Goal: Task Accomplishment & Management: Use online tool/utility

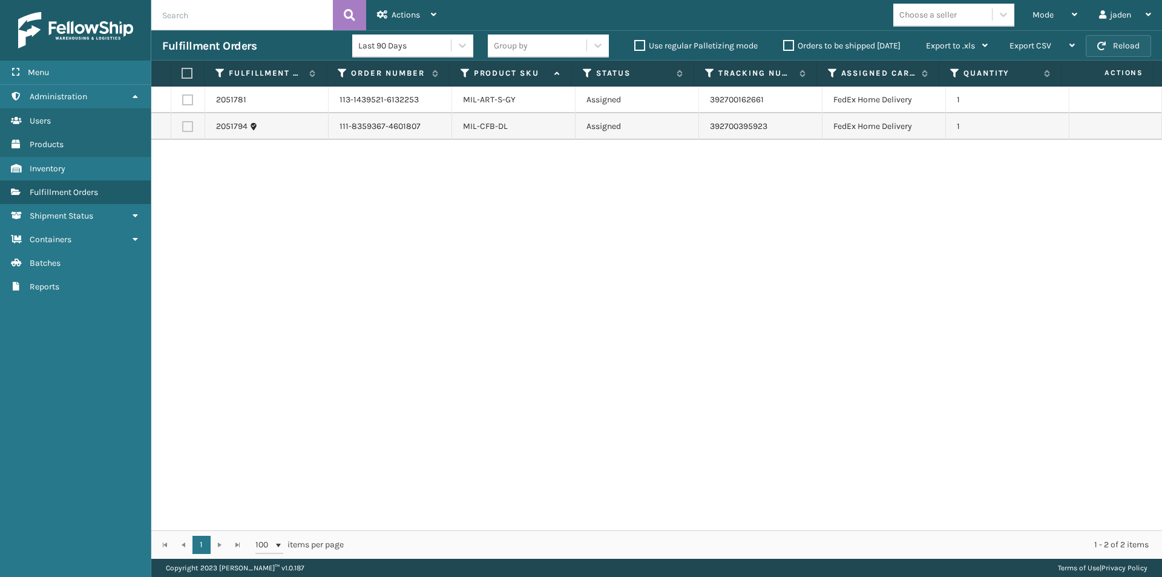
click at [1117, 50] on button "Reload" at bounding box center [1118, 46] width 65 height 22
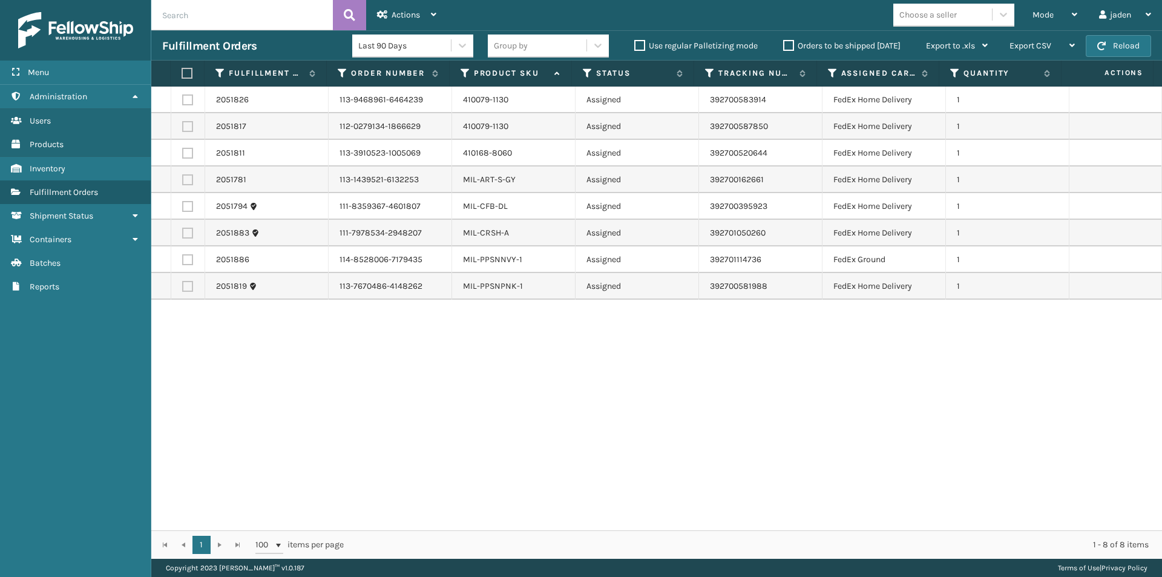
drag, startPoint x: 839, startPoint y: 385, endPoint x: 451, endPoint y: 378, distance: 388.6
click at [451, 378] on div "2051826 113-9468961-6464239 410079-1130 Assigned 392700583914 FedEx Home Delive…" at bounding box center [656, 309] width 1011 height 444
drag, startPoint x: 683, startPoint y: 422, endPoint x: 674, endPoint y: 422, distance: 9.1
drag, startPoint x: 674, startPoint y: 422, endPoint x: 364, endPoint y: 430, distance: 310.0
click at [364, 430] on div "2051826 113-9468961-6464239 410079-1130 Assigned 392700583914 FedEx Home Delive…" at bounding box center [656, 309] width 1011 height 444
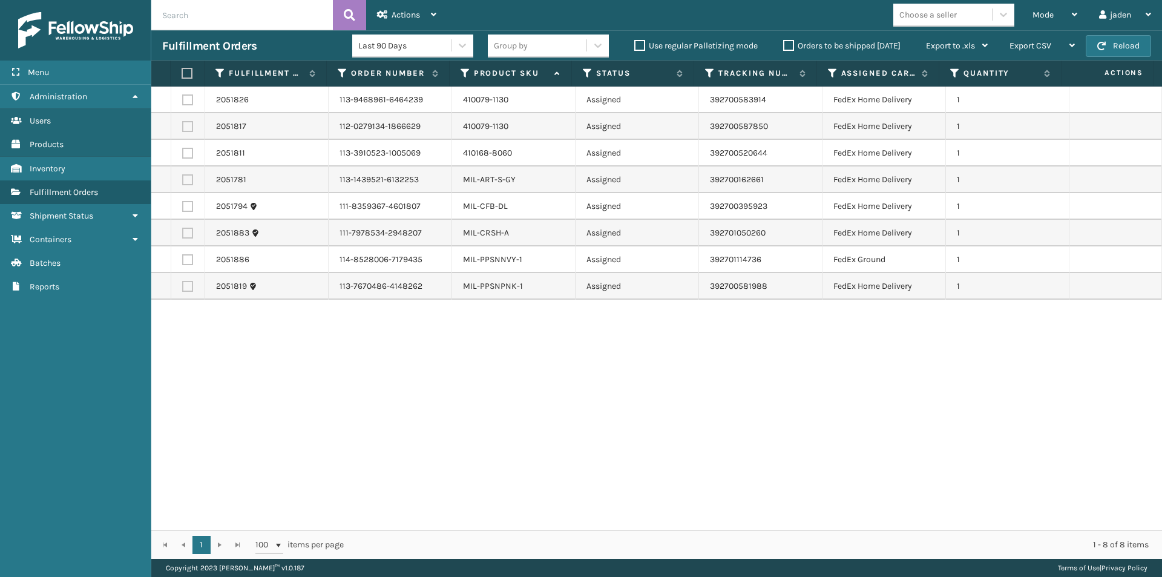
click at [185, 71] on label at bounding box center [186, 73] width 8 height 11
click at [182, 71] on input "checkbox" at bounding box center [182, 74] width 1 height 8
checkbox input "true"
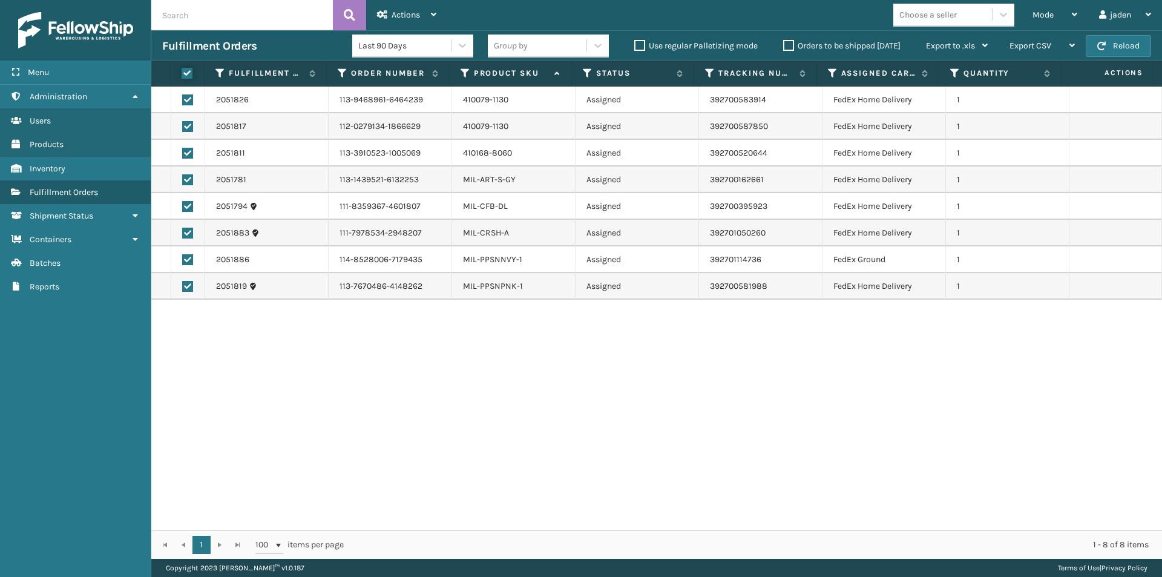
checkbox input "true"
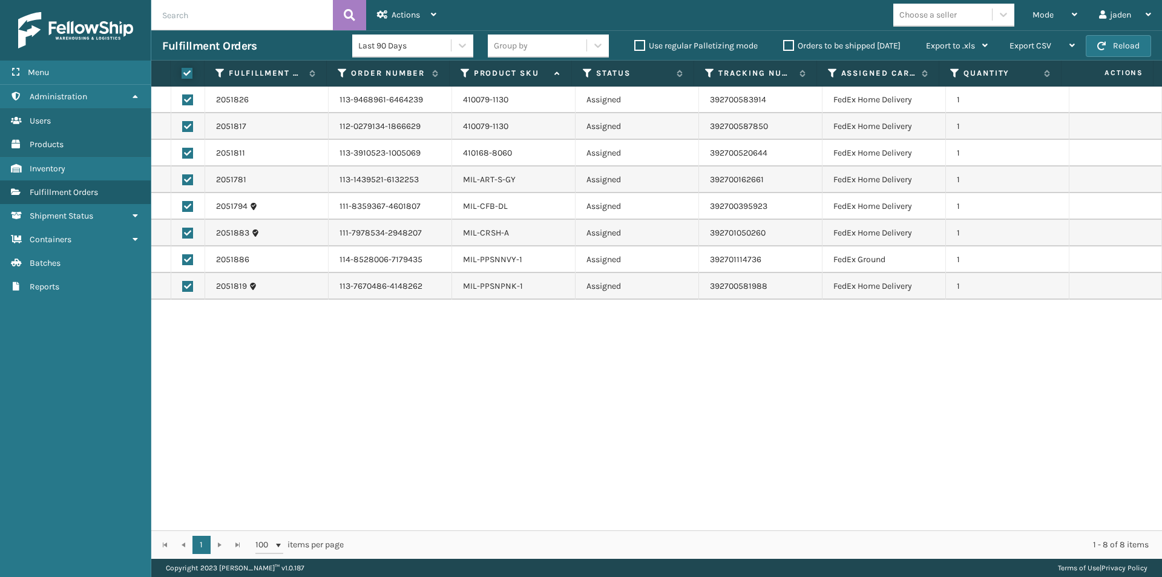
checkbox input "true"
click at [430, 16] on div "Actions" at bounding box center [406, 15] width 59 height 30
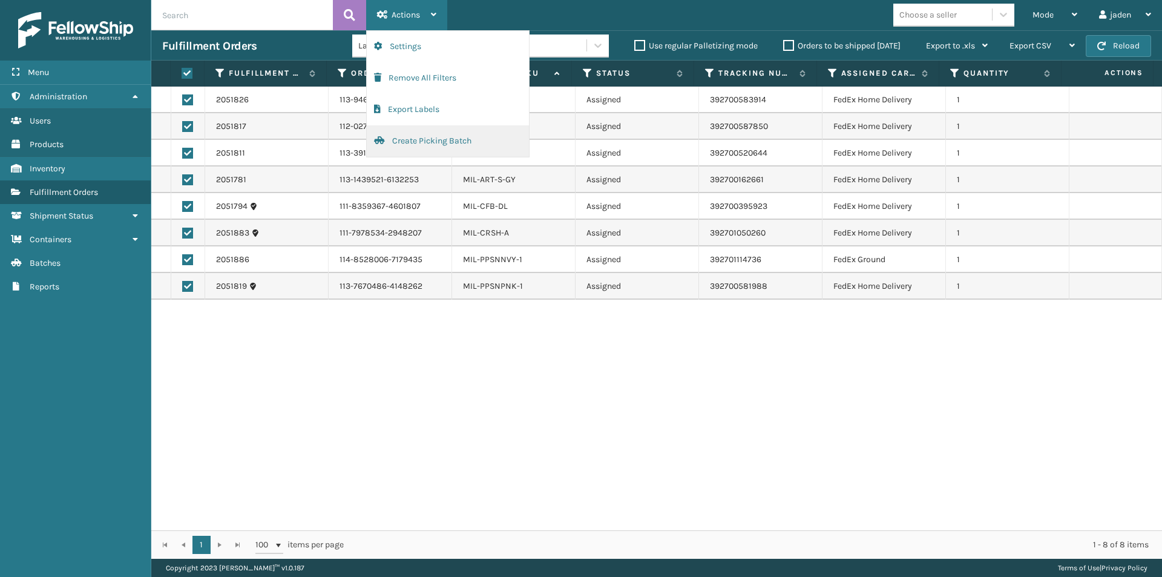
click at [393, 141] on button "Create Picking Batch" at bounding box center [448, 140] width 162 height 31
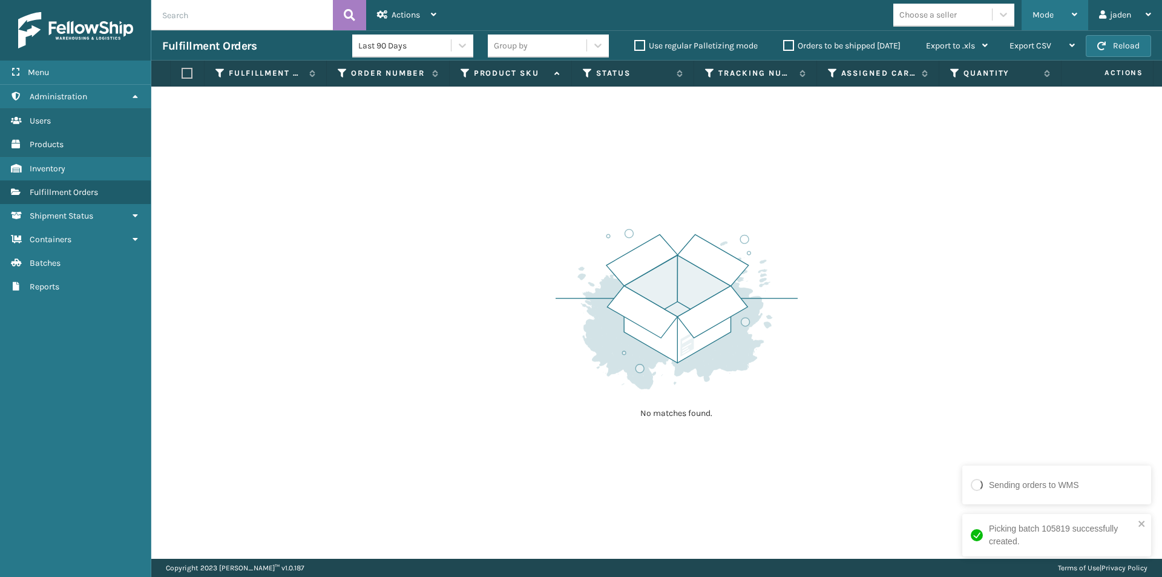
click at [1055, 10] on div "Mode" at bounding box center [1054, 15] width 45 height 30
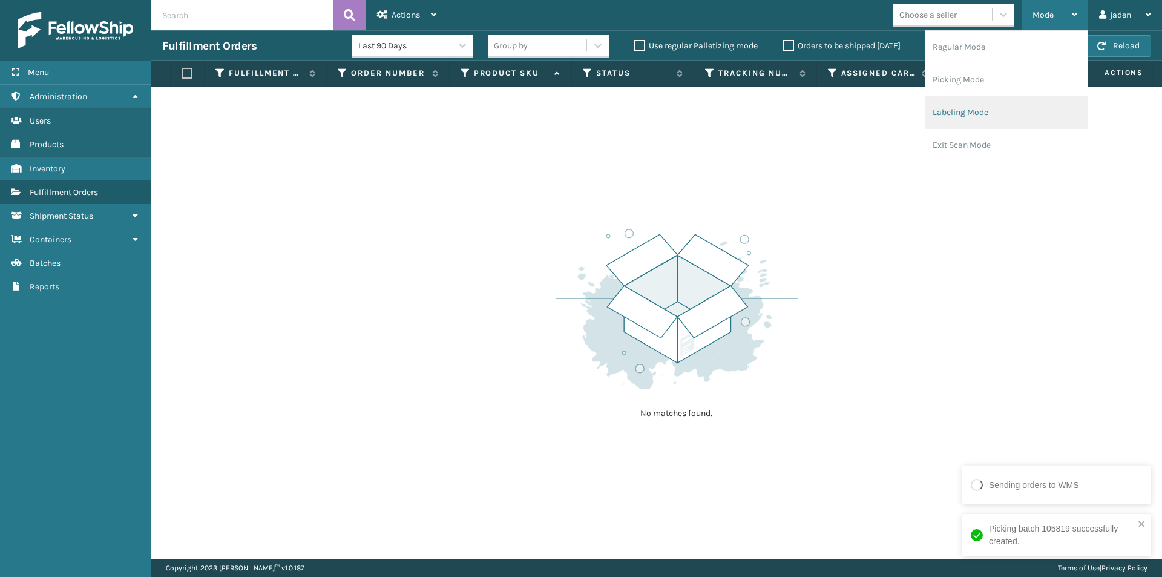
click at [979, 119] on li "Labeling Mode" at bounding box center [1006, 112] width 162 height 33
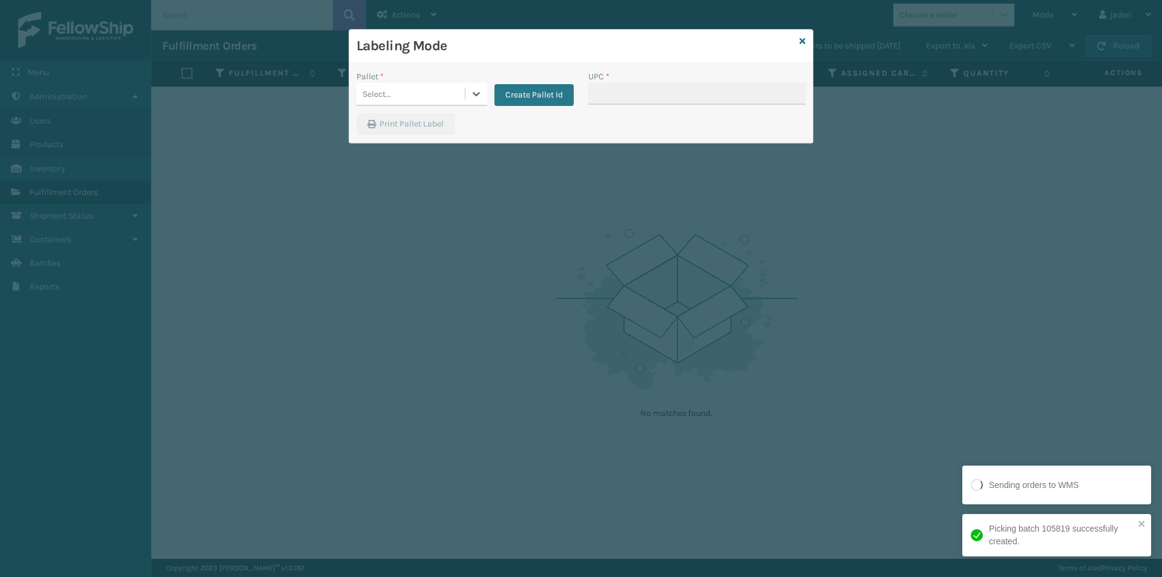
click at [488, 93] on div "Create Pallet Id" at bounding box center [530, 88] width 87 height 36
click at [470, 98] on icon at bounding box center [476, 94] width 12 height 12
click at [405, 129] on div "FDXG-RS7U7H68YZ" at bounding box center [421, 124] width 131 height 22
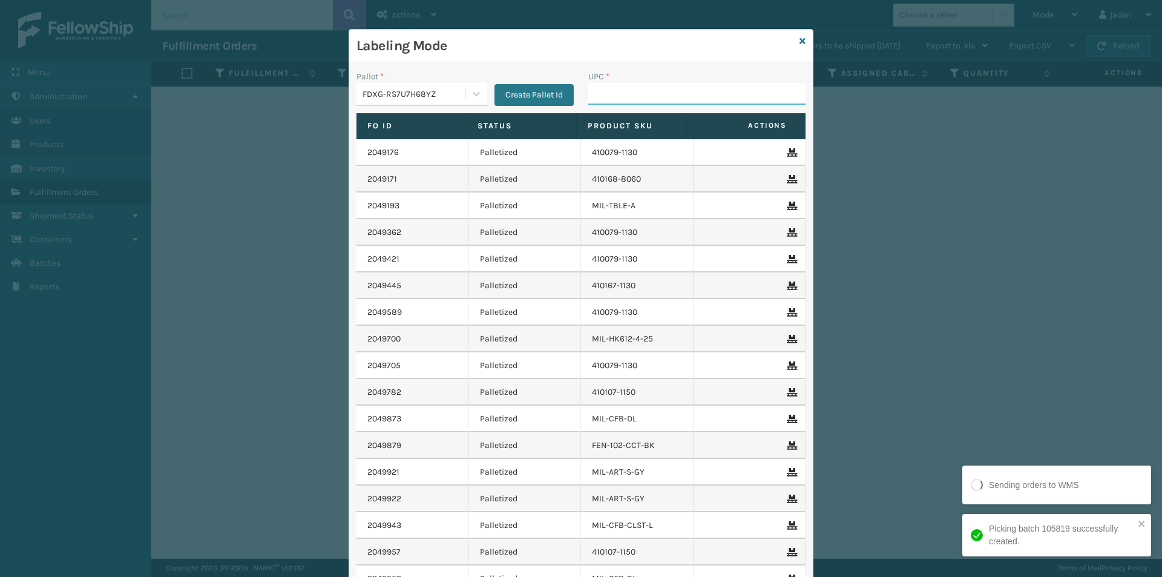
click at [632, 94] on input "UPC *" at bounding box center [696, 94] width 217 height 22
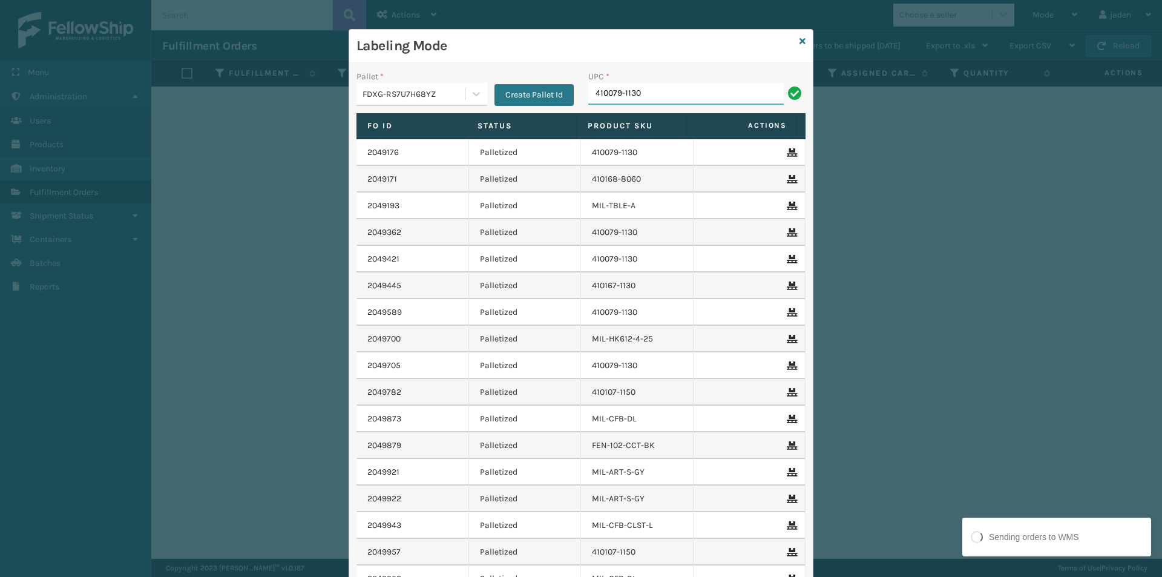
type input "410079-1130"
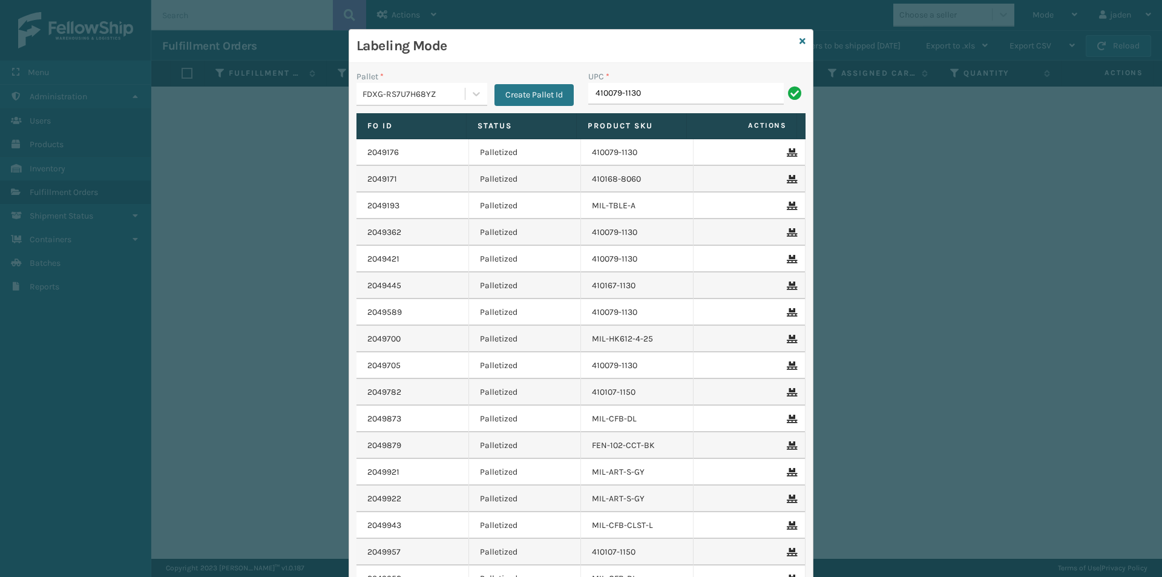
type input "410079-1130"
type input "410168-8060"
type input "8409851"
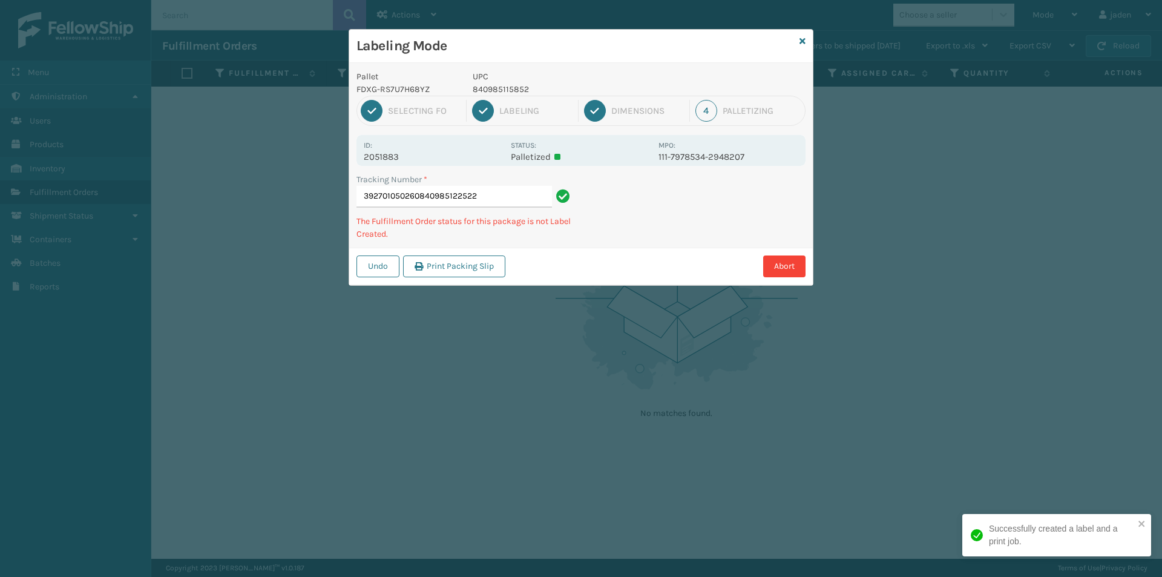
type input "392701050260840985122522"
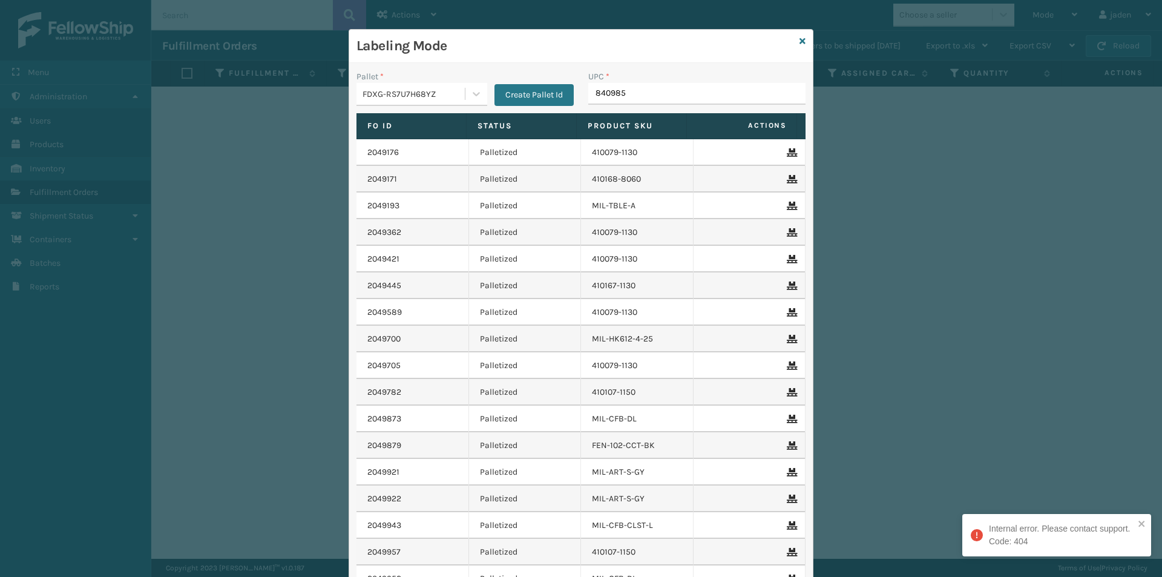
type input "8409851"
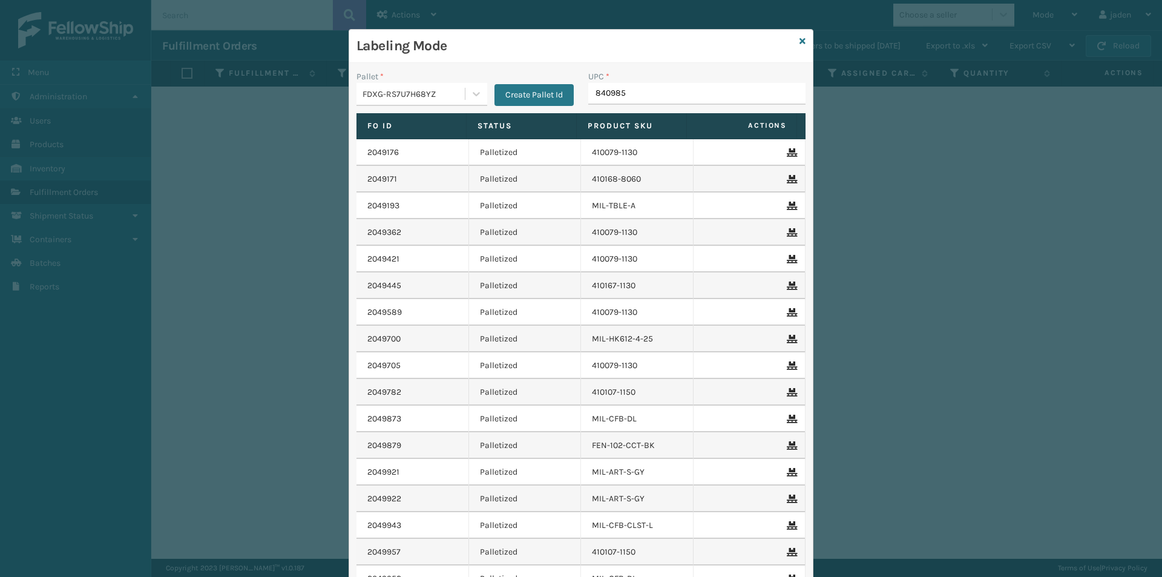
type input "8409851"
click at [799, 41] on icon at bounding box center [802, 41] width 6 height 8
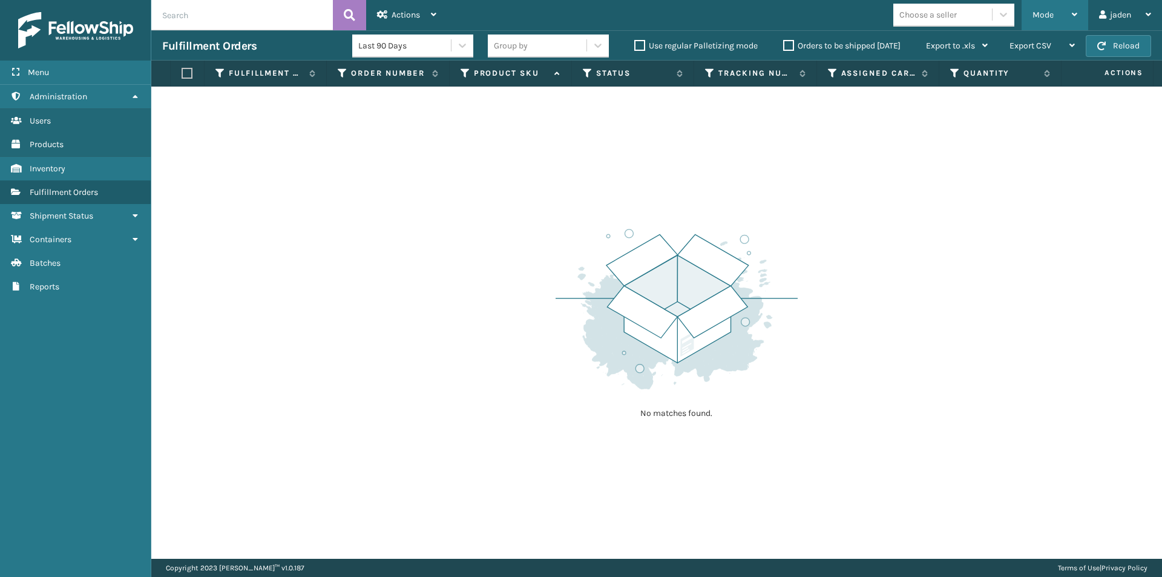
click at [1066, 19] on div "Mode" at bounding box center [1054, 15] width 45 height 30
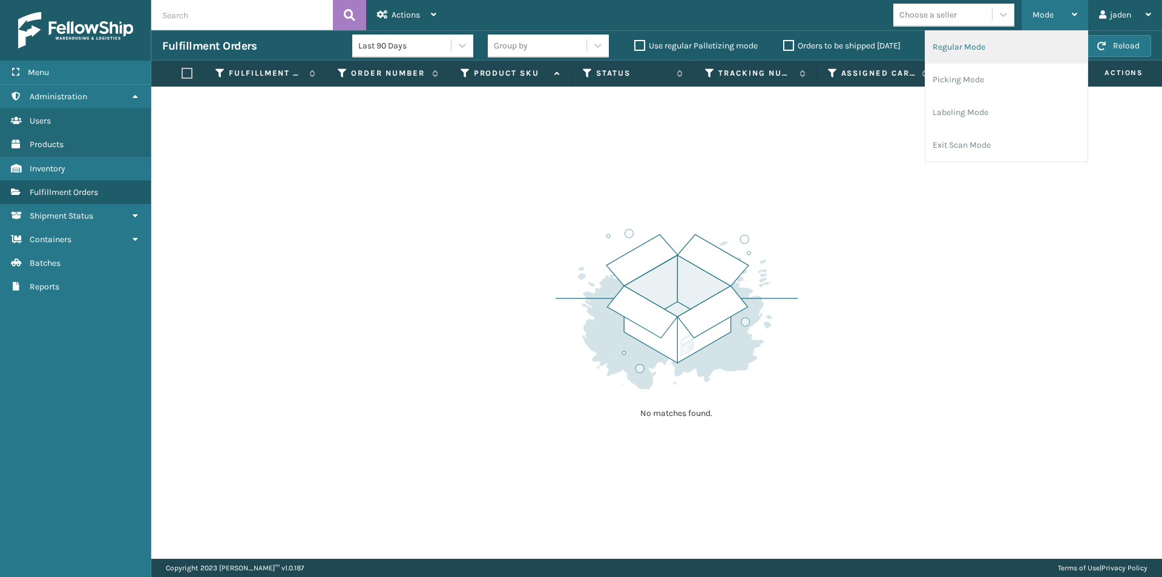
click at [990, 55] on li "Regular Mode" at bounding box center [1006, 47] width 162 height 33
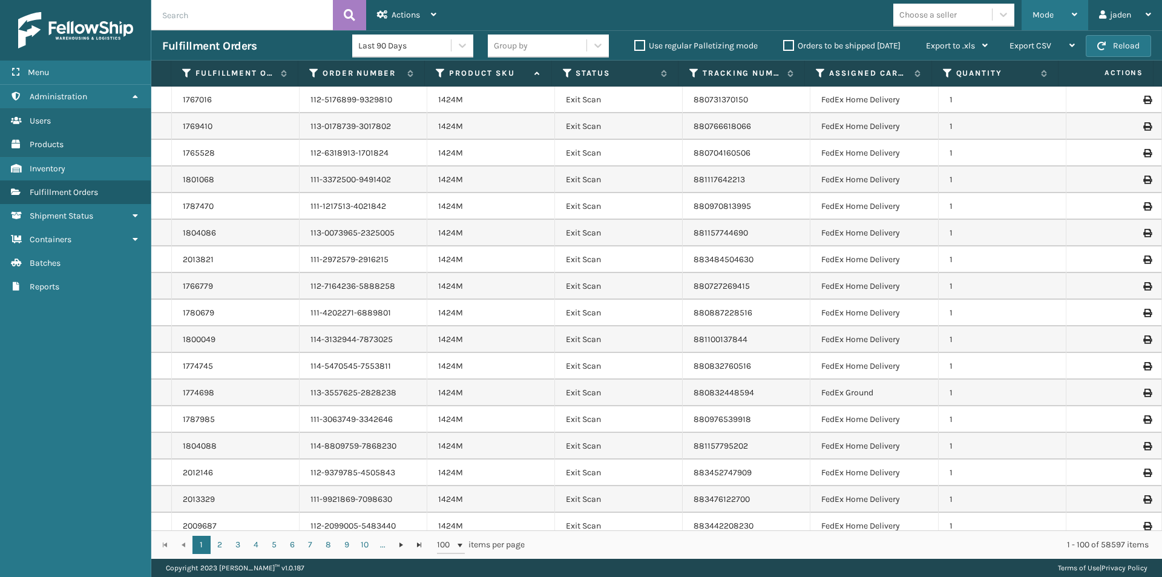
click at [1071, 21] on div "Mode" at bounding box center [1054, 15] width 45 height 30
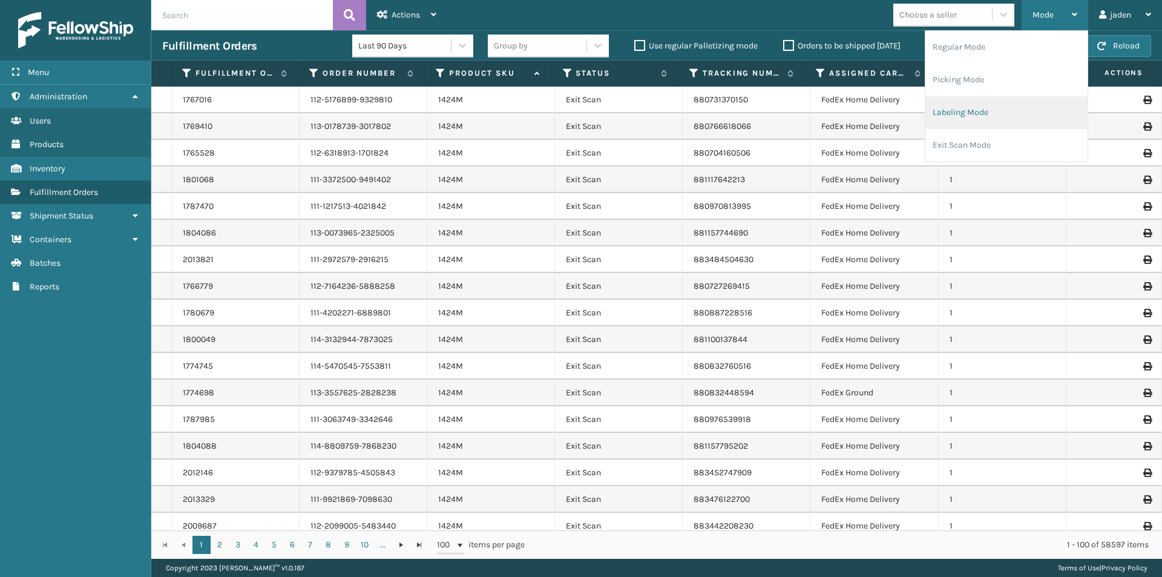
click at [1015, 111] on li "Labeling Mode" at bounding box center [1006, 112] width 162 height 33
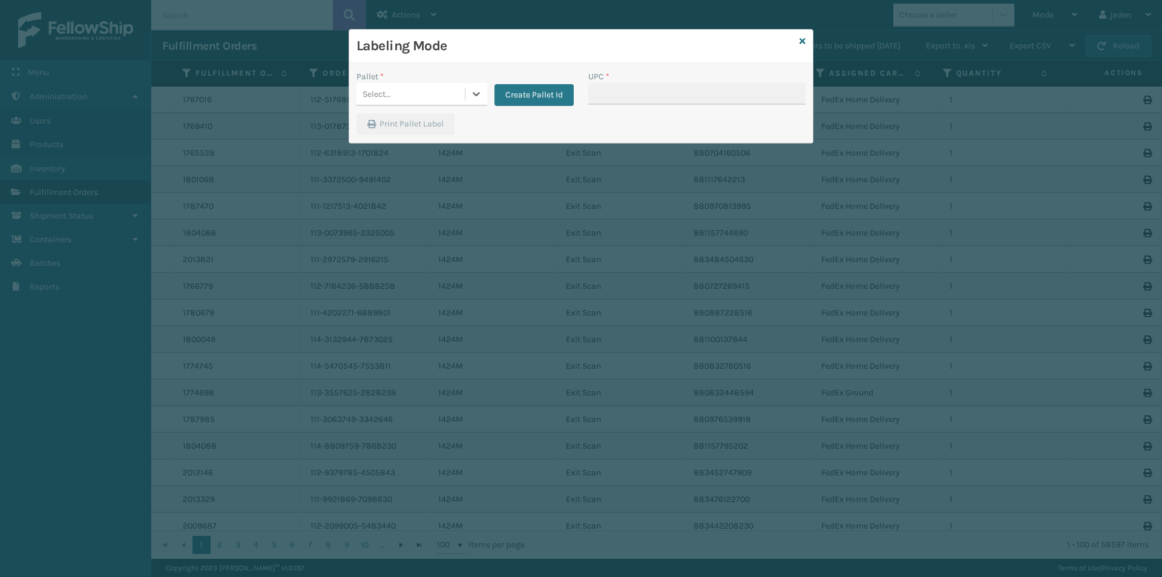
click at [471, 103] on div at bounding box center [476, 94] width 22 height 22
click at [416, 131] on div "FDXG-RS7U7H68YZ" at bounding box center [421, 124] width 131 height 22
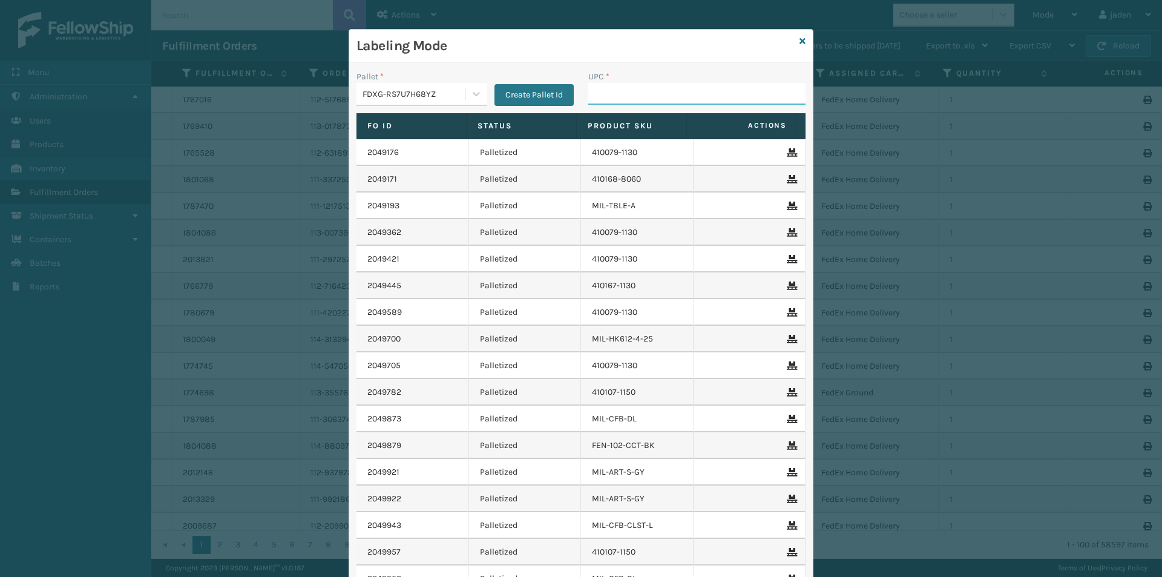
click at [625, 87] on input "UPC *" at bounding box center [696, 94] width 217 height 22
type input "840985126391"
click at [793, 43] on div "Labeling Mode" at bounding box center [581, 46] width 464 height 33
click at [799, 42] on icon at bounding box center [802, 41] width 6 height 8
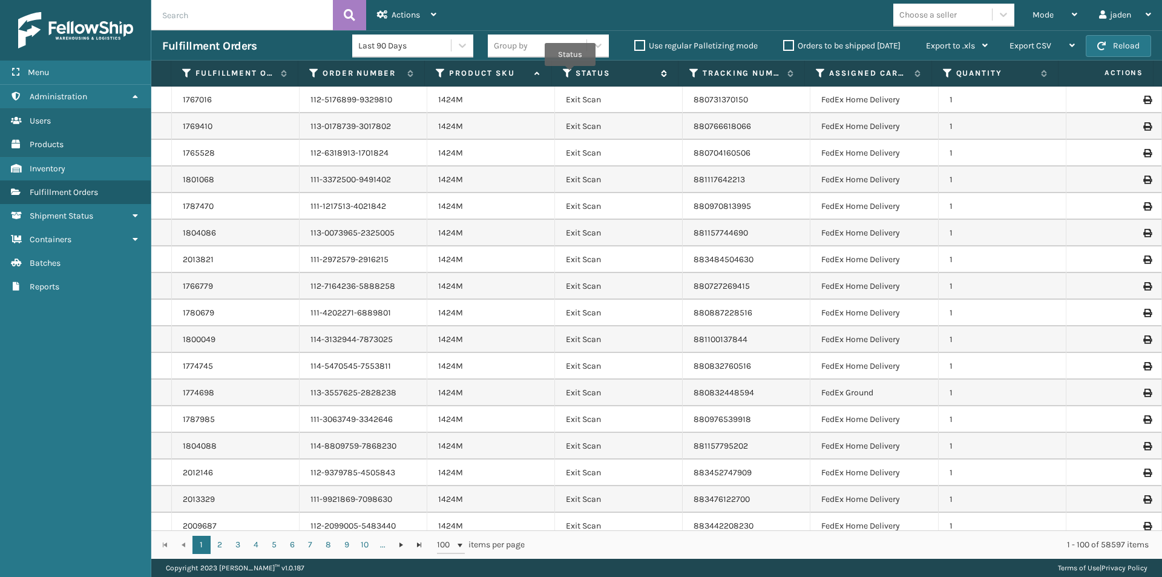
click at [570, 76] on icon at bounding box center [568, 73] width 10 height 11
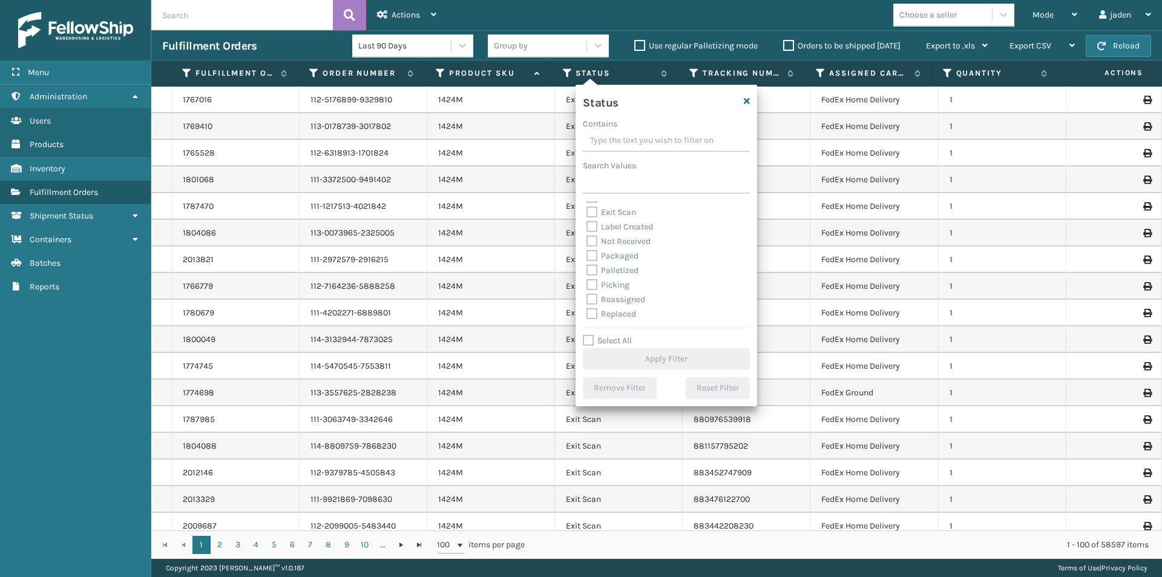
scroll to position [61, 0]
click at [612, 260] on label "Picking" at bounding box center [607, 263] width 43 height 10
click at [587, 260] on input "Picking" at bounding box center [586, 261] width 1 height 8
checkbox input "true"
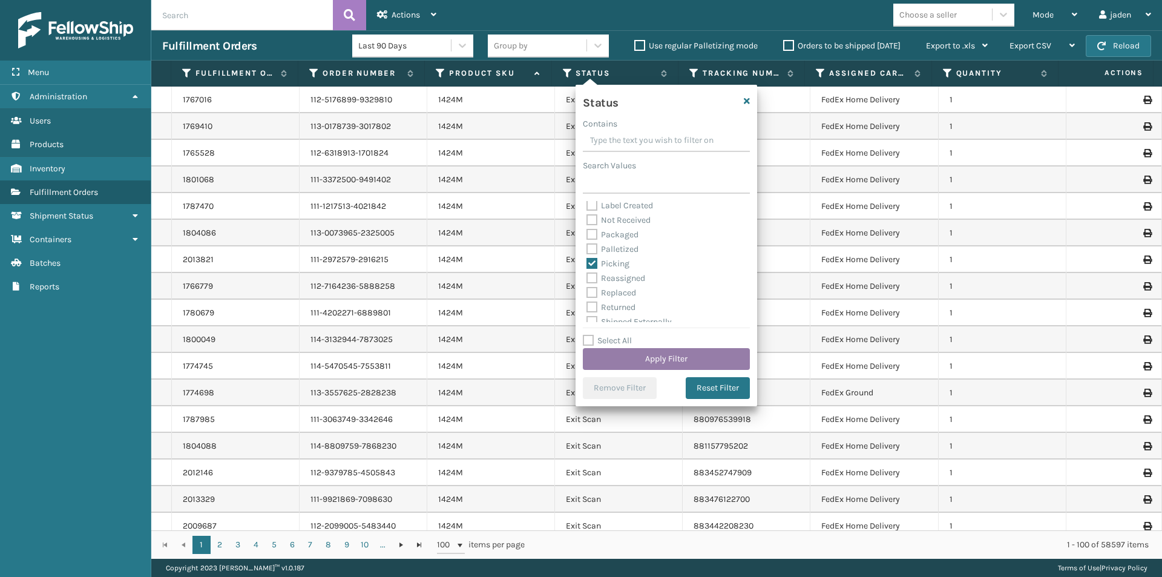
click at [636, 355] on button "Apply Filter" at bounding box center [666, 359] width 167 height 22
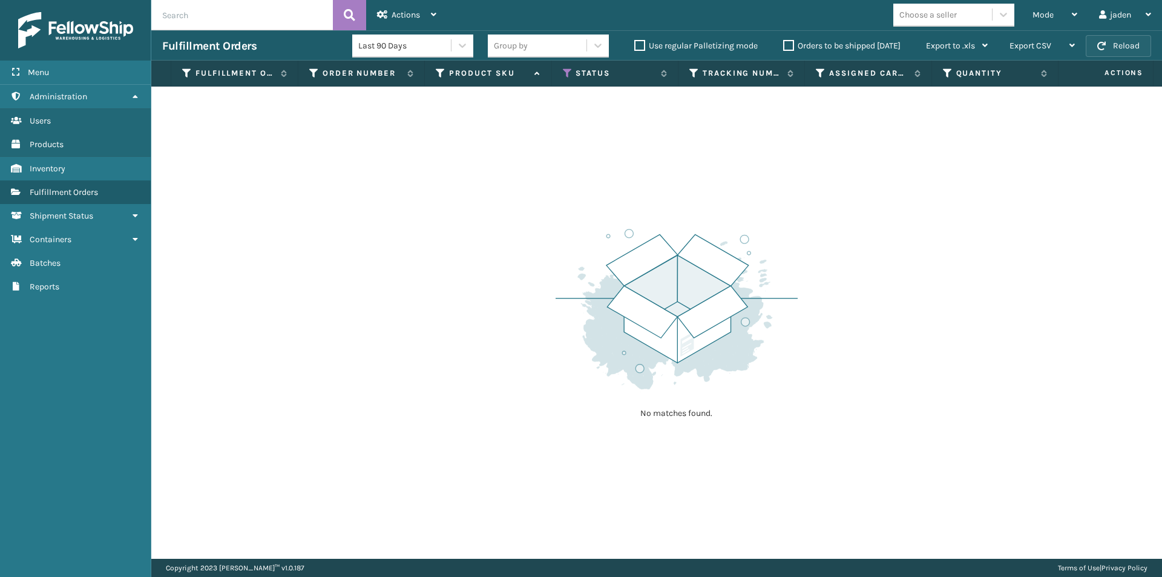
click at [1110, 56] on button "Reload" at bounding box center [1118, 46] width 65 height 22
click at [1068, 15] on div "Mode" at bounding box center [1054, 15] width 45 height 30
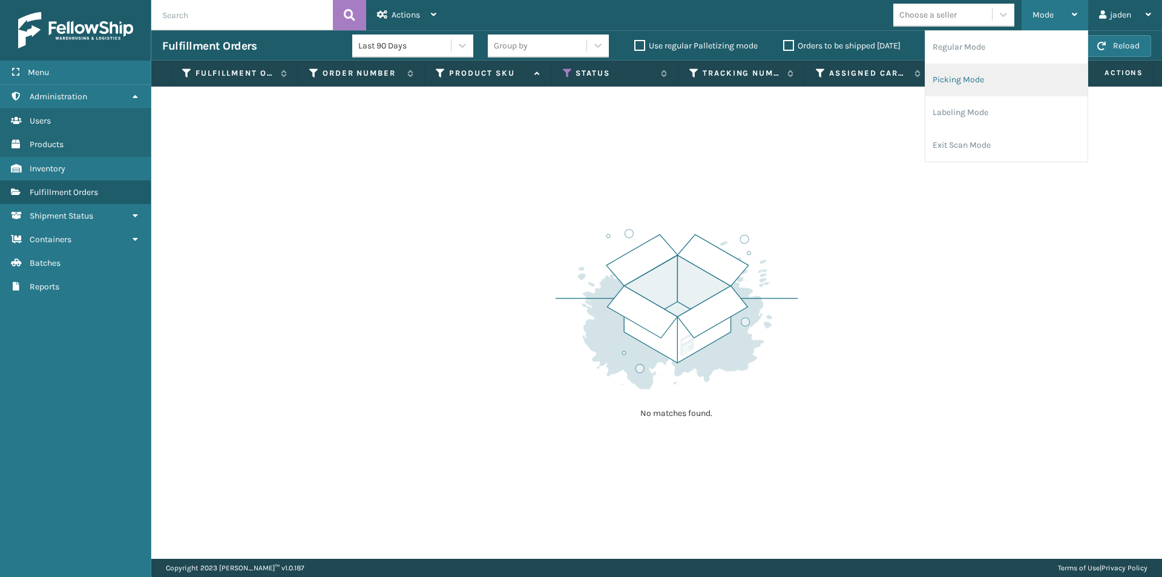
click at [967, 87] on li "Picking Mode" at bounding box center [1006, 80] width 162 height 33
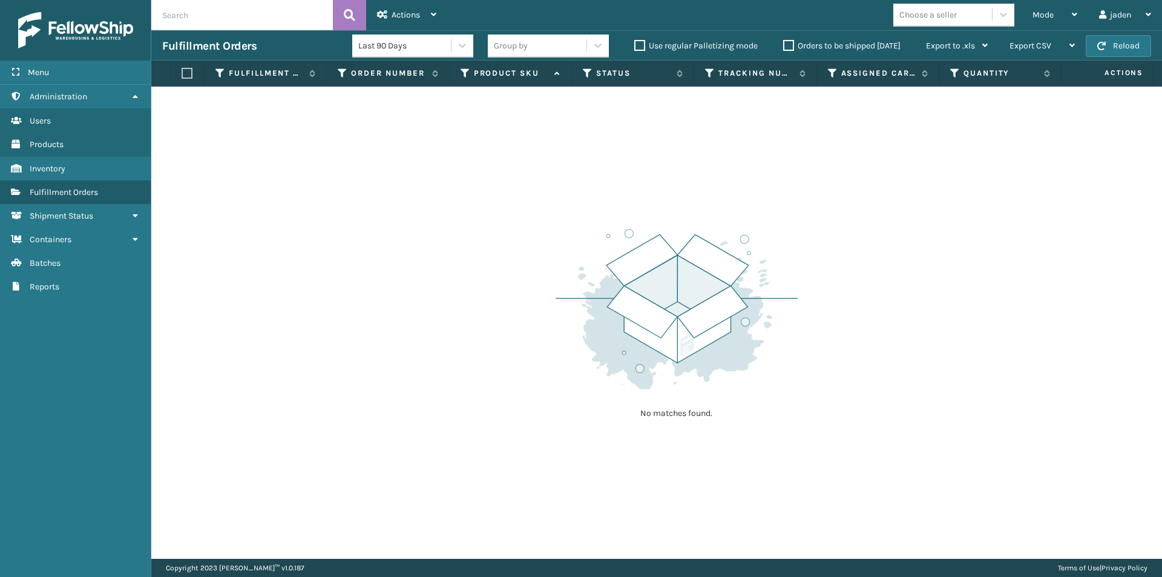
drag, startPoint x: 801, startPoint y: 188, endPoint x: 618, endPoint y: 162, distance: 185.1
drag, startPoint x: 618, startPoint y: 162, endPoint x: 1031, endPoint y: 78, distance: 421.2
click at [644, 151] on div "No matches found." at bounding box center [656, 323] width 1011 height 472
click at [1109, 56] on button "Reload" at bounding box center [1118, 46] width 65 height 22
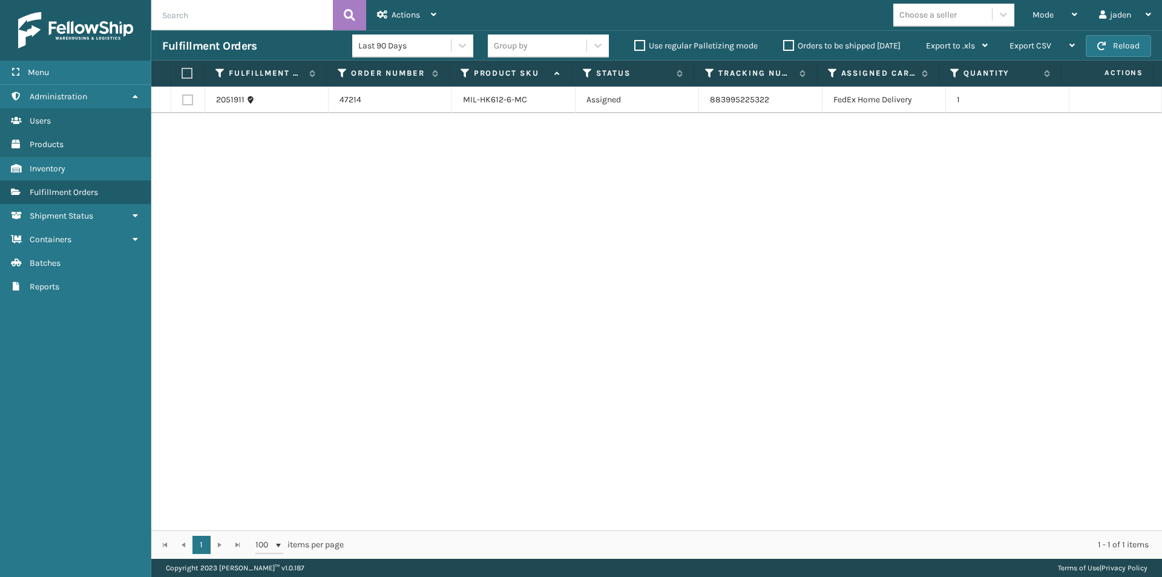
drag, startPoint x: 816, startPoint y: 225, endPoint x: 800, endPoint y: 229, distance: 16.7
drag, startPoint x: 800, startPoint y: 229, endPoint x: 435, endPoint y: 235, distance: 365.0
click at [435, 235] on div "2051911 47214 MIL-HK612-6-MC Assigned 883995225322 FedEx Home Delivery 1" at bounding box center [656, 309] width 1011 height 444
click at [1106, 40] on button "Reload" at bounding box center [1118, 46] width 65 height 22
click at [186, 69] on label at bounding box center [186, 73] width 8 height 11
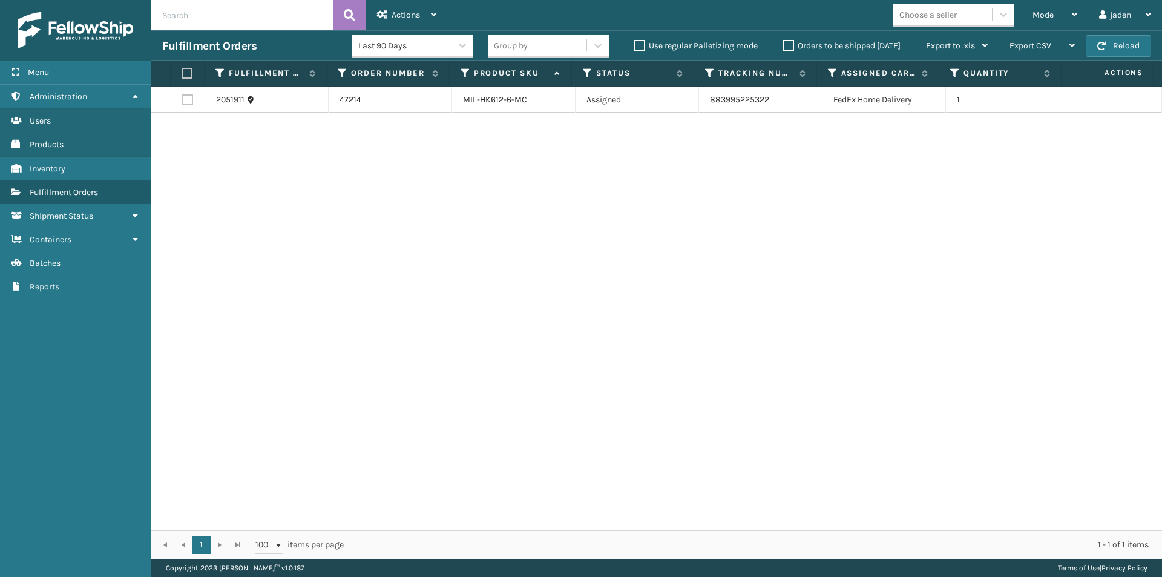
click at [182, 70] on input "checkbox" at bounding box center [182, 74] width 1 height 8
checkbox input "true"
click at [396, 7] on div "Actions" at bounding box center [406, 15] width 59 height 30
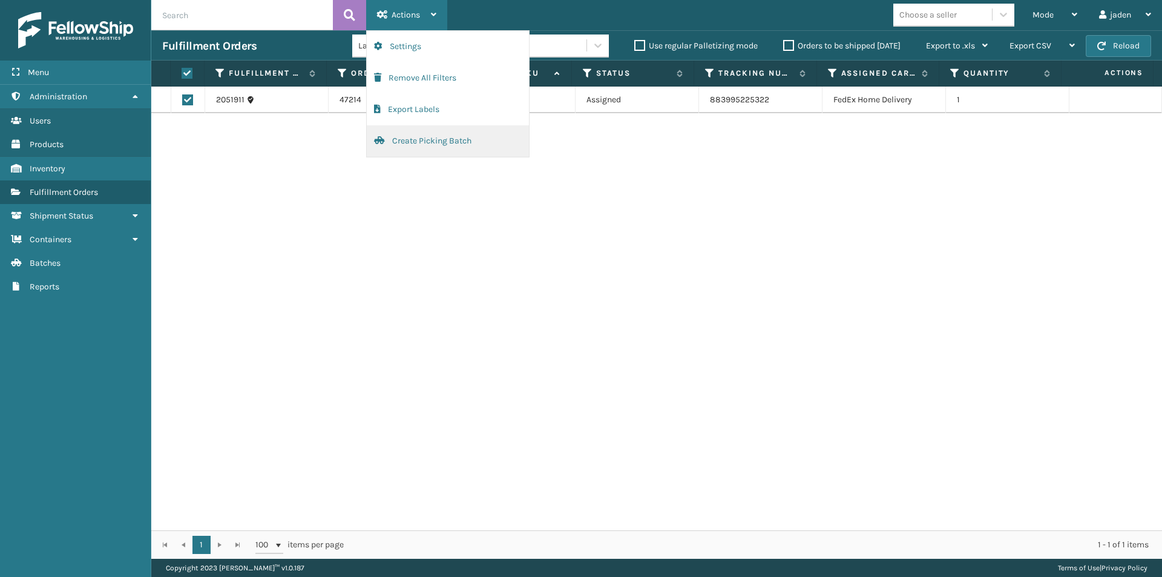
click at [427, 148] on button "Create Picking Batch" at bounding box center [448, 140] width 162 height 31
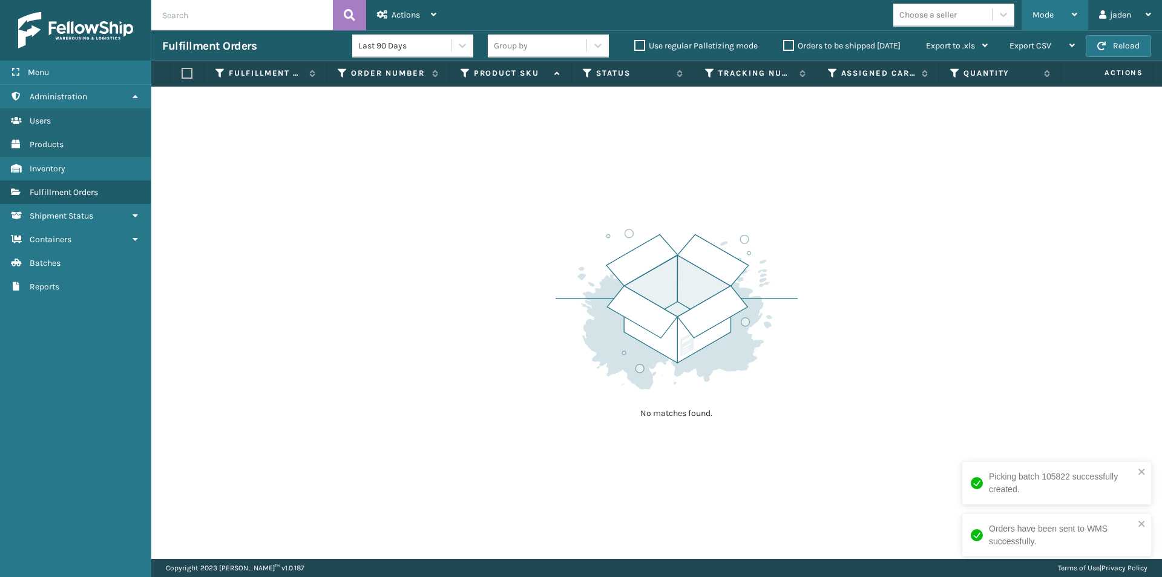
click at [1040, 7] on div "Mode" at bounding box center [1054, 15] width 45 height 30
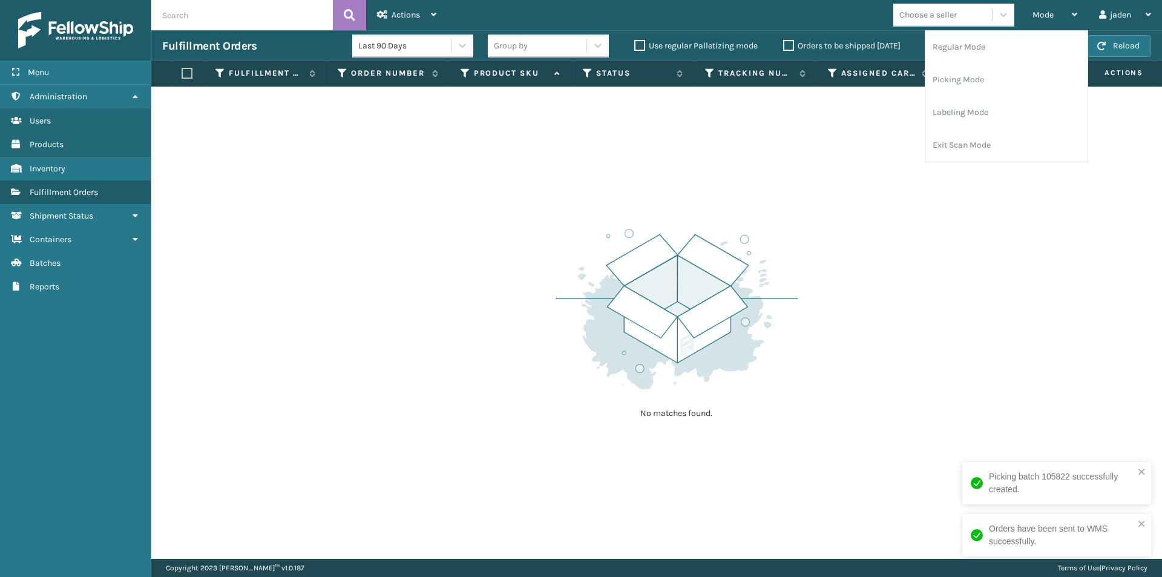
click at [878, 82] on th "Assigned Carrier Service" at bounding box center [878, 74] width 122 height 26
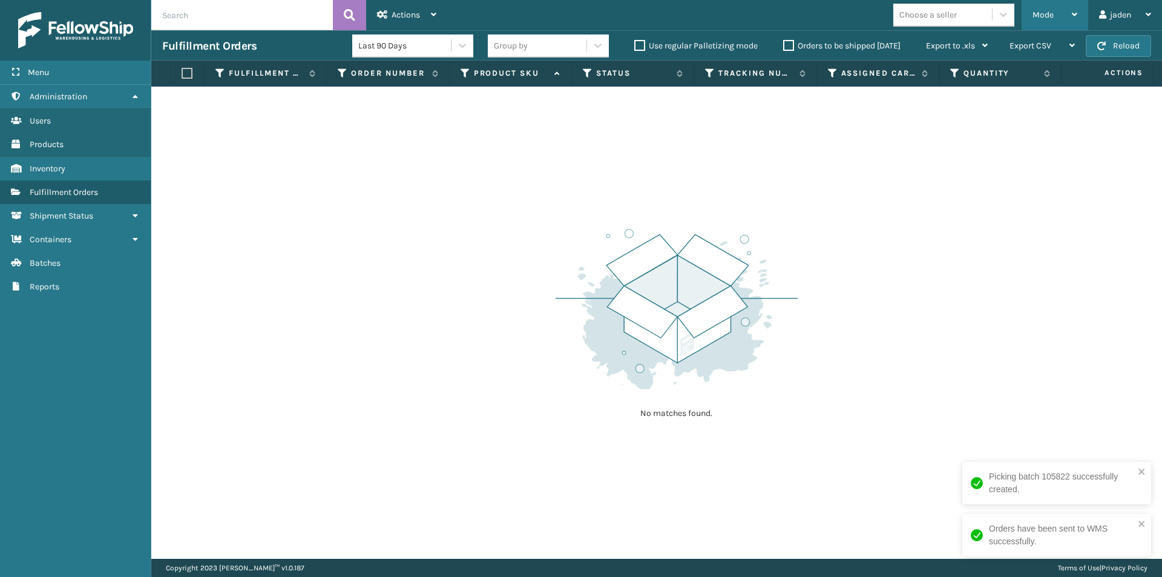
click at [1047, 13] on span "Mode" at bounding box center [1042, 15] width 21 height 10
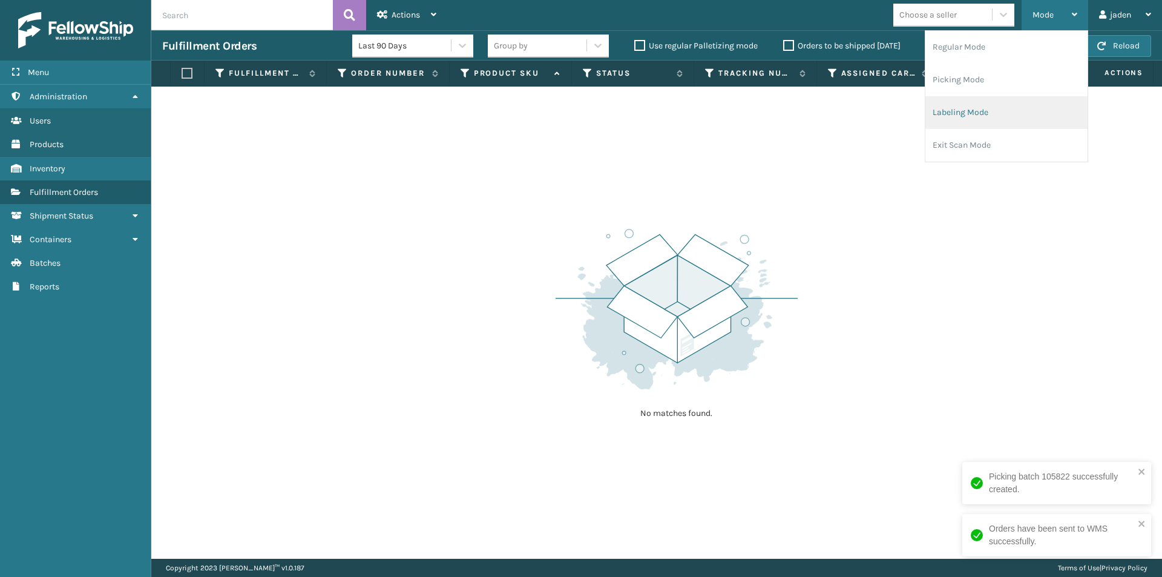
click at [1002, 111] on li "Labeling Mode" at bounding box center [1006, 112] width 162 height 33
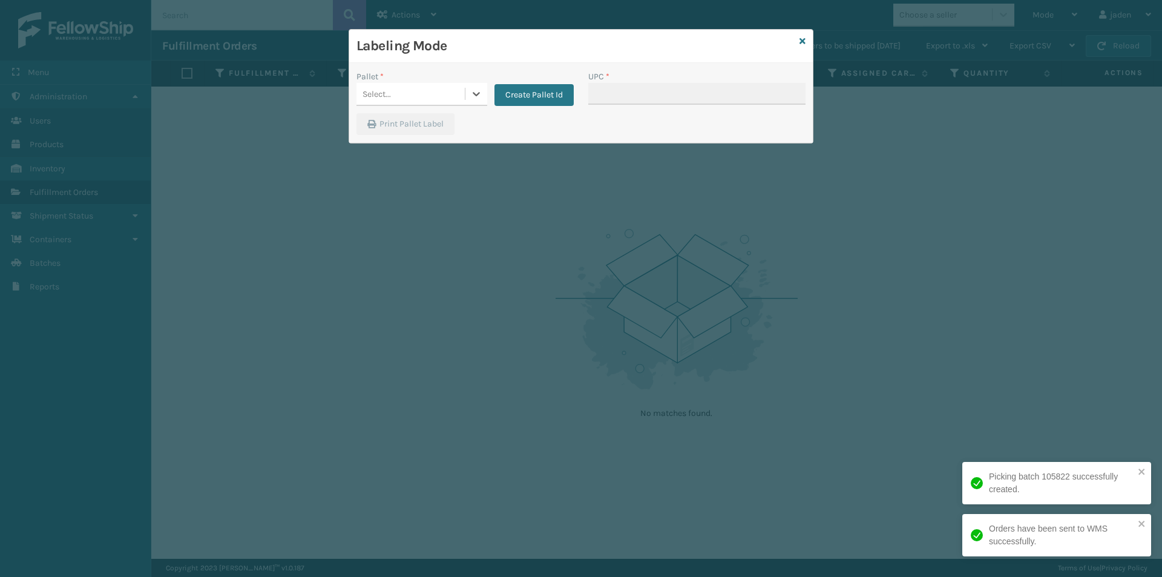
drag, startPoint x: 497, startPoint y: 101, endPoint x: 466, endPoint y: 107, distance: 31.9
click at [474, 99] on icon at bounding box center [476, 94] width 12 height 12
drag, startPoint x: 441, startPoint y: 121, endPoint x: 652, endPoint y: 94, distance: 212.4
click at [465, 120] on div "FDXG-RS7U7H68YZ" at bounding box center [421, 124] width 131 height 22
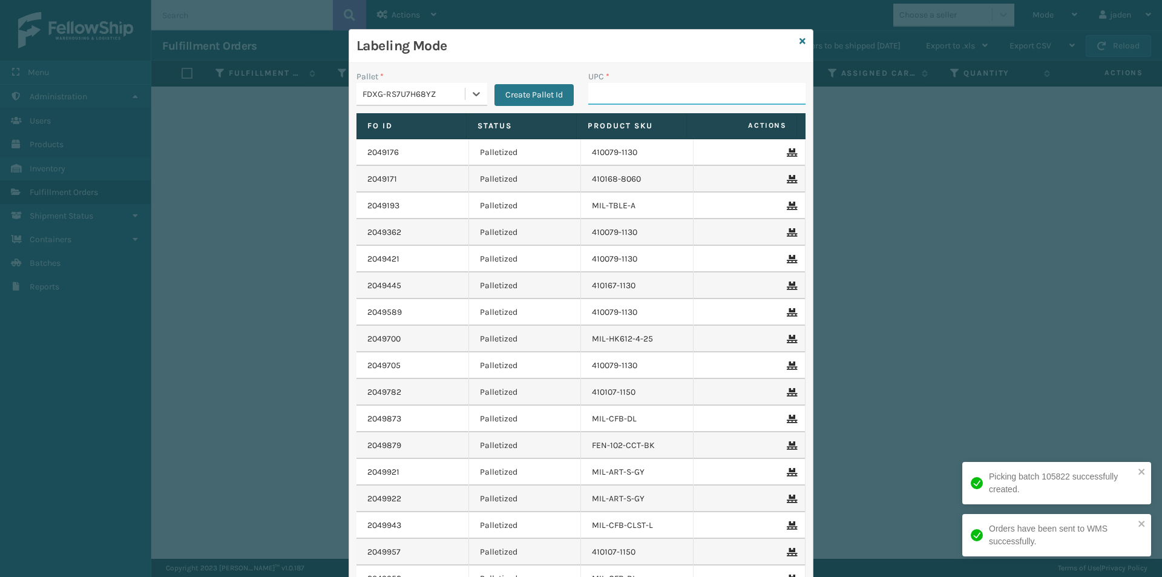
click at [652, 94] on input "UPC *" at bounding box center [696, 94] width 217 height 22
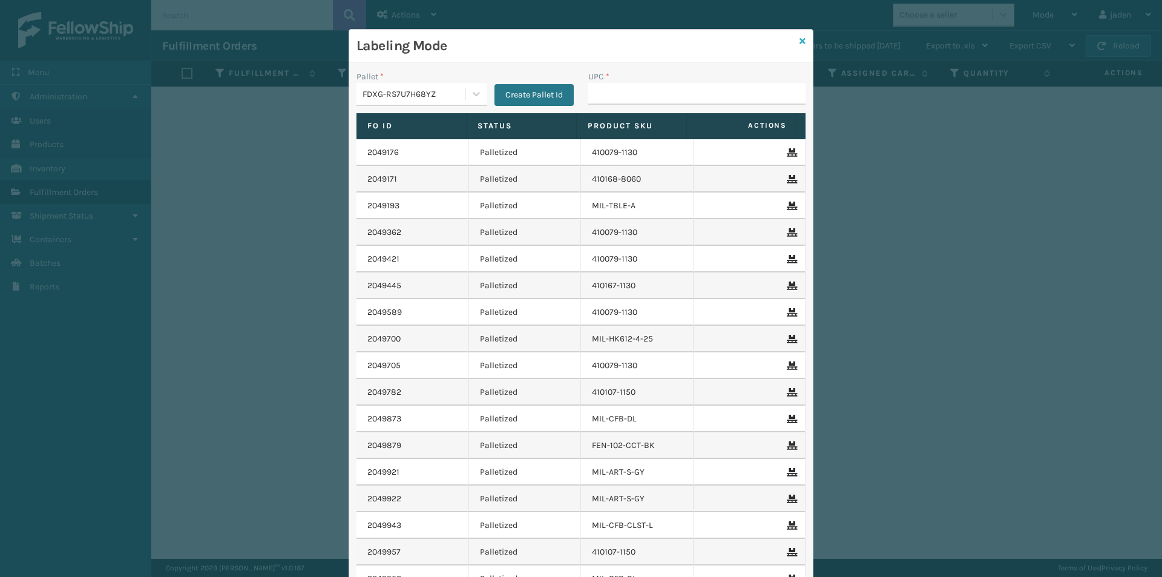
click at [799, 41] on icon at bounding box center [802, 41] width 6 height 8
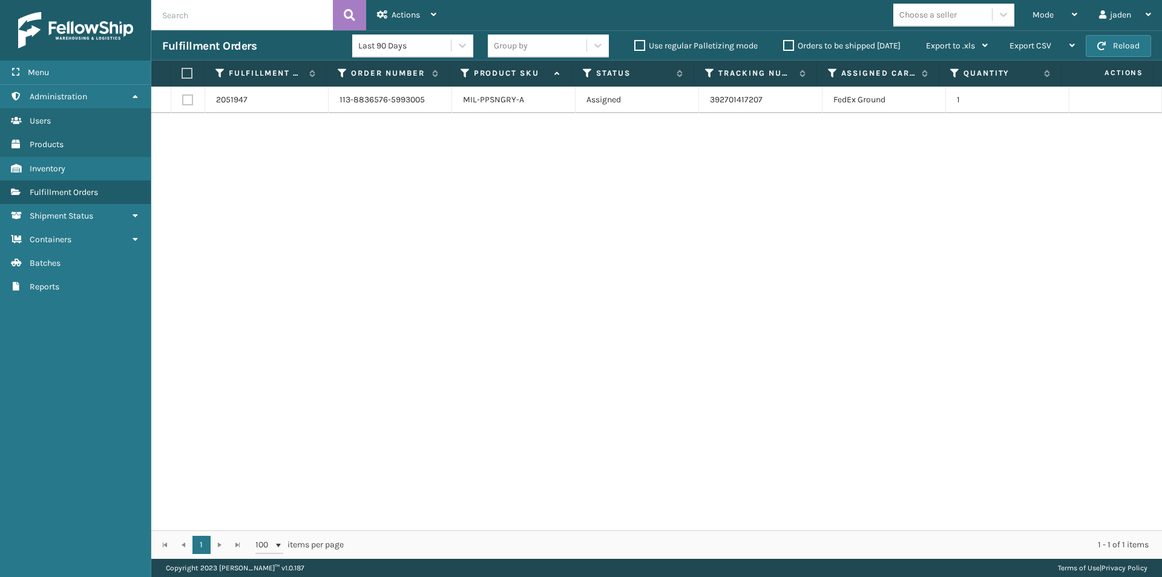
drag, startPoint x: 708, startPoint y: 201, endPoint x: 380, endPoint y: 218, distance: 328.5
click at [369, 240] on div "2051947 113-8836576-5993005 MIL-PPSNGRY-A Assigned 392701417207 FedEx Ground 1" at bounding box center [656, 309] width 1011 height 444
click at [182, 74] on label at bounding box center [186, 73] width 8 height 11
click at [182, 74] on input "checkbox" at bounding box center [182, 74] width 1 height 8
checkbox input "true"
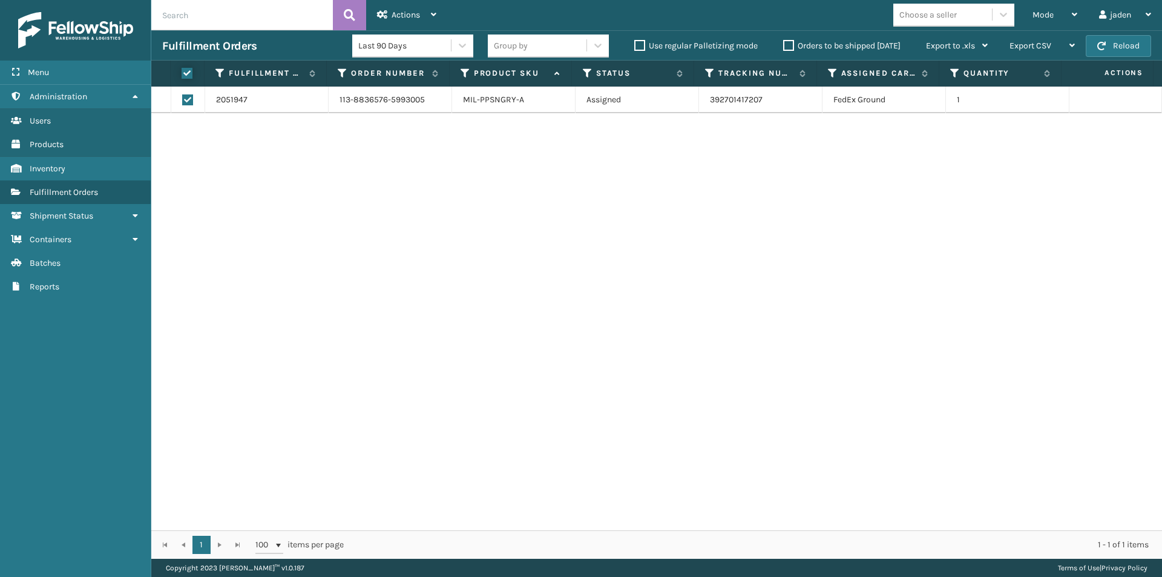
checkbox input "true"
click at [419, 4] on div "Actions" at bounding box center [406, 15] width 59 height 30
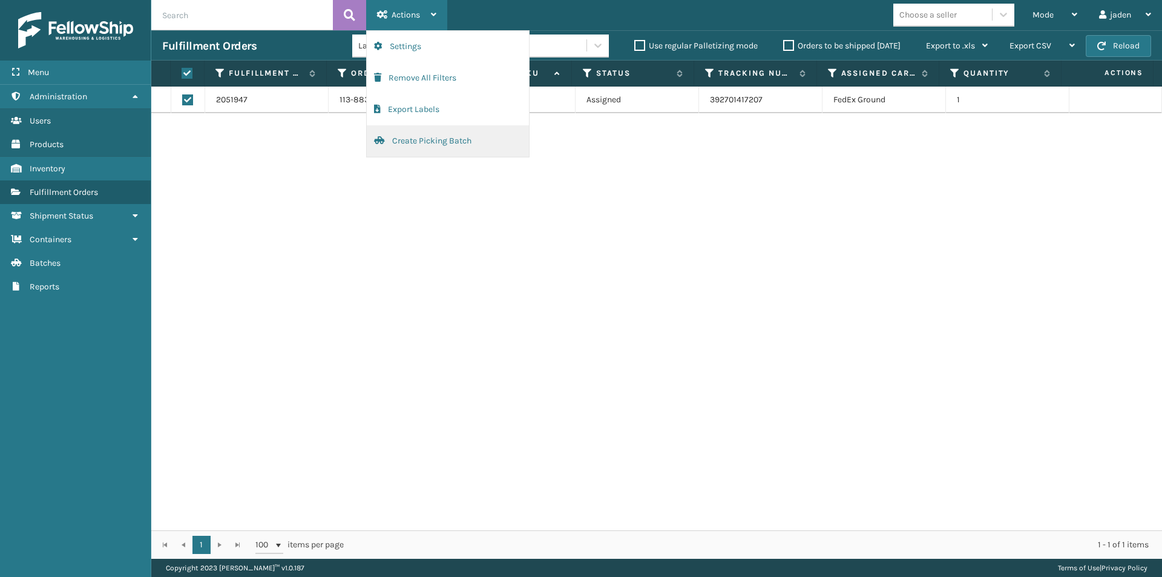
click at [410, 139] on button "Create Picking Batch" at bounding box center [448, 140] width 162 height 31
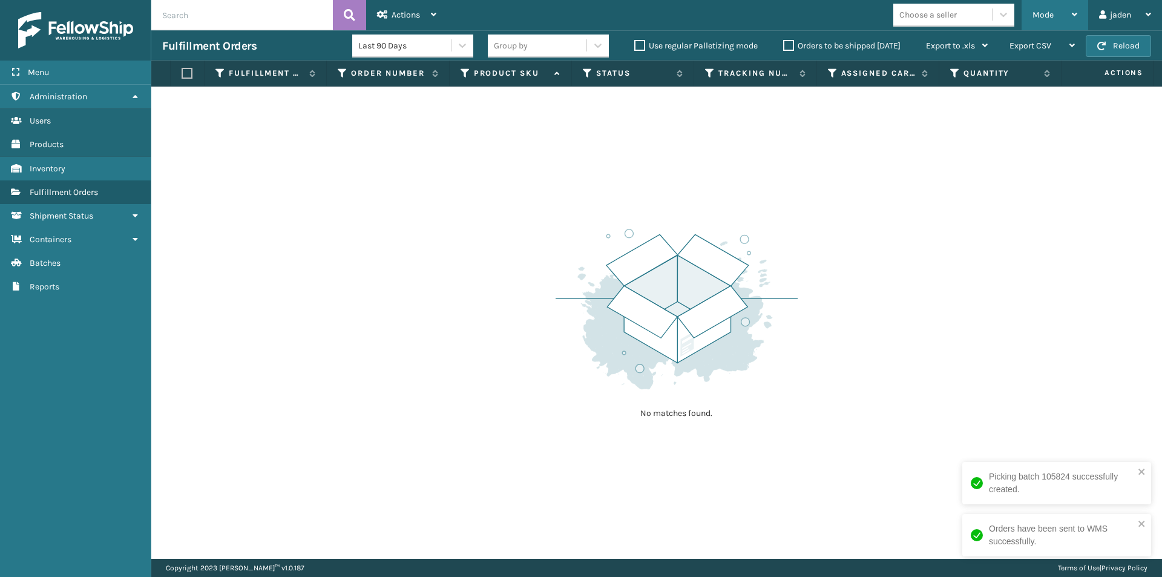
click at [1058, 1] on div "Mode" at bounding box center [1054, 15] width 45 height 30
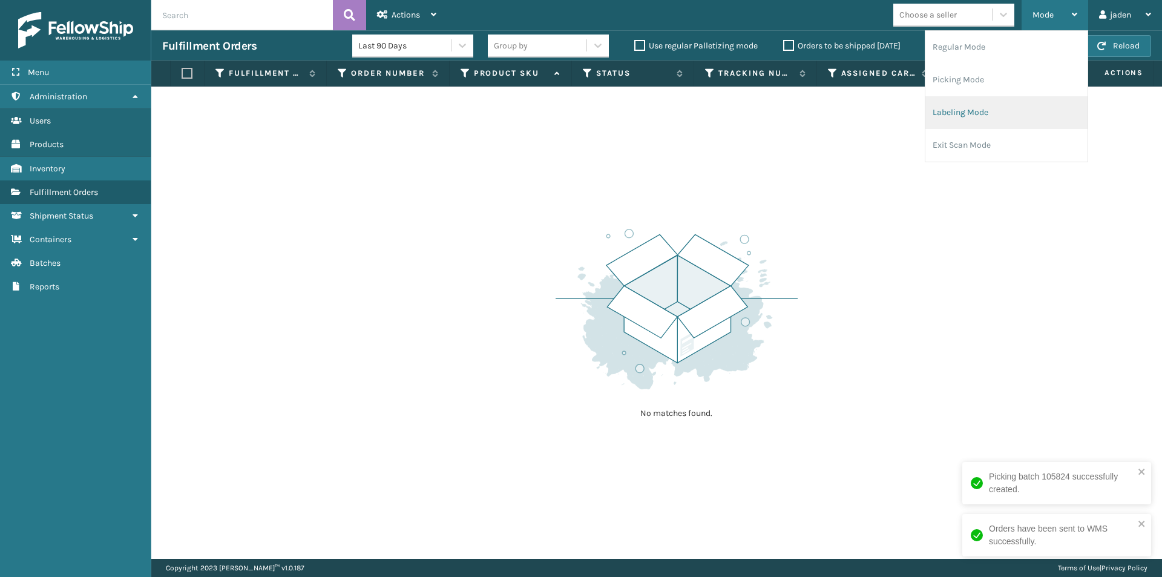
click at [964, 117] on li "Labeling Mode" at bounding box center [1006, 112] width 162 height 33
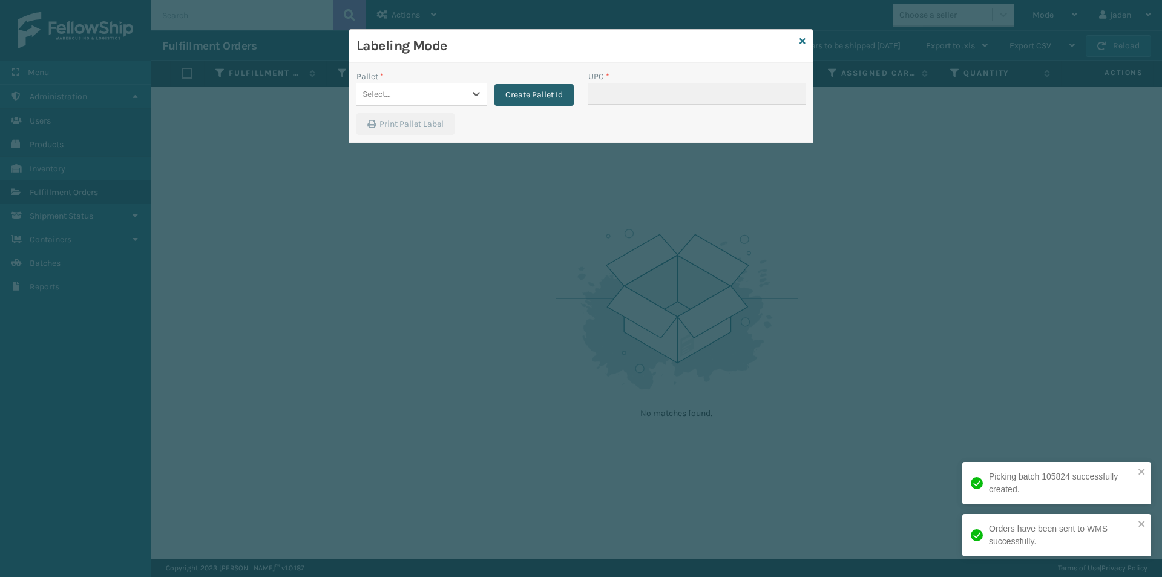
click at [494, 87] on button "Create Pallet Id" at bounding box center [533, 95] width 79 height 22
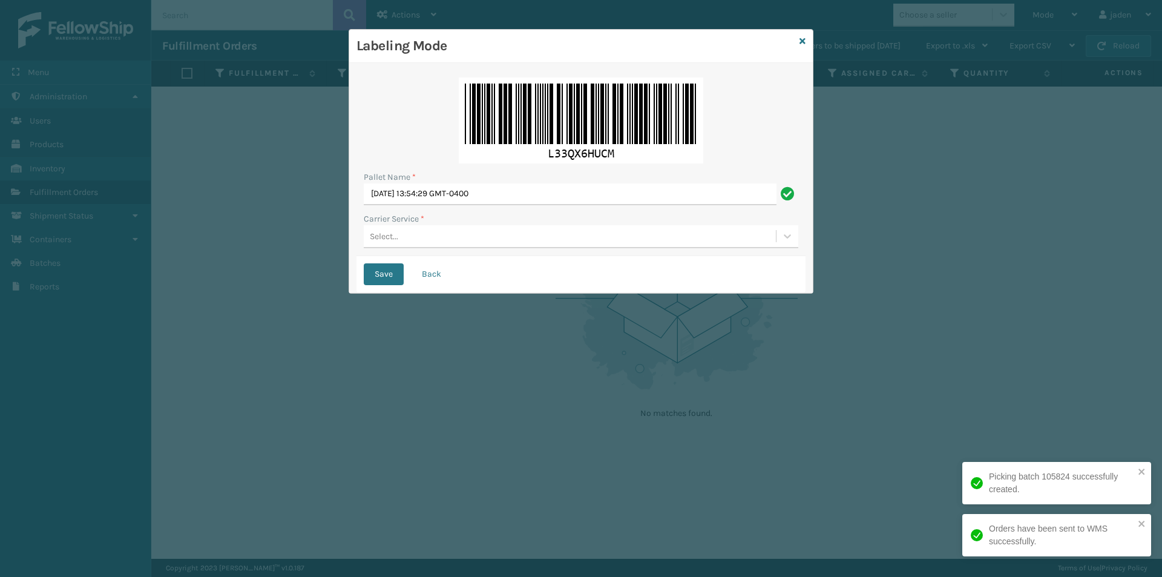
click at [410, 277] on div "Save Back" at bounding box center [580, 274] width 449 height 36
drag, startPoint x: 435, startPoint y: 273, endPoint x: 451, endPoint y: 258, distance: 22.7
click at [436, 271] on button "Back" at bounding box center [431, 274] width 41 height 22
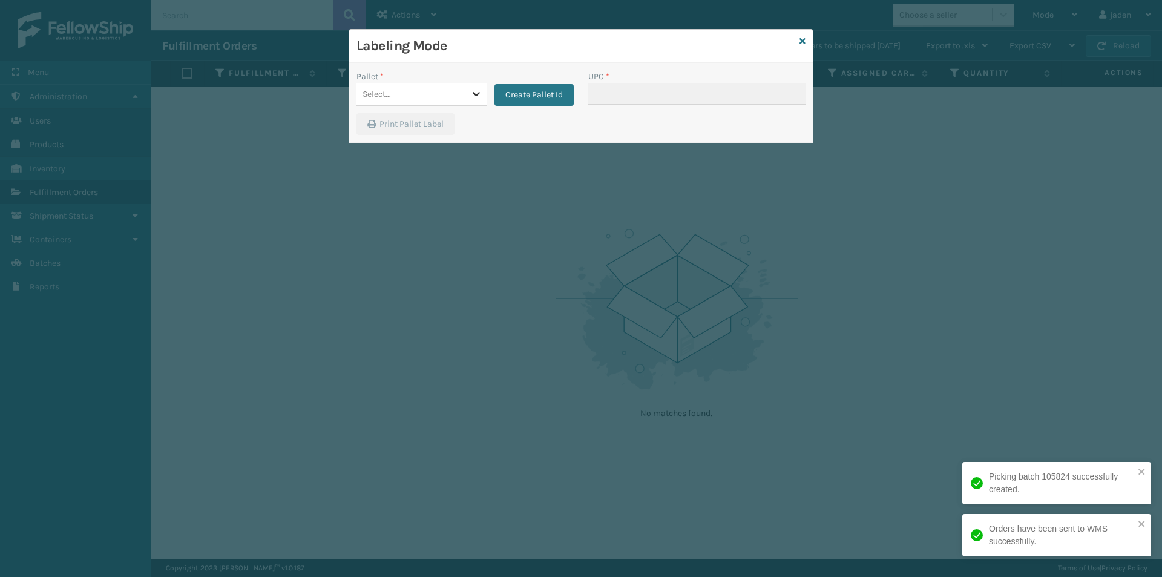
click at [468, 84] on div at bounding box center [476, 94] width 22 height 22
click at [424, 133] on div "FDXG-RS7U7H68YZ" at bounding box center [421, 124] width 131 height 22
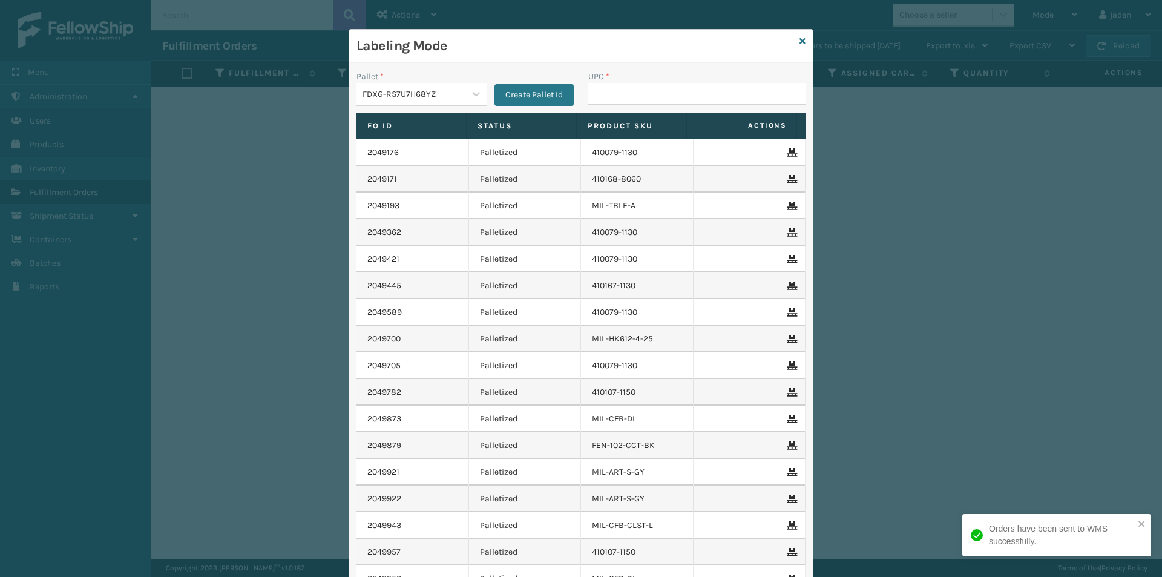
click at [611, 115] on th "Product SKU" at bounding box center [632, 126] width 110 height 26
click at [633, 100] on input "UPC *" at bounding box center [696, 94] width 217 height 22
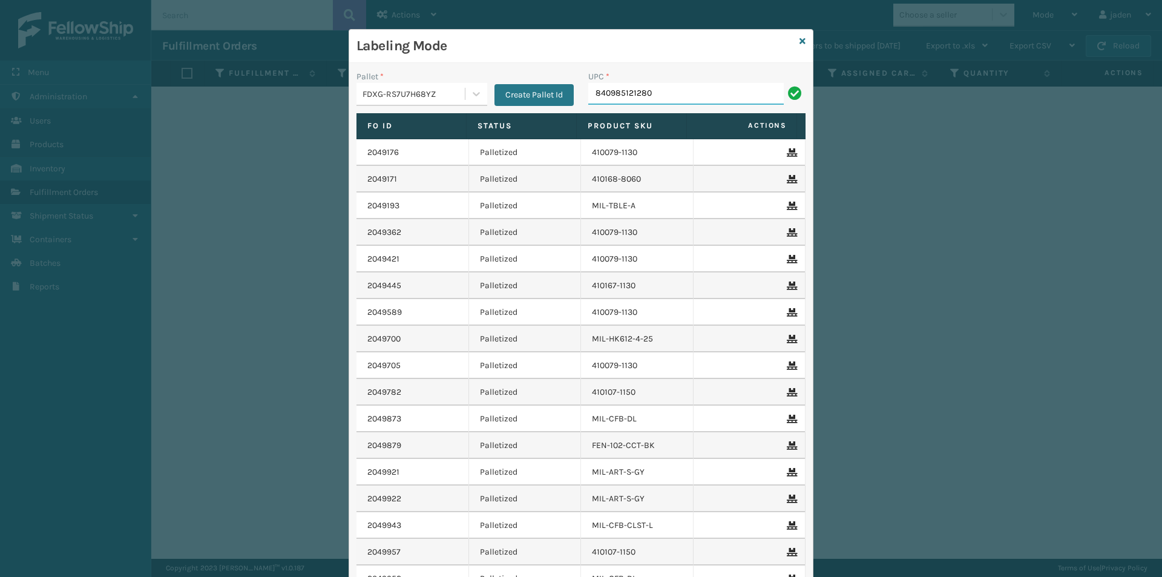
type input "840985121280"
click at [799, 44] on icon at bounding box center [802, 41] width 6 height 8
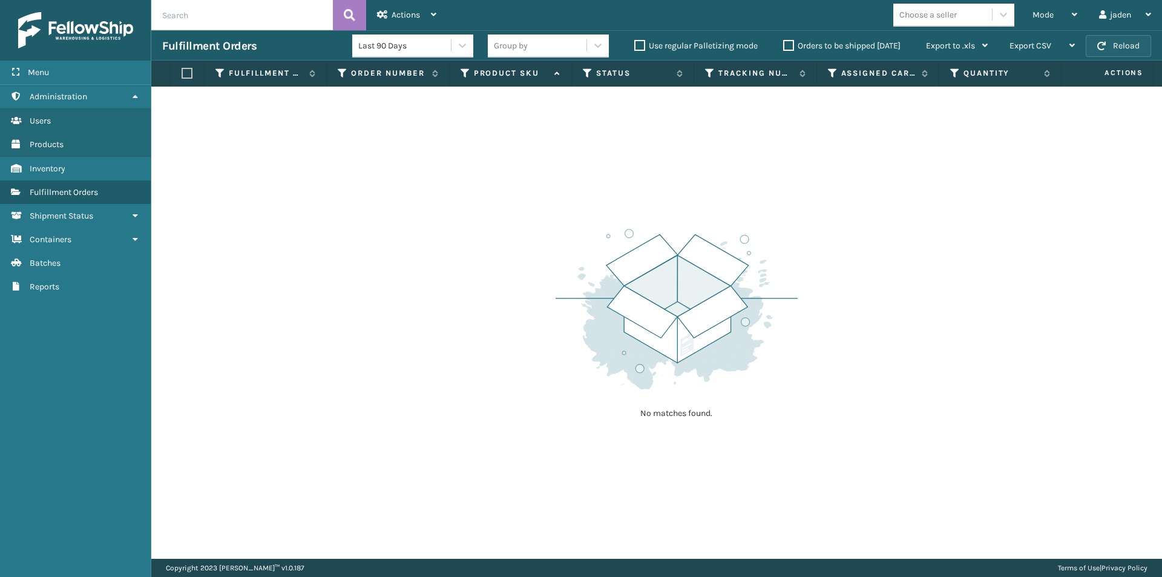
click at [1109, 38] on button "Reload" at bounding box center [1118, 46] width 65 height 22
click at [1045, 22] on div "Mode" at bounding box center [1054, 15] width 45 height 30
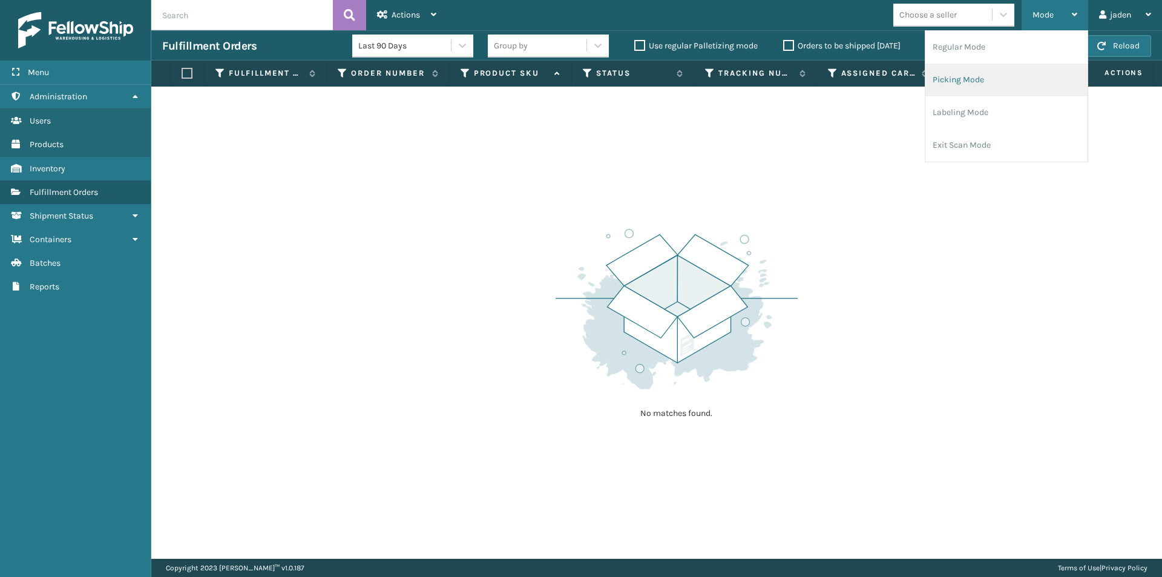
click at [992, 72] on li "Picking Mode" at bounding box center [1006, 80] width 162 height 33
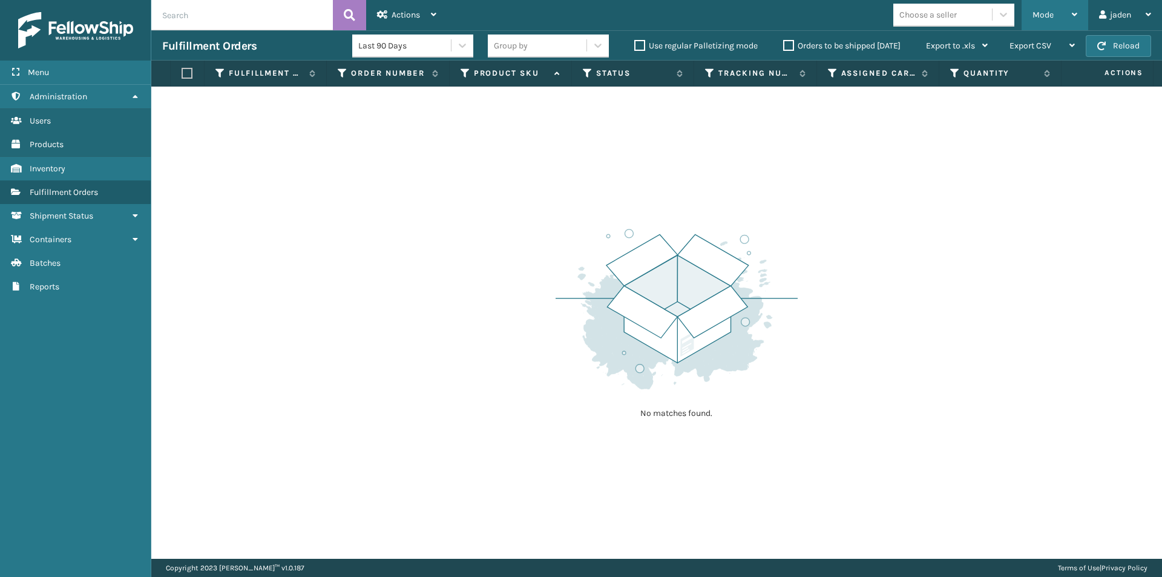
click at [1055, 22] on div "Mode" at bounding box center [1054, 15] width 45 height 30
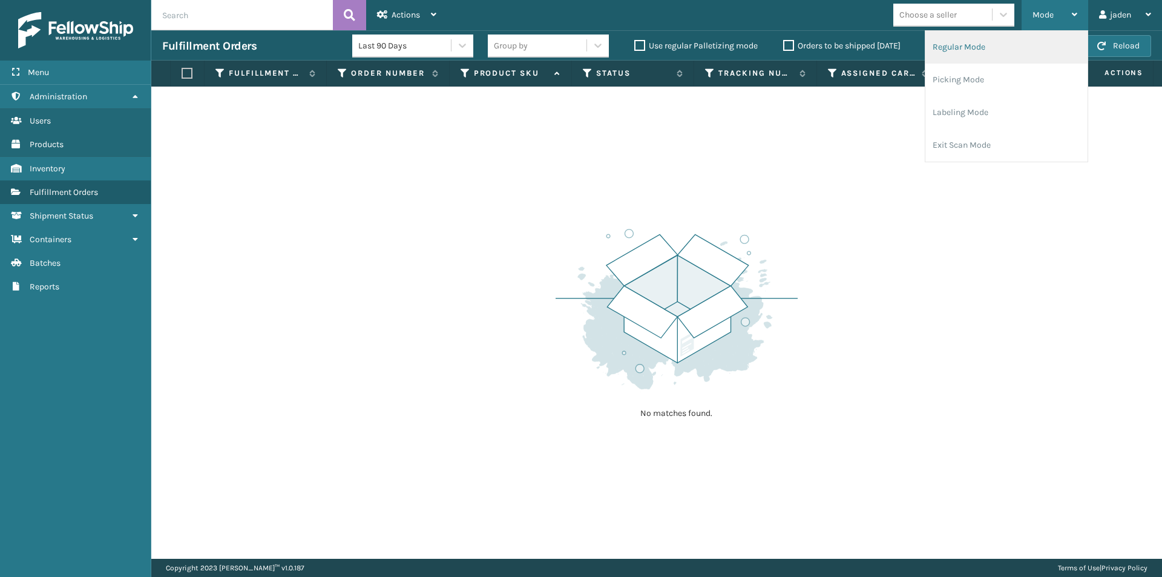
click at [984, 50] on li "Regular Mode" at bounding box center [1006, 47] width 162 height 33
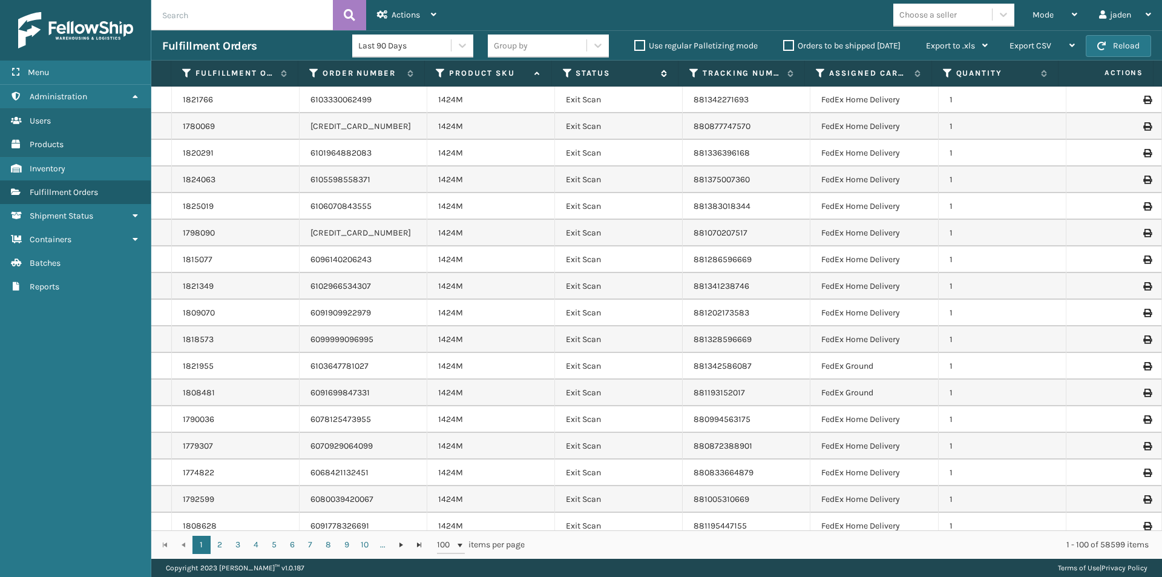
click at [566, 74] on icon at bounding box center [568, 73] width 10 height 11
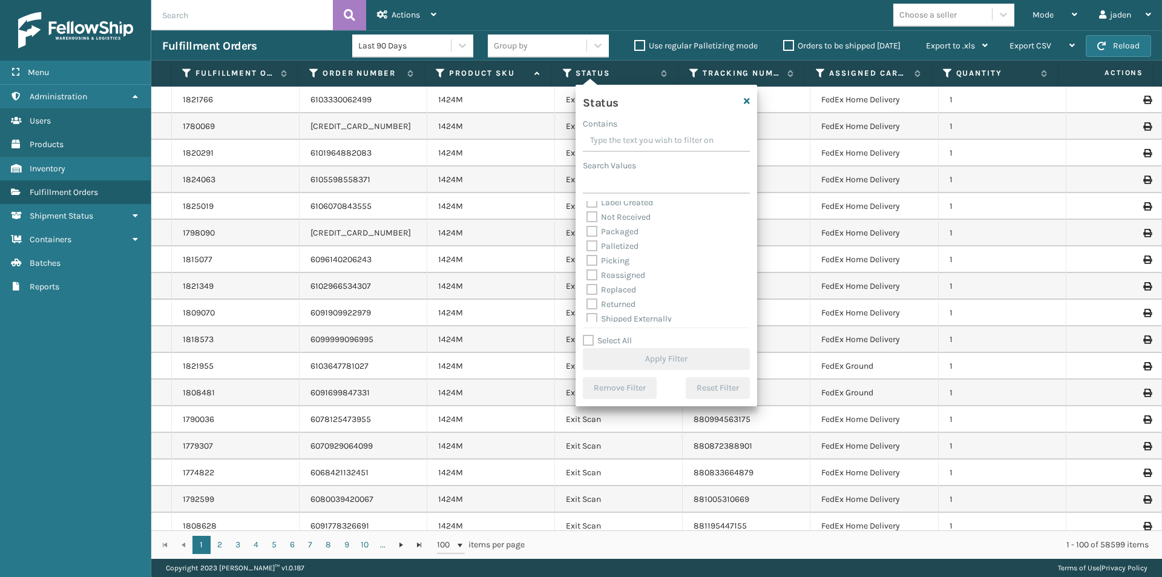
scroll to position [68, 0]
click at [595, 255] on label "Picking" at bounding box center [607, 256] width 43 height 10
click at [587, 255] on input "Picking" at bounding box center [586, 253] width 1 height 8
checkbox input "true"
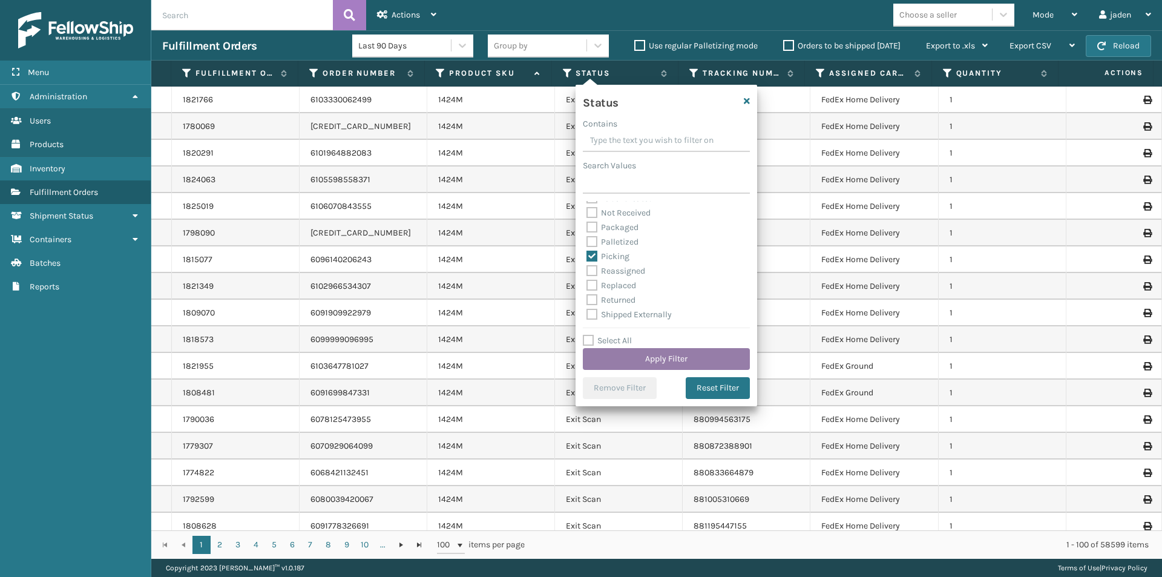
click at [672, 355] on button "Apply Filter" at bounding box center [666, 359] width 167 height 22
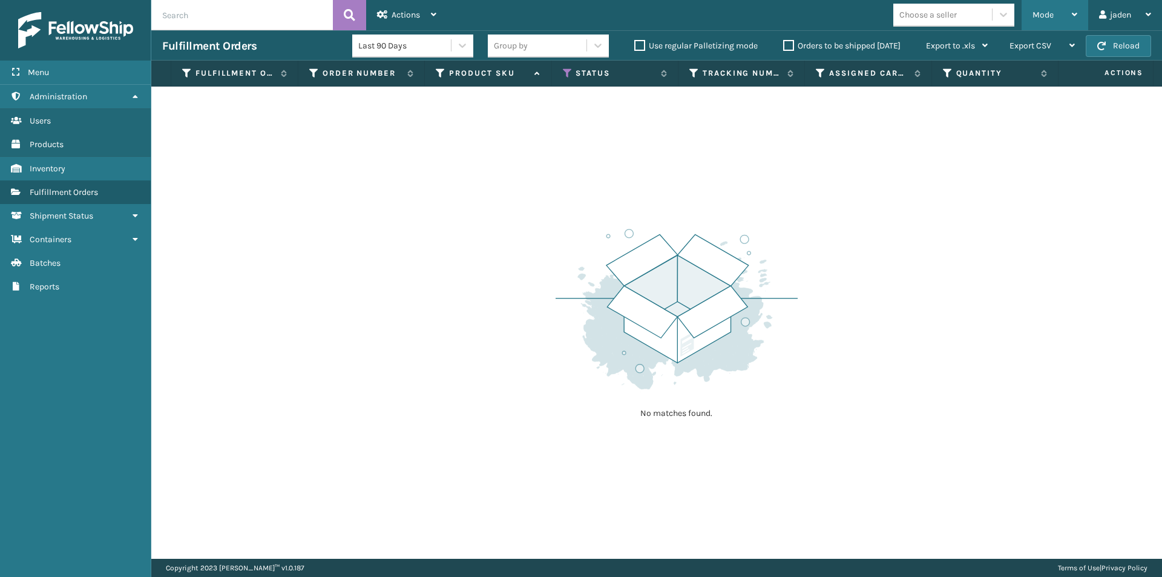
click at [1046, 13] on span "Mode" at bounding box center [1042, 15] width 21 height 10
click at [566, 74] on icon at bounding box center [568, 73] width 10 height 11
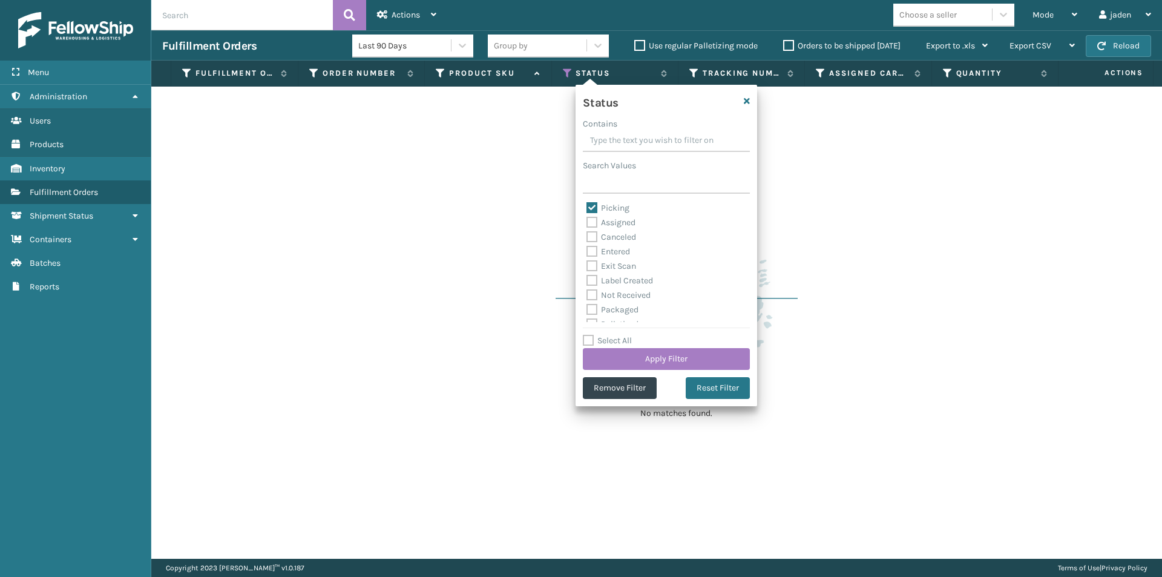
click at [592, 205] on label "Picking" at bounding box center [607, 208] width 43 height 10
click at [587, 205] on input "Picking" at bounding box center [586, 205] width 1 height 8
checkbox input "false"
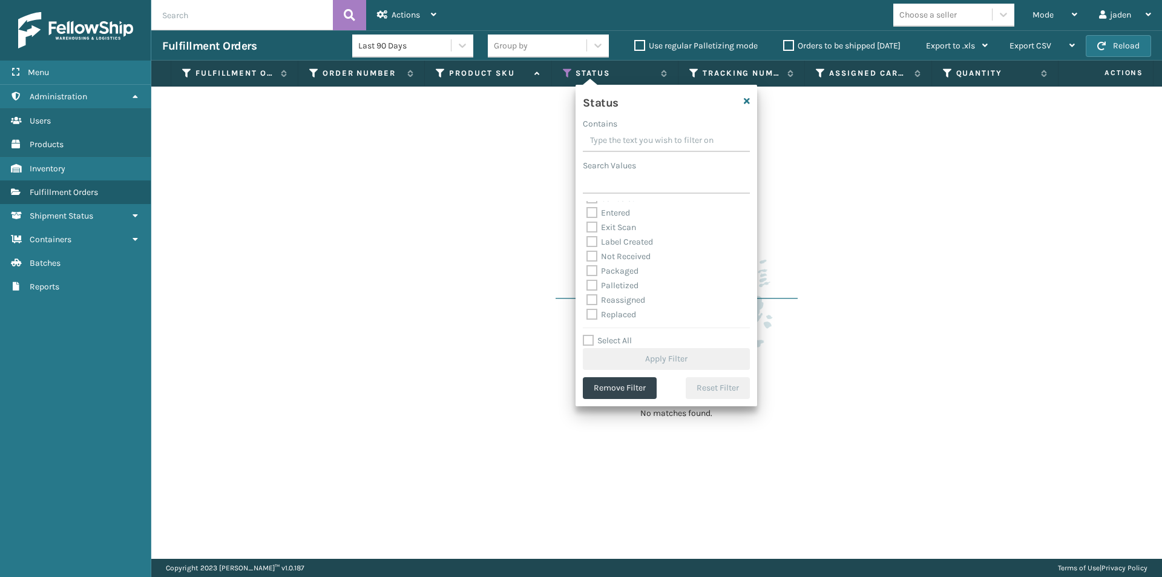
scroll to position [61, 0]
click at [589, 261] on label "Palletized" at bounding box center [612, 263] width 52 height 10
click at [587, 261] on input "Palletized" at bounding box center [586, 261] width 1 height 8
checkbox input "true"
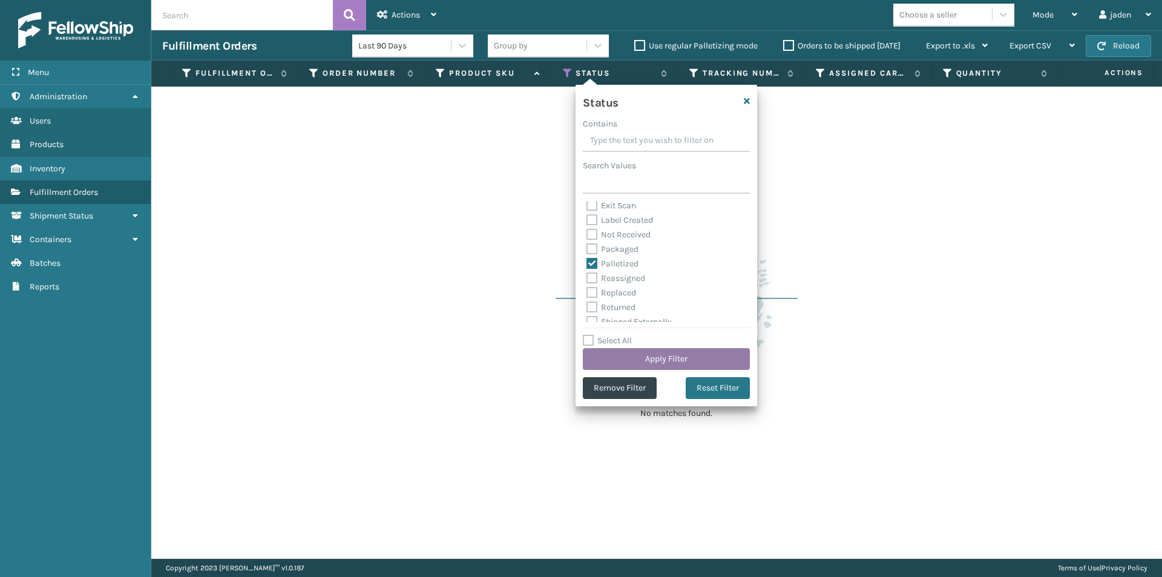
click at [661, 359] on button "Apply Filter" at bounding box center [666, 359] width 167 height 22
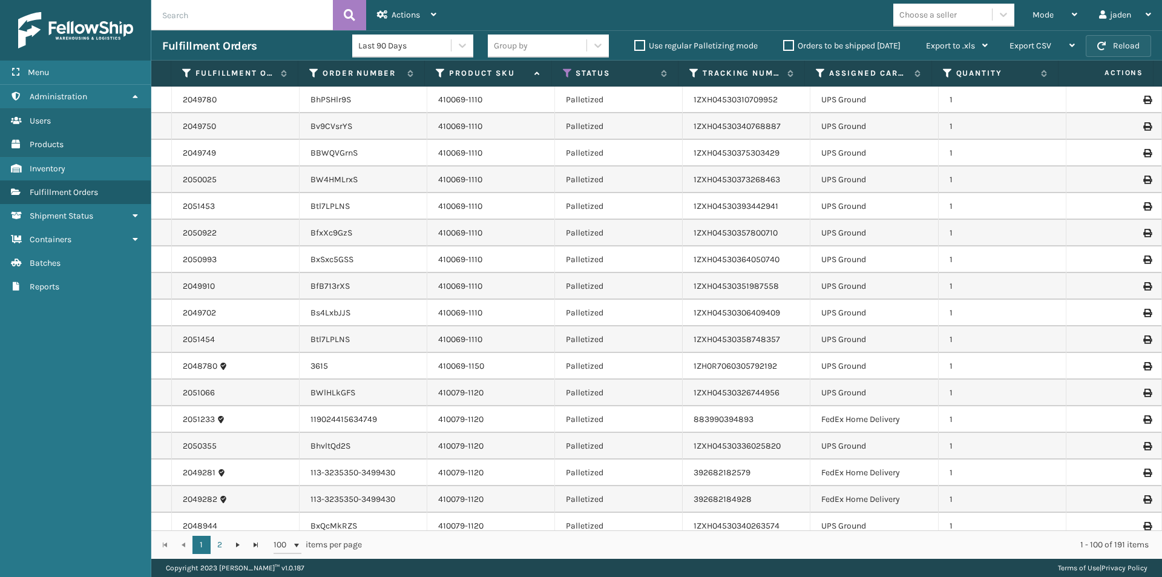
click at [1114, 43] on button "Reload" at bounding box center [1118, 46] width 65 height 22
click at [1048, 18] on span "Mode" at bounding box center [1042, 15] width 21 height 10
click at [1113, 50] on button "Reload" at bounding box center [1118, 46] width 65 height 22
click at [1060, 12] on div "Mode" at bounding box center [1054, 15] width 45 height 30
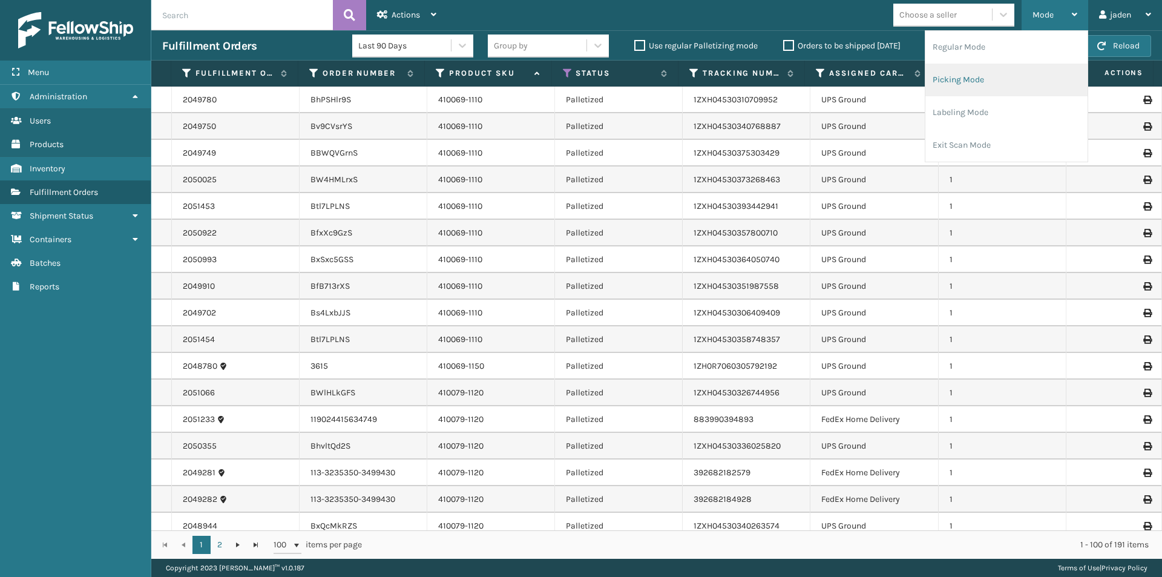
click at [982, 77] on li "Picking Mode" at bounding box center [1006, 80] width 162 height 33
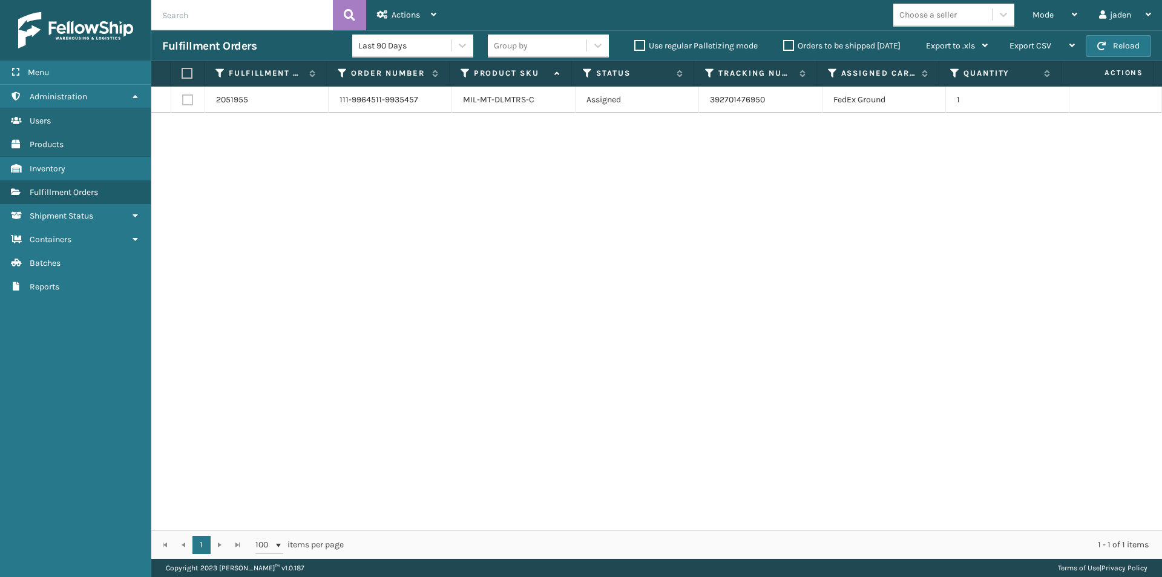
click at [186, 68] on label at bounding box center [186, 73] width 8 height 11
click at [182, 70] on input "checkbox" at bounding box center [182, 74] width 1 height 8
checkbox input "true"
click at [396, 2] on div "Actions" at bounding box center [406, 15] width 59 height 30
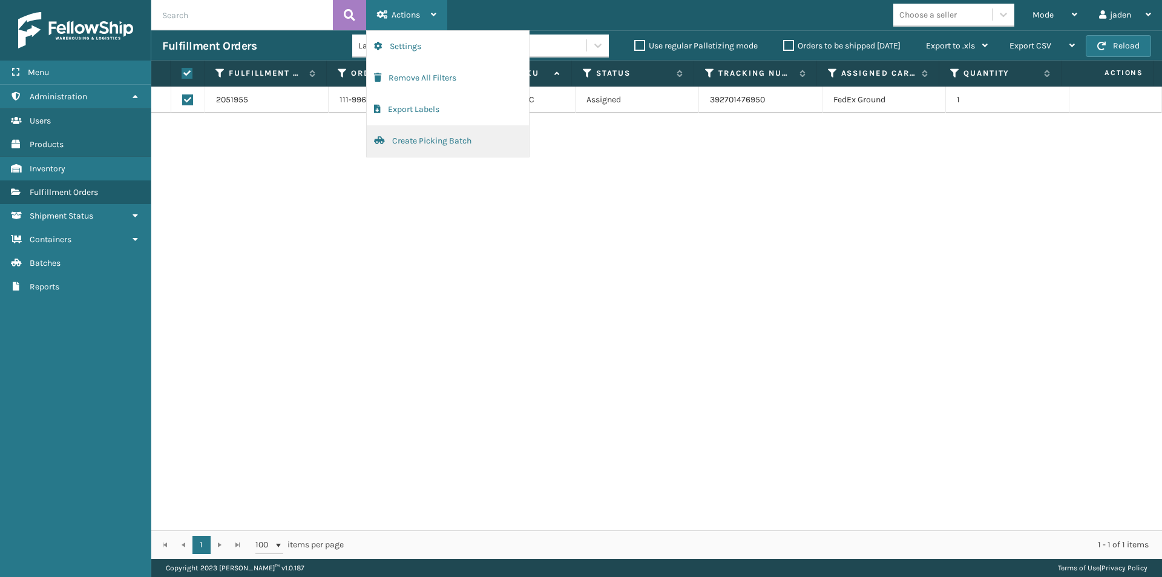
click at [415, 142] on button "Create Picking Batch" at bounding box center [448, 140] width 162 height 31
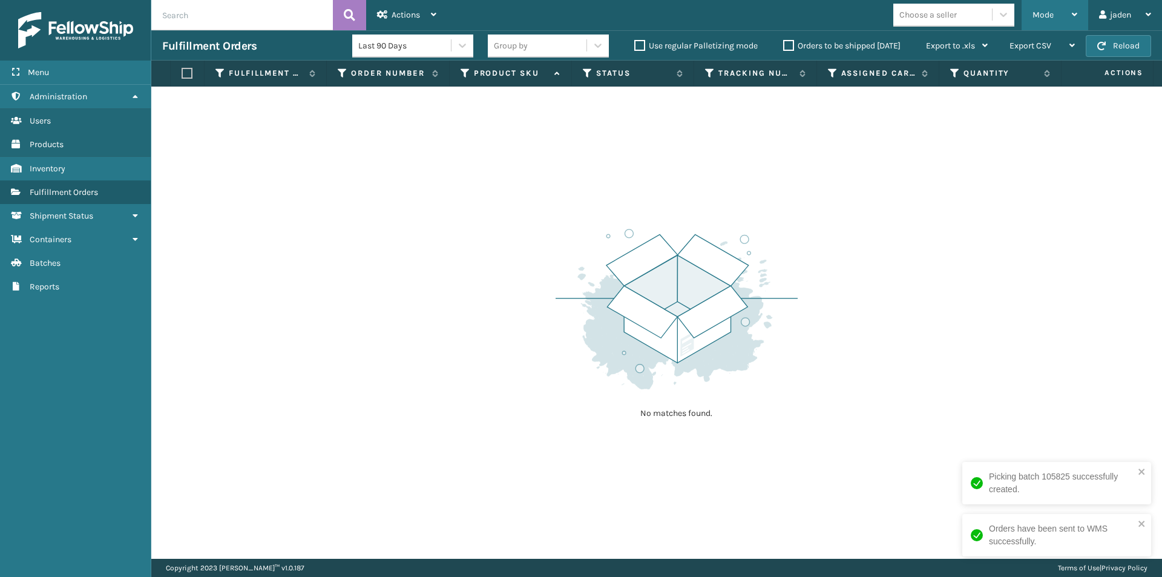
click at [1052, 10] on span "Mode" at bounding box center [1042, 15] width 21 height 10
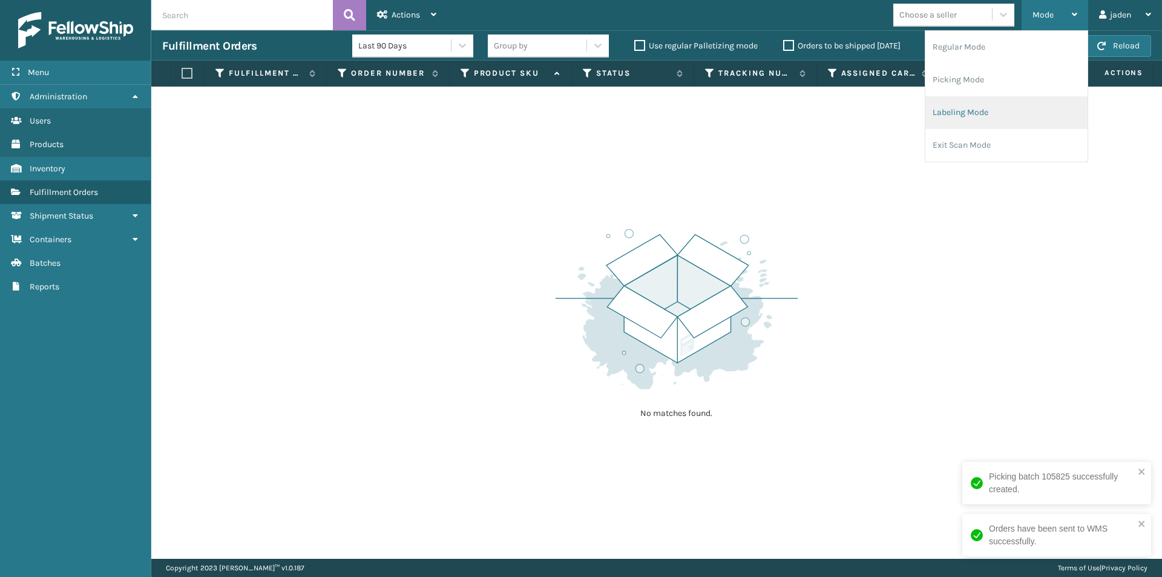
click at [991, 101] on li "Labeling Mode" at bounding box center [1006, 112] width 162 height 33
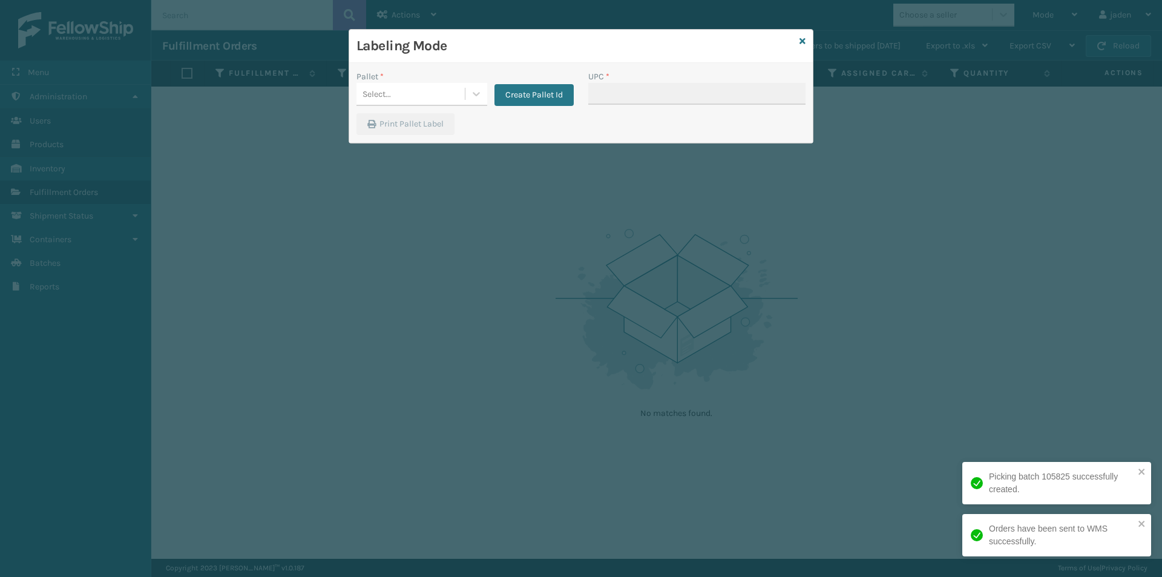
click at [473, 108] on div "Pallet * Select... Create Pallet Id" at bounding box center [465, 91] width 232 height 43
click at [479, 94] on icon at bounding box center [476, 94] width 12 height 12
click at [441, 123] on div "FDXG-RS7U7H68YZ" at bounding box center [421, 124] width 131 height 22
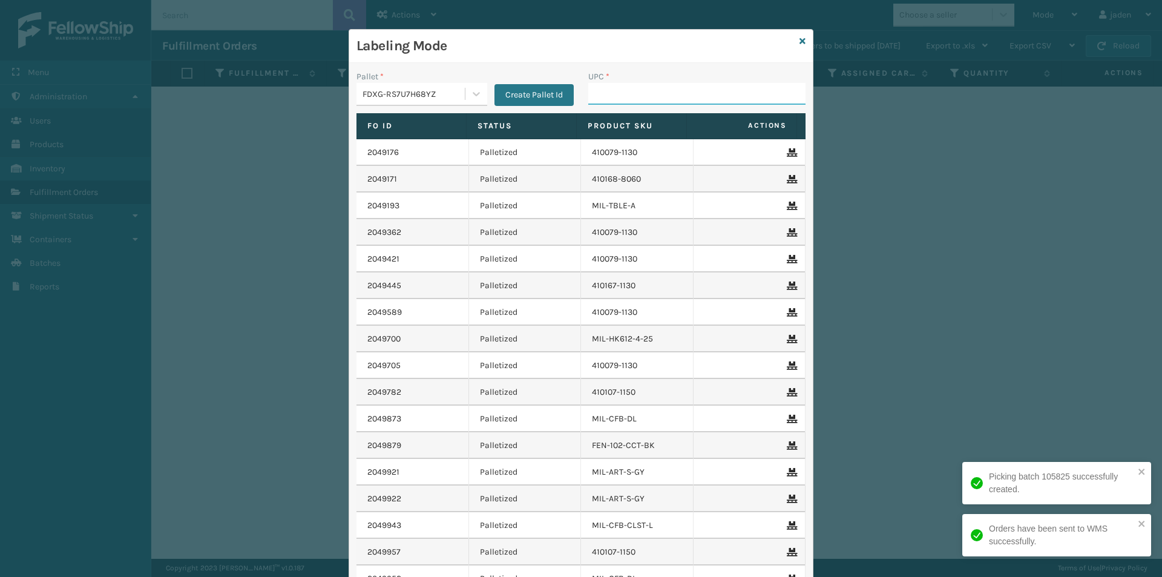
click at [669, 103] on input "UPC *" at bounding box center [696, 94] width 217 height 22
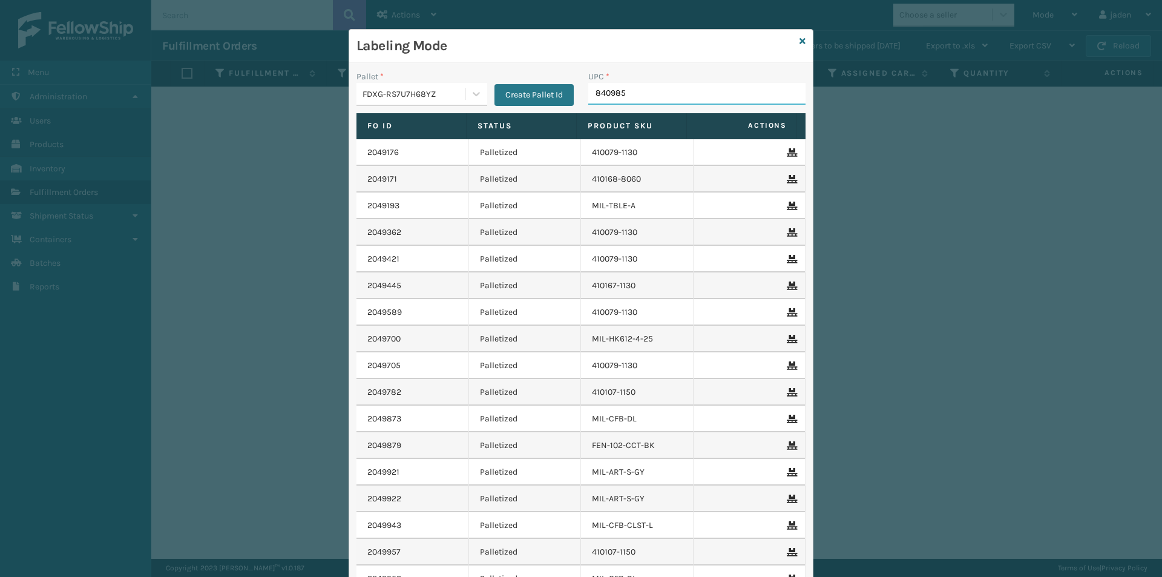
type input "8409851"
click at [799, 46] on link at bounding box center [802, 41] width 6 height 13
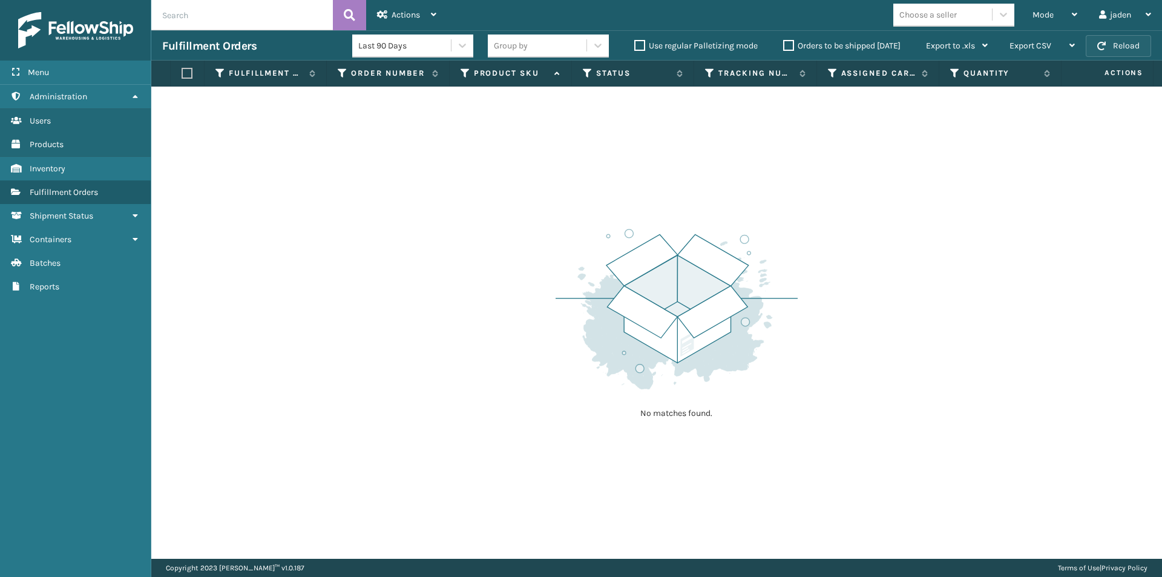
click at [1129, 50] on button "Reload" at bounding box center [1118, 46] width 65 height 22
click at [1053, 19] on div "Mode" at bounding box center [1054, 15] width 45 height 30
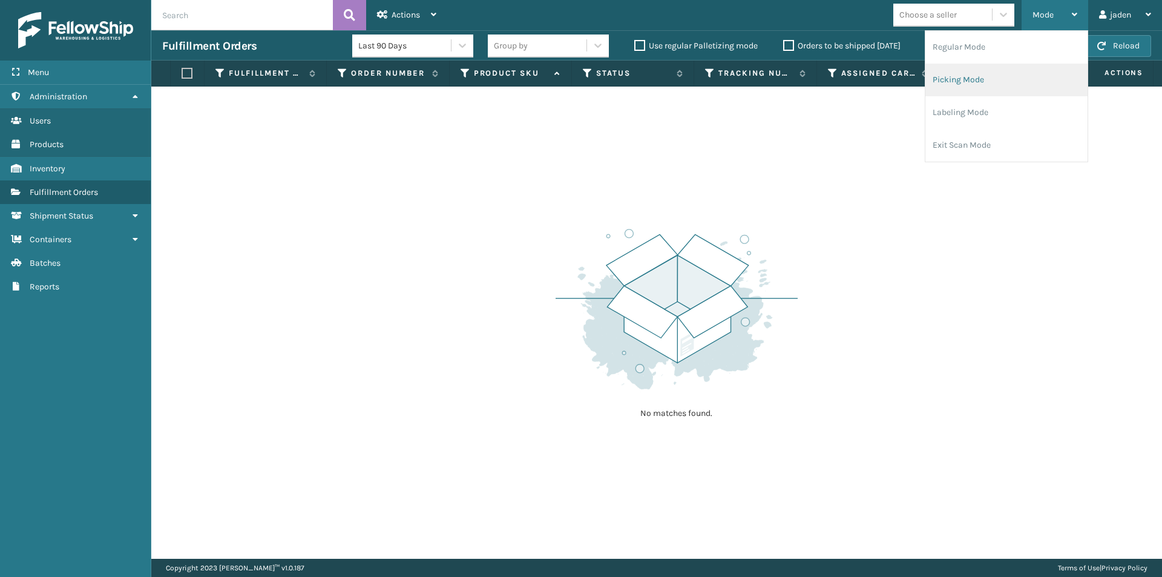
click at [999, 80] on li "Picking Mode" at bounding box center [1006, 80] width 162 height 33
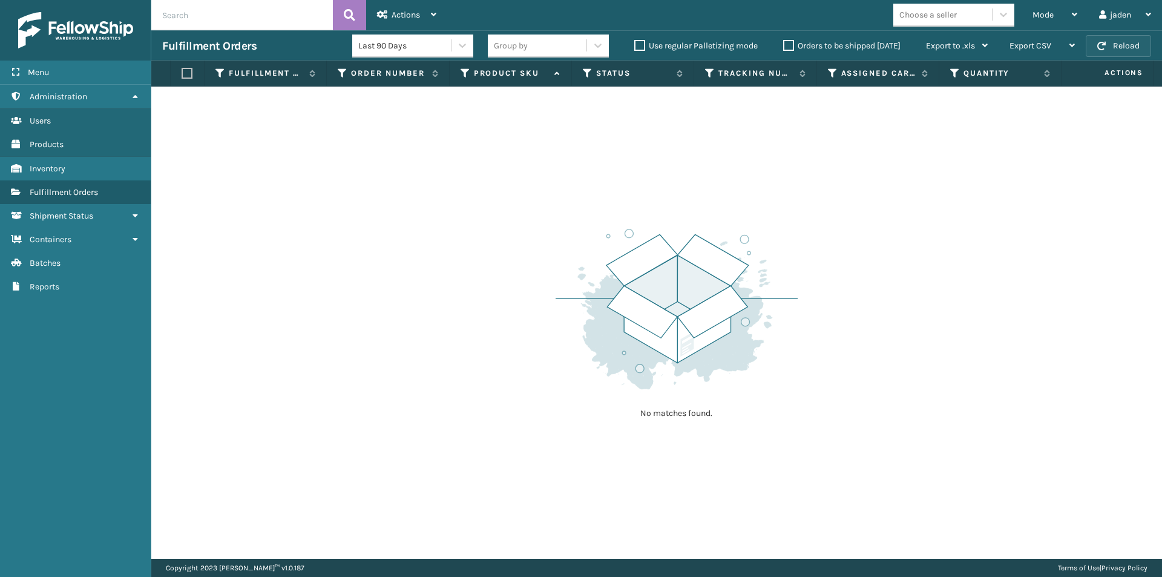
click at [1121, 47] on button "Reload" at bounding box center [1118, 46] width 65 height 22
click at [1046, 21] on div "Mode" at bounding box center [1054, 15] width 45 height 30
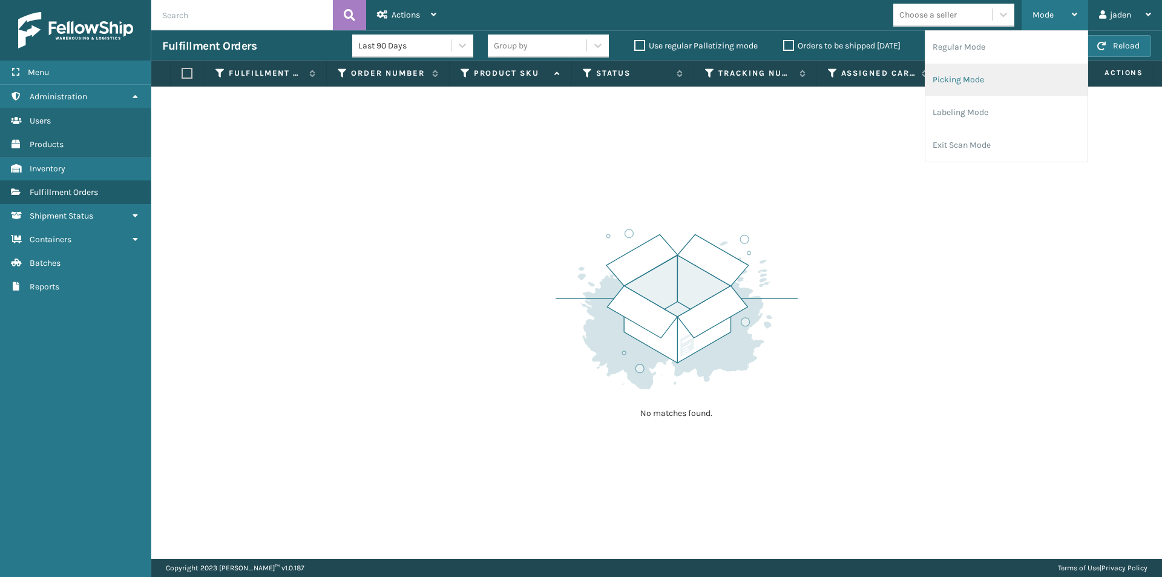
click at [1003, 77] on li "Picking Mode" at bounding box center [1006, 80] width 162 height 33
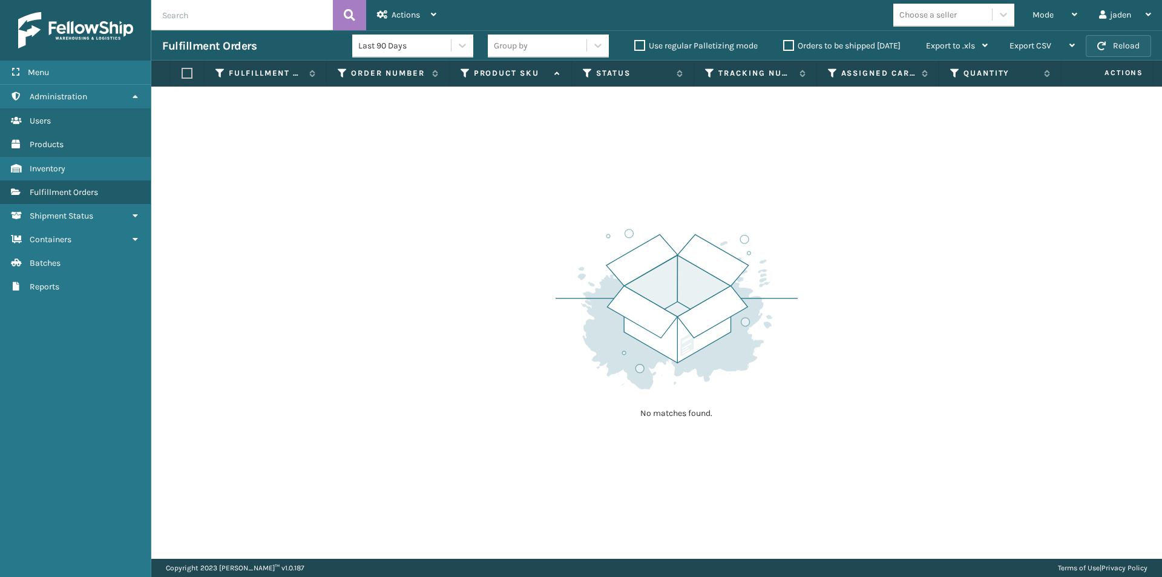
click at [1122, 42] on button "Reload" at bounding box center [1118, 46] width 65 height 22
click at [1039, 13] on span "Mode" at bounding box center [1042, 15] width 21 height 10
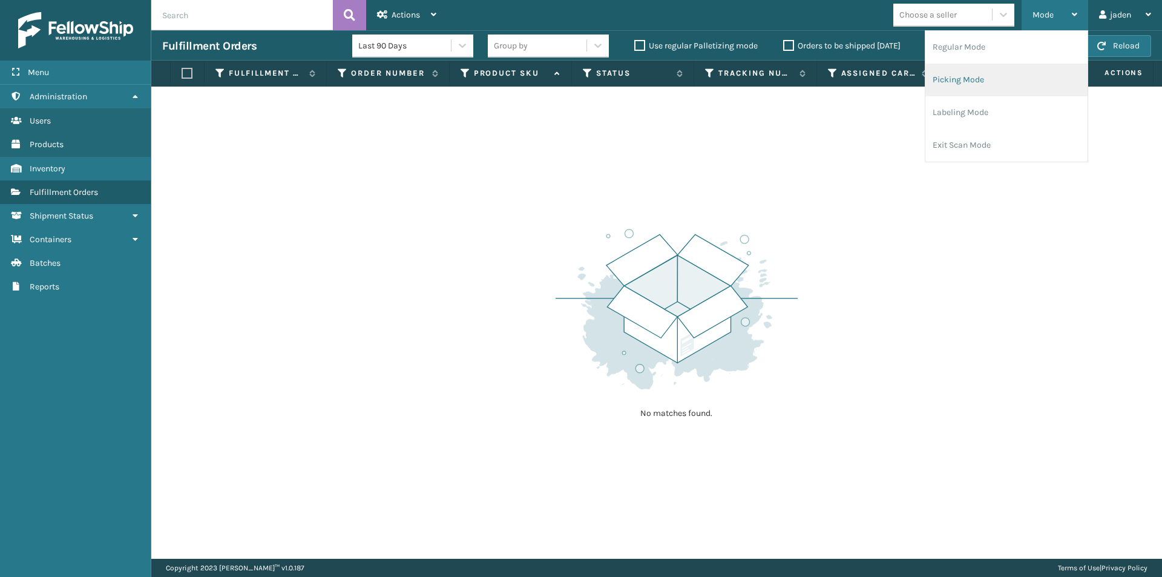
click at [985, 84] on li "Picking Mode" at bounding box center [1006, 80] width 162 height 33
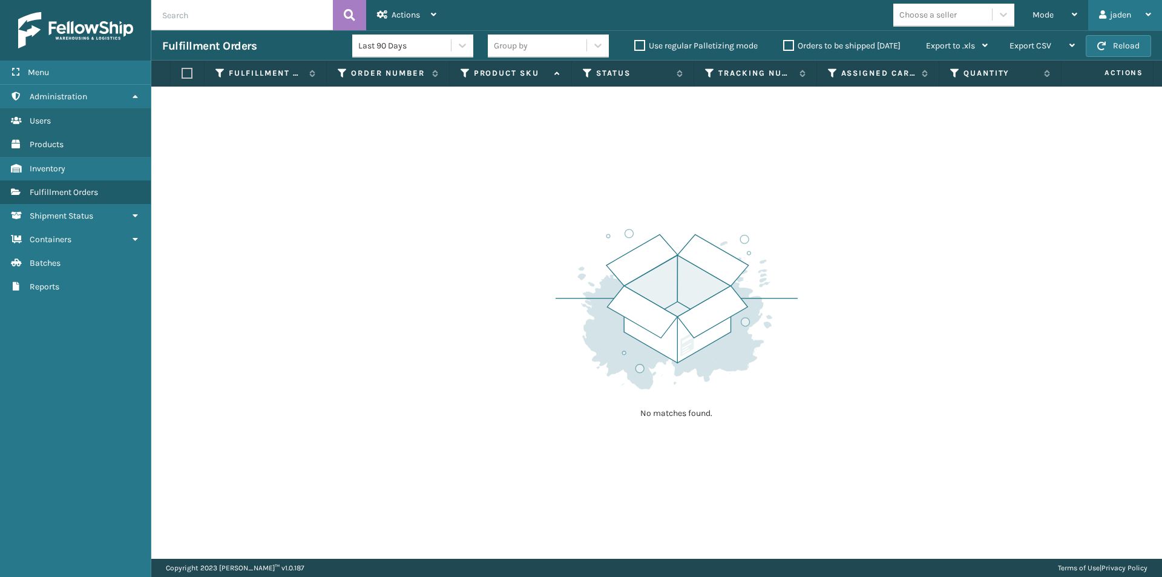
click at [1137, 25] on div "jaden" at bounding box center [1125, 15] width 52 height 30
click at [909, 183] on div "No matches found." at bounding box center [656, 323] width 1011 height 472
click at [1106, 42] on button "Reload" at bounding box center [1118, 46] width 65 height 22
click at [1032, 13] on span "Mode" at bounding box center [1042, 15] width 21 height 10
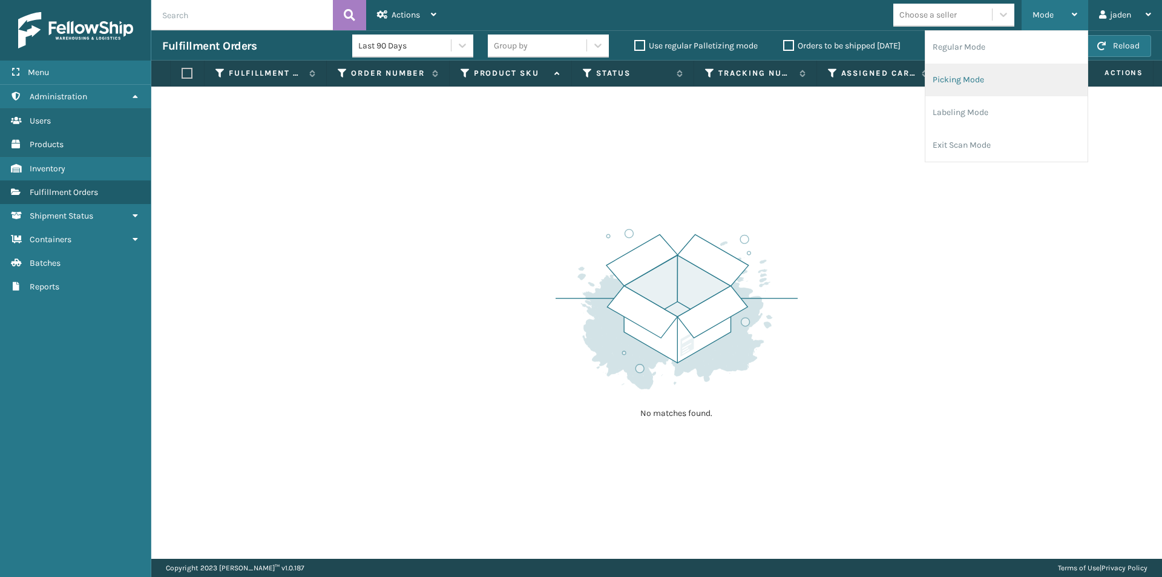
click at [996, 88] on li "Picking Mode" at bounding box center [1006, 80] width 162 height 33
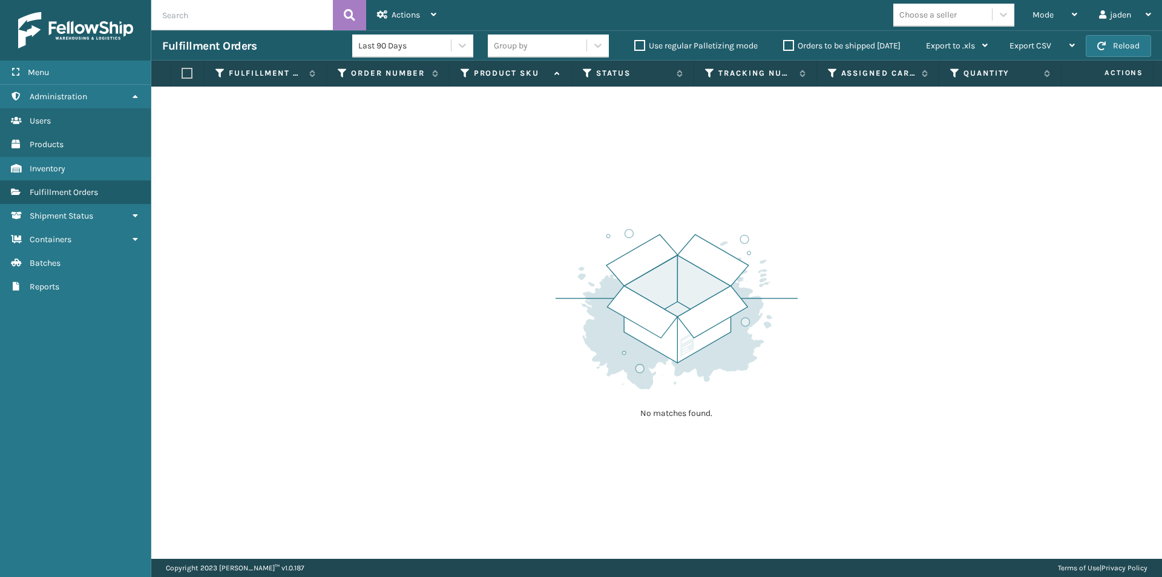
drag, startPoint x: 790, startPoint y: 234, endPoint x: 519, endPoint y: 206, distance: 273.1
click at [519, 206] on div "No matches found." at bounding box center [656, 323] width 1011 height 472
click at [1120, 54] on button "Reload" at bounding box center [1118, 46] width 65 height 22
click at [1066, 14] on div "Mode" at bounding box center [1054, 15] width 45 height 30
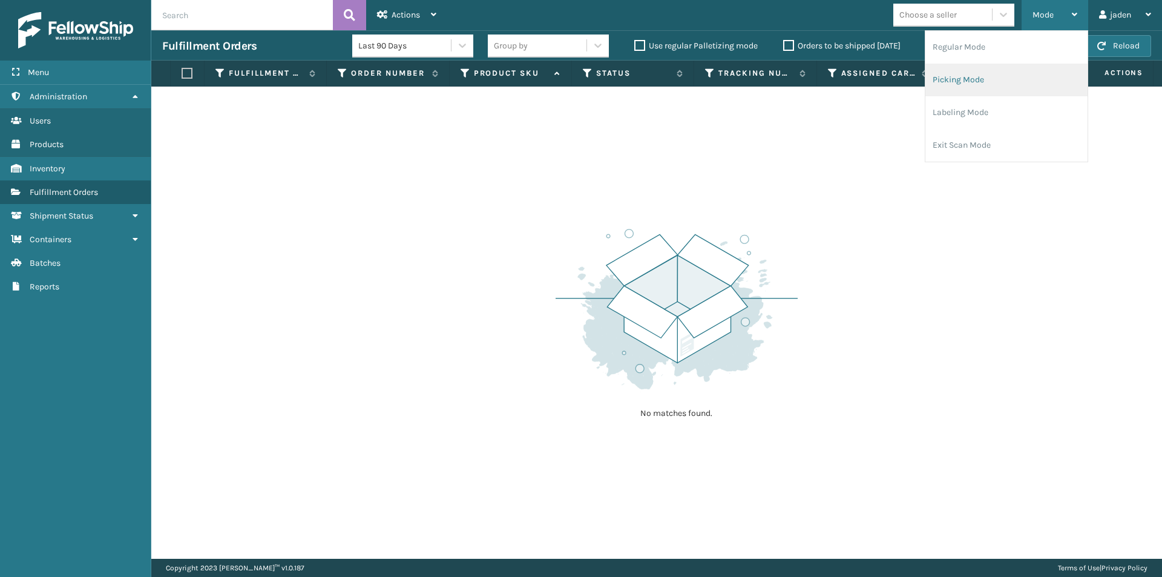
click at [993, 86] on li "Picking Mode" at bounding box center [1006, 80] width 162 height 33
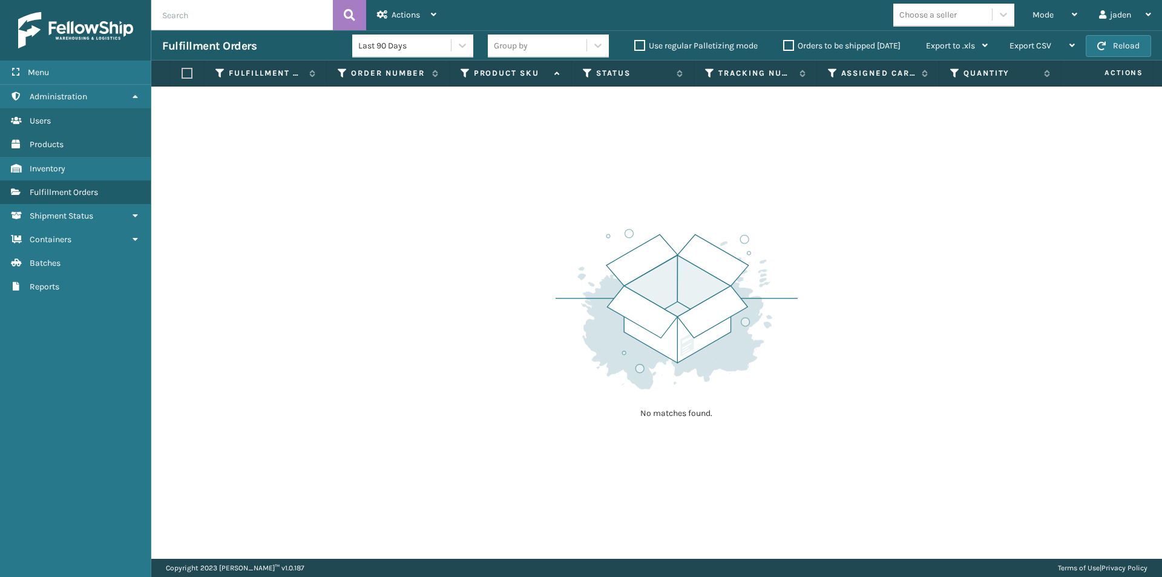
drag, startPoint x: 881, startPoint y: 283, endPoint x: 594, endPoint y: 220, distance: 293.7
click at [579, 222] on div "No matches found." at bounding box center [677, 322] width 242 height 223
drag, startPoint x: 849, startPoint y: 216, endPoint x: 828, endPoint y: 214, distance: 20.7
drag, startPoint x: 828, startPoint y: 214, endPoint x: 743, endPoint y: 185, distance: 90.0
click at [587, 185] on div "No matches found." at bounding box center [656, 323] width 1011 height 472
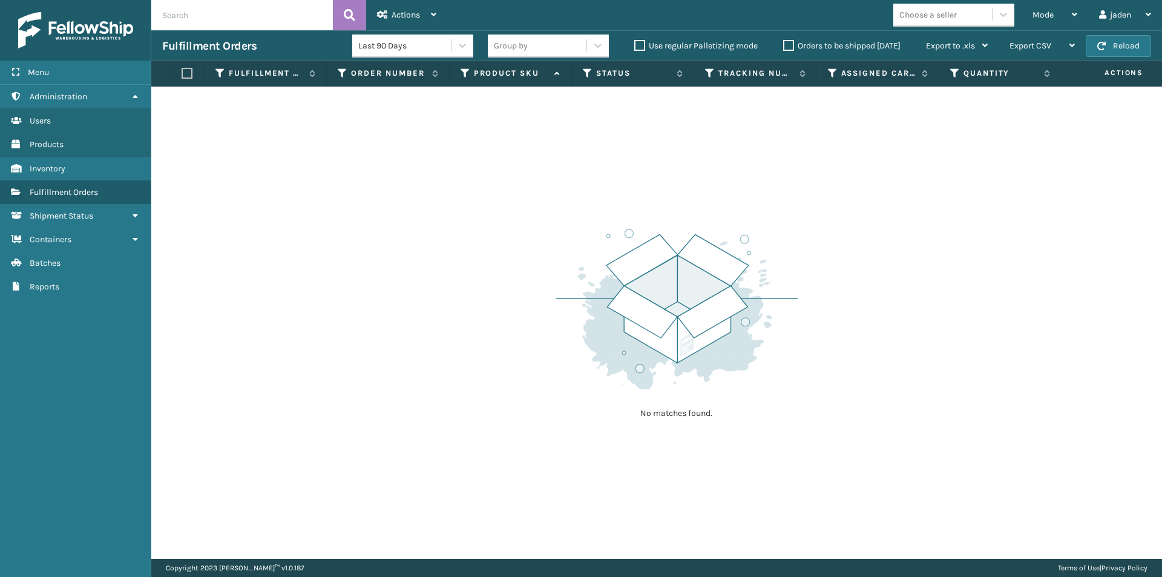
drag, startPoint x: 870, startPoint y: 184, endPoint x: 859, endPoint y: 182, distance: 10.6
drag, startPoint x: 859, startPoint y: 182, endPoint x: 686, endPoint y: 186, distance: 173.8
click at [556, 178] on div "No matches found." at bounding box center [656, 323] width 1011 height 472
drag, startPoint x: 766, startPoint y: 196, endPoint x: 489, endPoint y: 214, distance: 277.7
click at [413, 212] on div "No matches found." at bounding box center [656, 323] width 1011 height 472
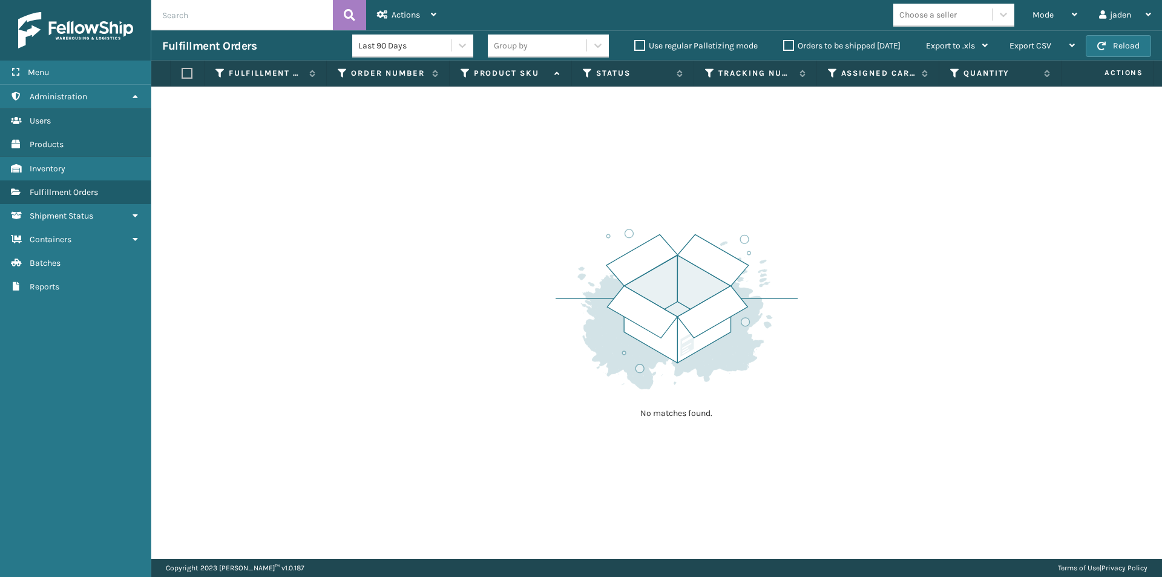
drag, startPoint x: 793, startPoint y: 214, endPoint x: 642, endPoint y: 218, distance: 151.4
click at [503, 205] on div "No matches found." at bounding box center [656, 323] width 1011 height 472
drag, startPoint x: 801, startPoint y: 225, endPoint x: 850, endPoint y: 223, distance: 48.5
click at [513, 223] on div "No matches found." at bounding box center [656, 323] width 1011 height 472
drag, startPoint x: 850, startPoint y: 223, endPoint x: 826, endPoint y: 215, distance: 26.0
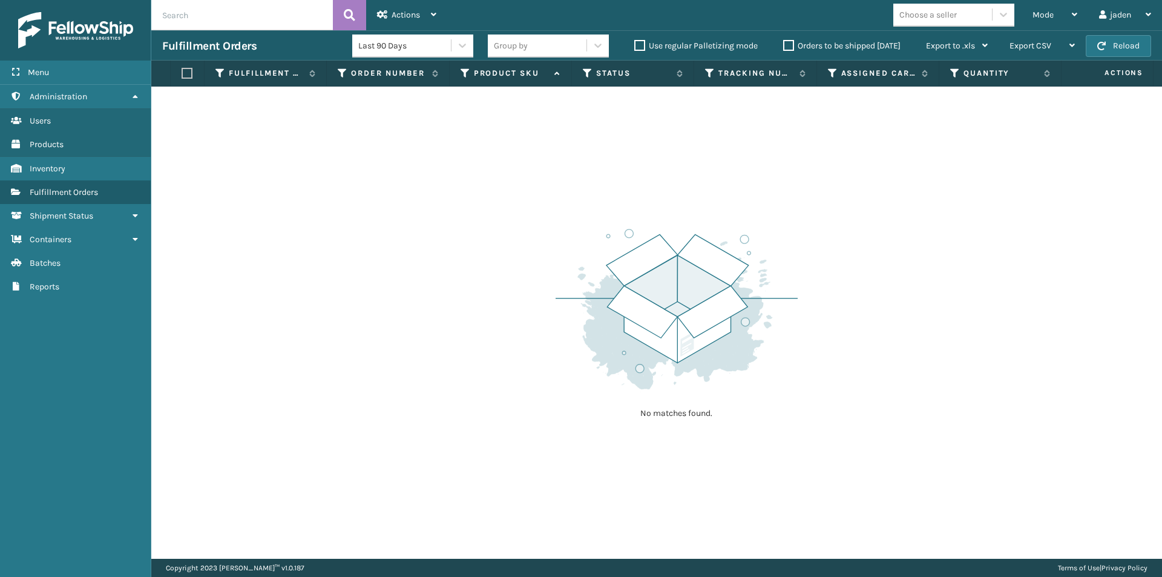
drag, startPoint x: 826, startPoint y: 215, endPoint x: 776, endPoint y: 202, distance: 51.4
click at [524, 169] on div "No matches found." at bounding box center [656, 323] width 1011 height 472
drag, startPoint x: 830, startPoint y: 219, endPoint x: 635, endPoint y: 221, distance: 194.3
click at [540, 209] on div "No matches found." at bounding box center [656, 323] width 1011 height 472
drag, startPoint x: 807, startPoint y: 197, endPoint x: 599, endPoint y: 139, distance: 215.4
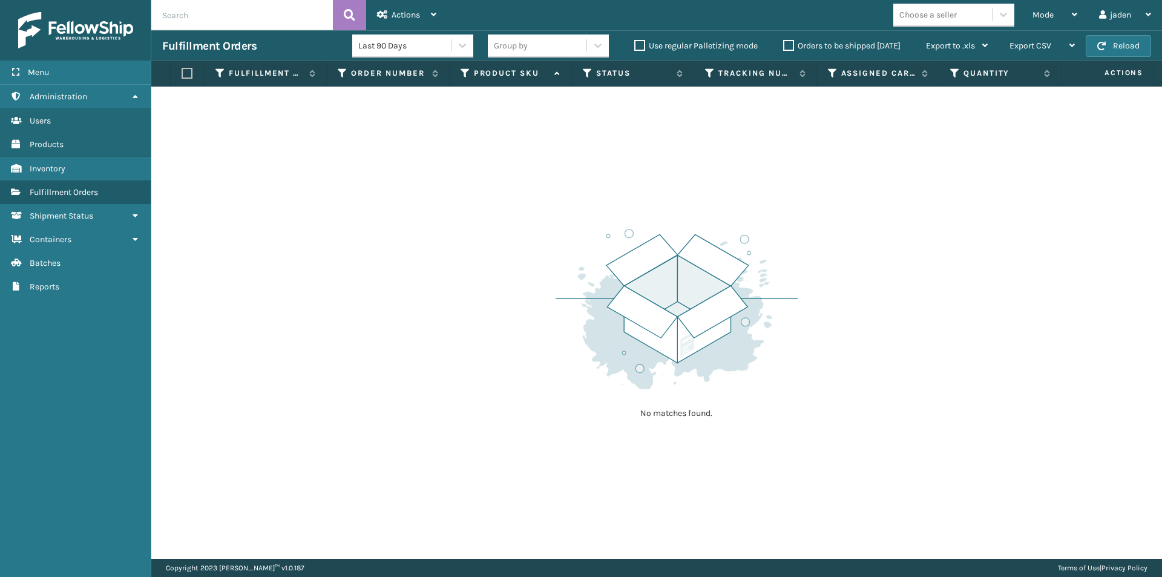
click at [599, 139] on div "No matches found." at bounding box center [656, 323] width 1011 height 472
click at [1111, 45] on button "Reload" at bounding box center [1118, 46] width 65 height 22
drag, startPoint x: 836, startPoint y: 180, endPoint x: 561, endPoint y: 163, distance: 275.3
click at [561, 163] on div "No matches found." at bounding box center [656, 323] width 1011 height 472
click at [1044, 22] on div "Mode" at bounding box center [1054, 15] width 45 height 30
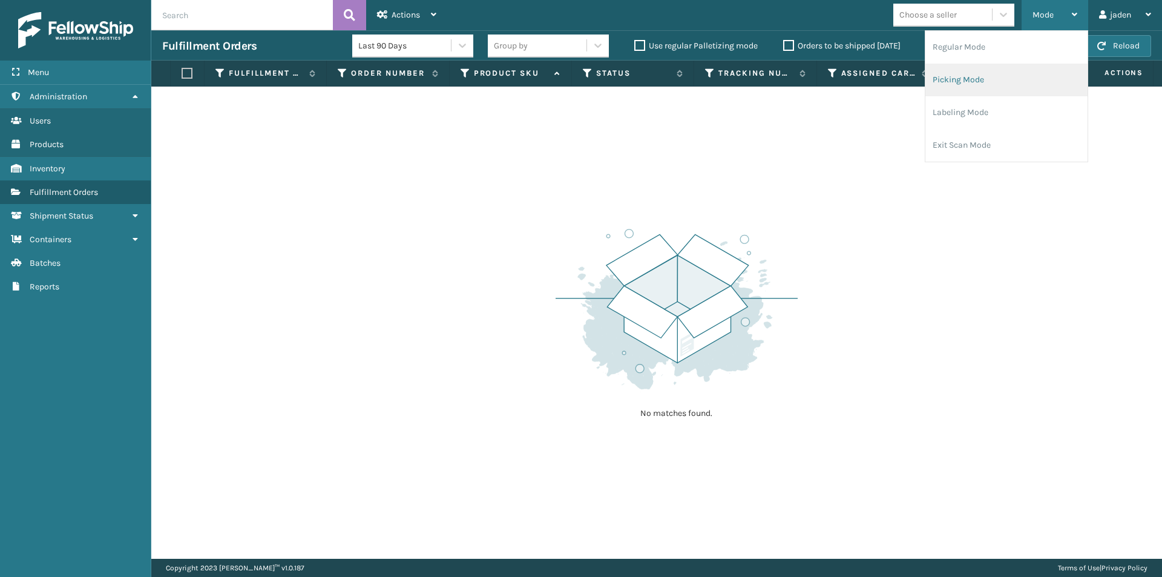
click at [985, 85] on li "Picking Mode" at bounding box center [1006, 80] width 162 height 33
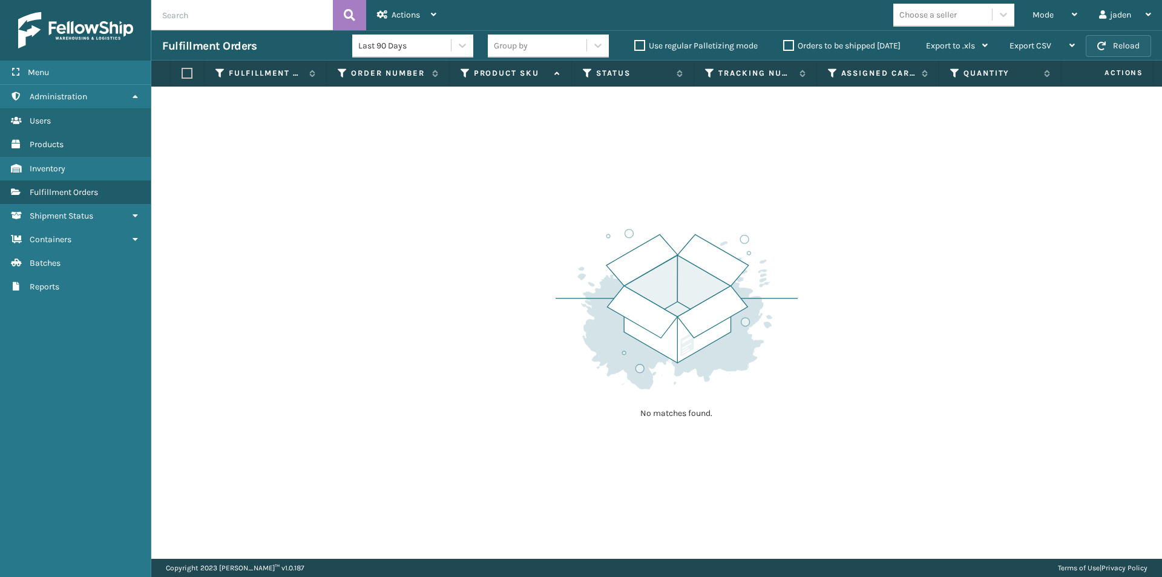
click at [1123, 44] on button "Reload" at bounding box center [1118, 46] width 65 height 22
click at [786, 48] on label "Orders to be shipped [DATE]" at bounding box center [841, 46] width 117 height 10
click at [784, 47] on input "Orders to be shipped [DATE]" at bounding box center [783, 43] width 1 height 8
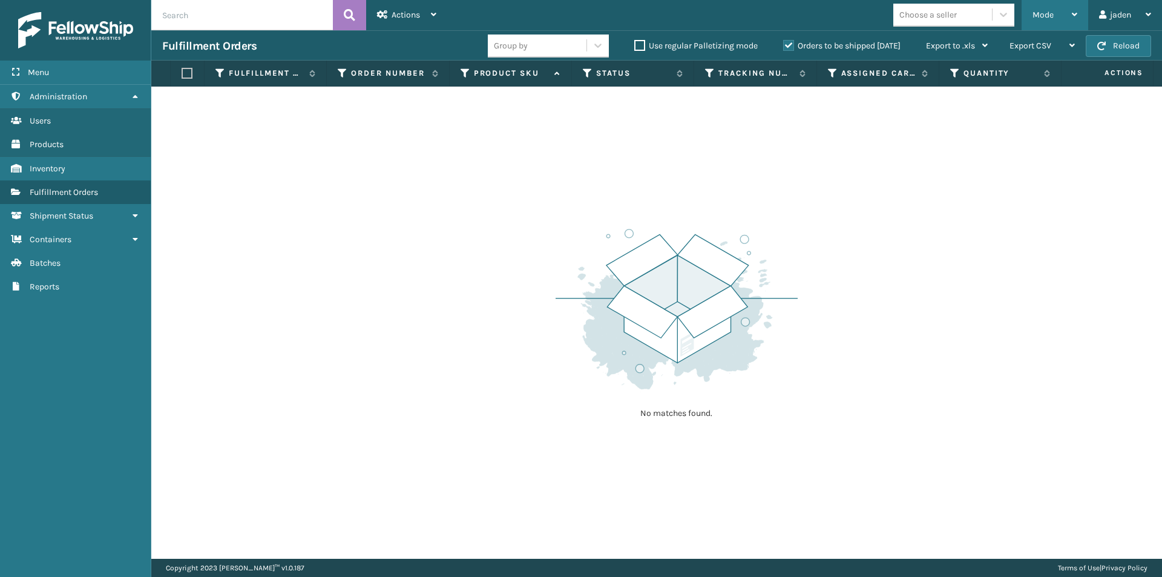
click at [1052, 19] on span "Mode" at bounding box center [1042, 15] width 21 height 10
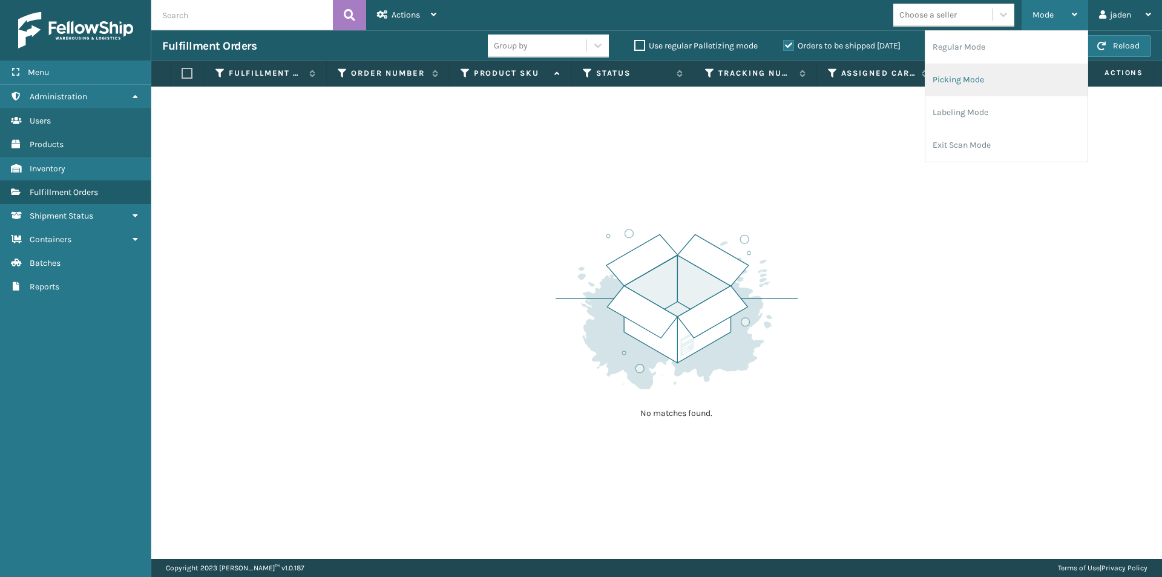
click at [980, 75] on li "Picking Mode" at bounding box center [1006, 80] width 162 height 33
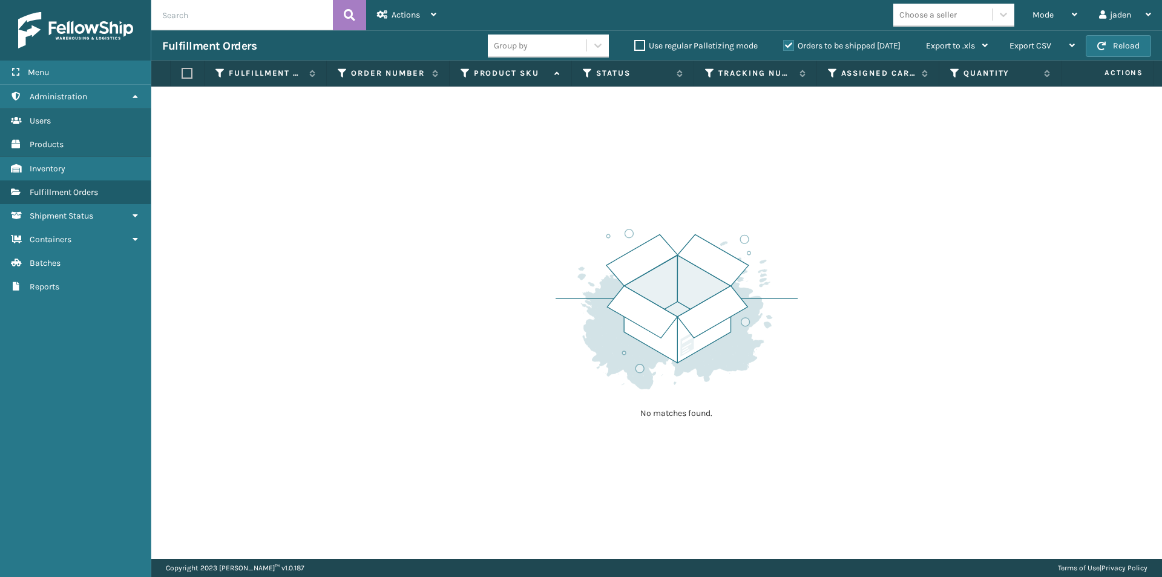
drag, startPoint x: 840, startPoint y: 157, endPoint x: 815, endPoint y: 157, distance: 25.4
drag, startPoint x: 815, startPoint y: 157, endPoint x: 730, endPoint y: 162, distance: 84.3
click at [570, 162] on div "No matches found." at bounding box center [656, 323] width 1011 height 472
drag, startPoint x: 923, startPoint y: 165, endPoint x: 885, endPoint y: 181, distance: 40.9
click at [543, 186] on div "No matches found." at bounding box center [656, 323] width 1011 height 472
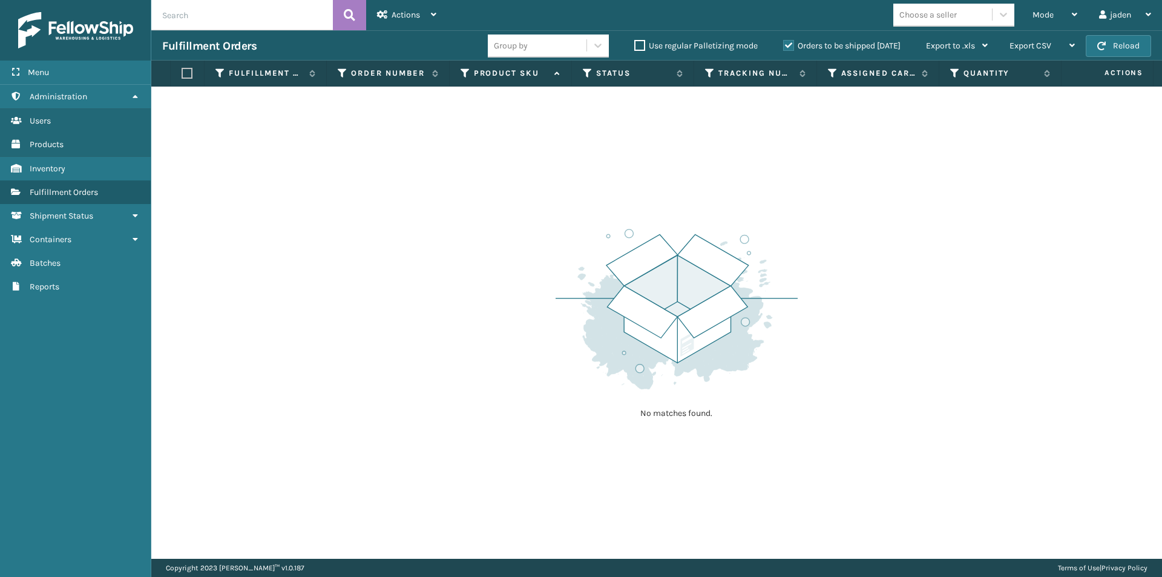
drag, startPoint x: 914, startPoint y: 174, endPoint x: 916, endPoint y: 162, distance: 12.2
click at [674, 167] on div "No matches found." at bounding box center [656, 323] width 1011 height 472
drag, startPoint x: 926, startPoint y: 160, endPoint x: 870, endPoint y: 149, distance: 56.6
drag, startPoint x: 959, startPoint y: 149, endPoint x: 910, endPoint y: 142, distance: 49.6
click at [1148, 48] on button "Reload" at bounding box center [1118, 46] width 65 height 22
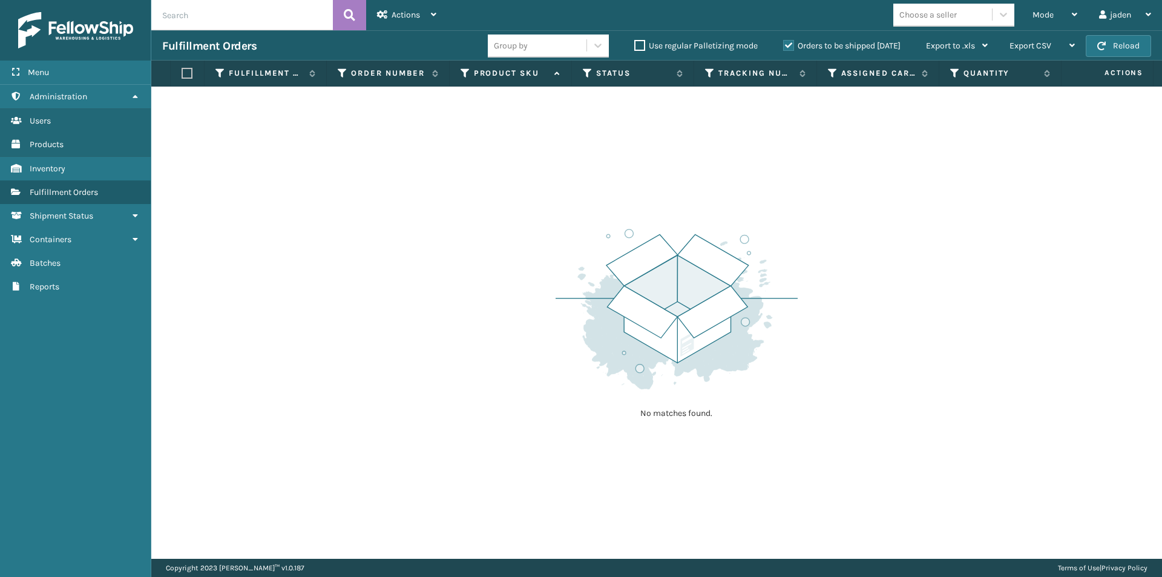
click at [1148, 48] on button "Reload" at bounding box center [1118, 46] width 65 height 22
click at [1138, 42] on button "Reload" at bounding box center [1118, 46] width 65 height 22
click at [1060, 12] on div "Mode" at bounding box center [1054, 15] width 45 height 30
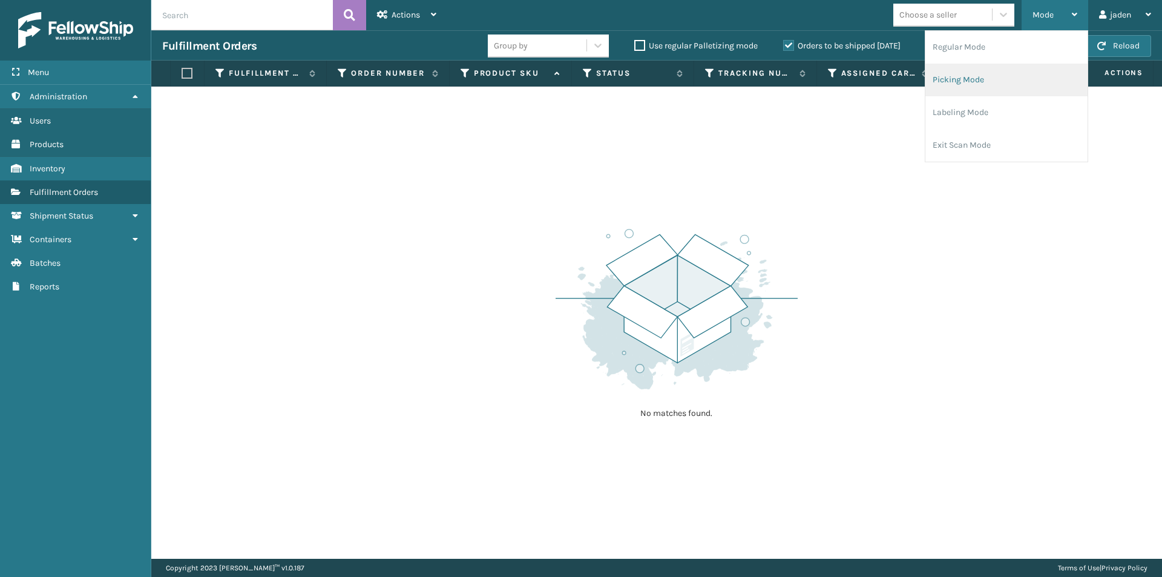
click at [985, 87] on li "Picking Mode" at bounding box center [1006, 80] width 162 height 33
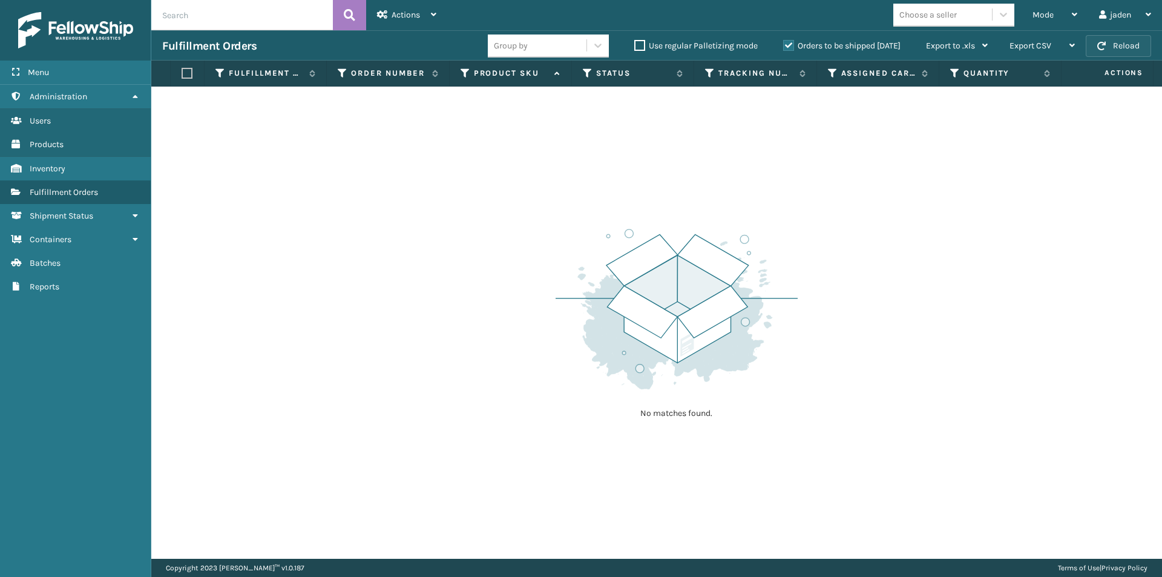
click at [1111, 45] on button "Reload" at bounding box center [1118, 46] width 65 height 22
click at [1060, 21] on div "Mode" at bounding box center [1054, 15] width 45 height 30
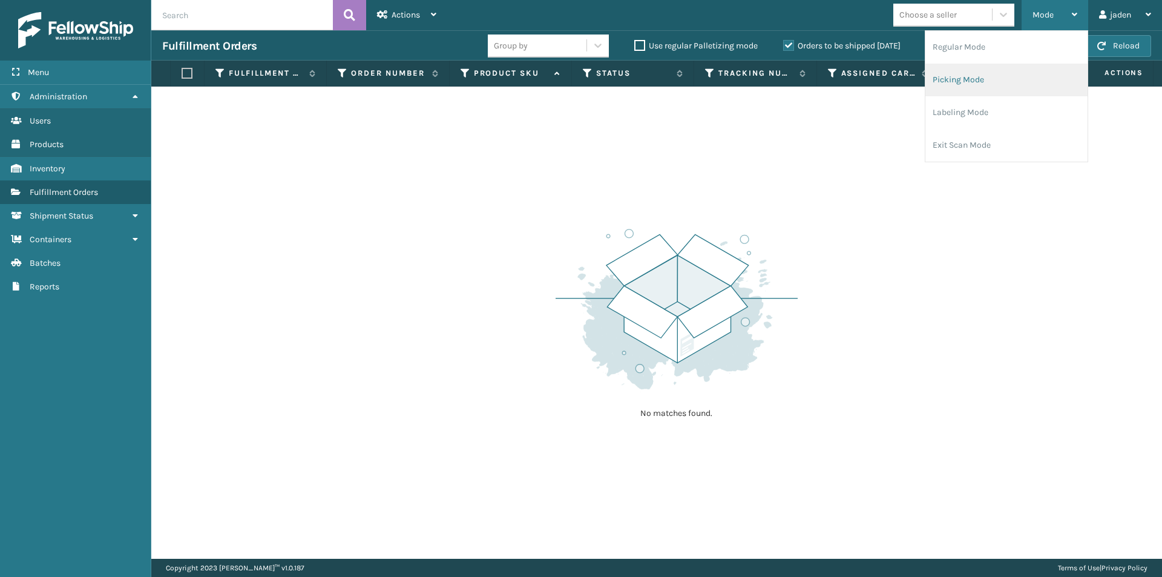
click at [1003, 77] on li "Picking Mode" at bounding box center [1006, 80] width 162 height 33
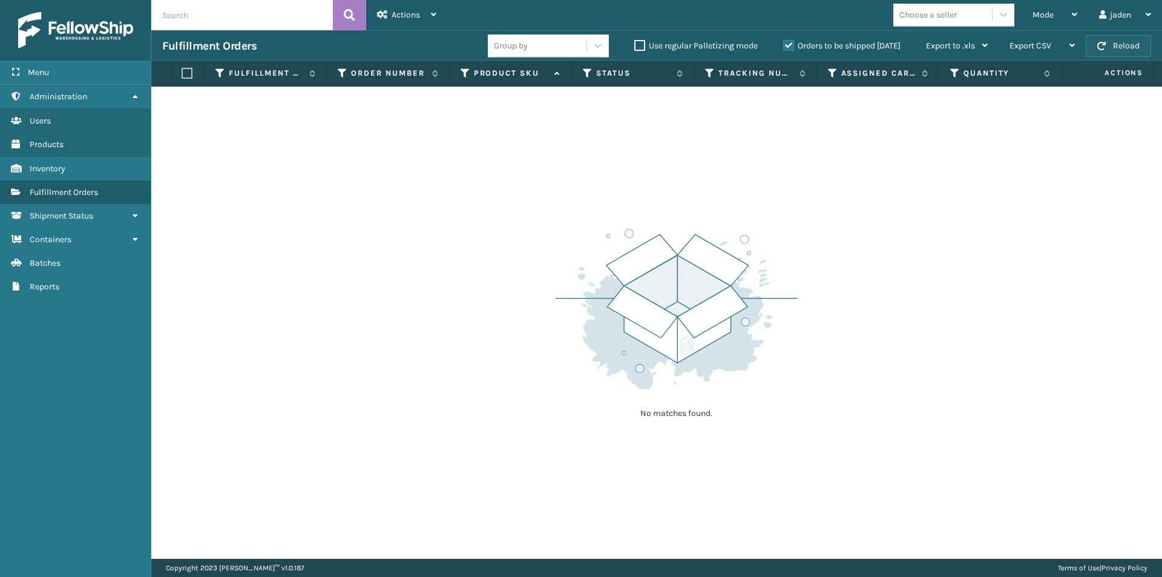
click at [1109, 51] on button "Reload" at bounding box center [1118, 46] width 65 height 22
click at [1060, 25] on div "Mode" at bounding box center [1054, 15] width 45 height 30
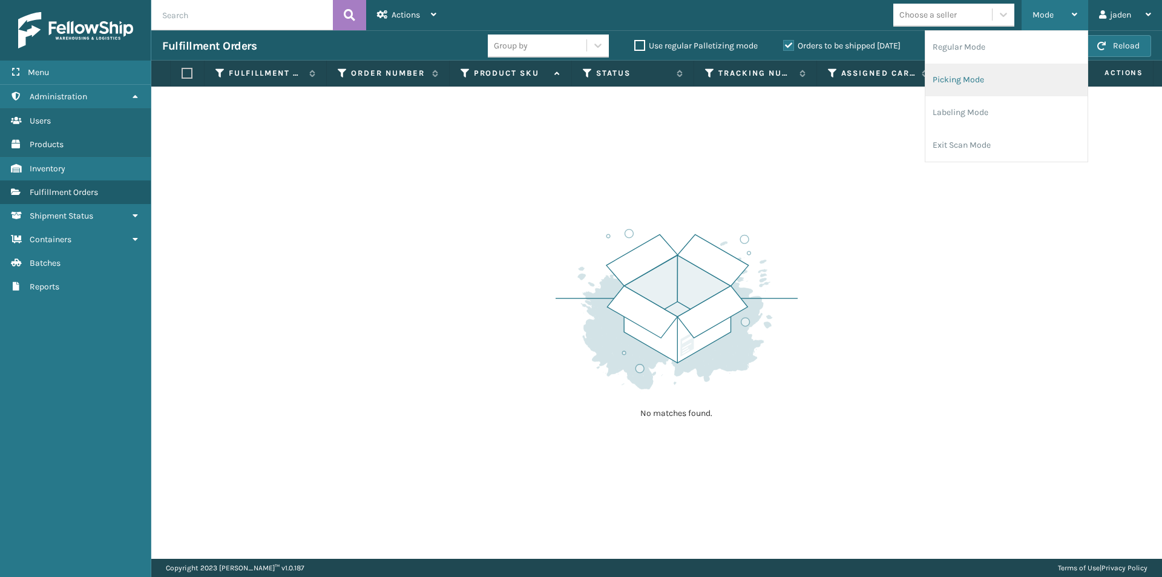
click at [1008, 90] on li "Picking Mode" at bounding box center [1006, 80] width 162 height 33
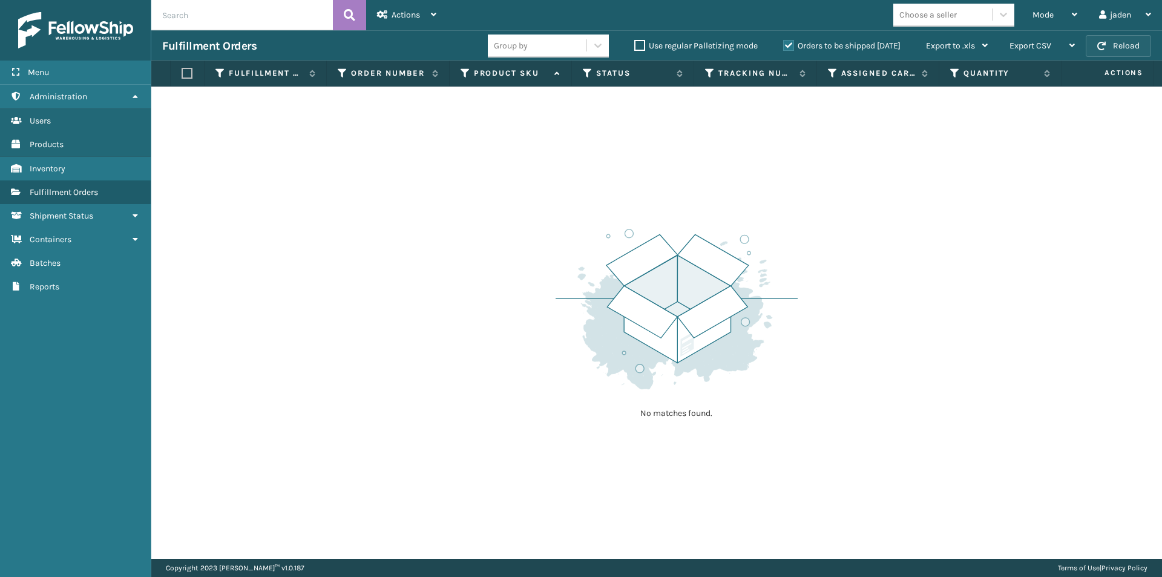
click at [1134, 38] on button "Reload" at bounding box center [1118, 46] width 65 height 22
click at [1128, 42] on button "Reload" at bounding box center [1118, 46] width 65 height 22
click at [1129, 45] on button "Reload" at bounding box center [1118, 46] width 65 height 22
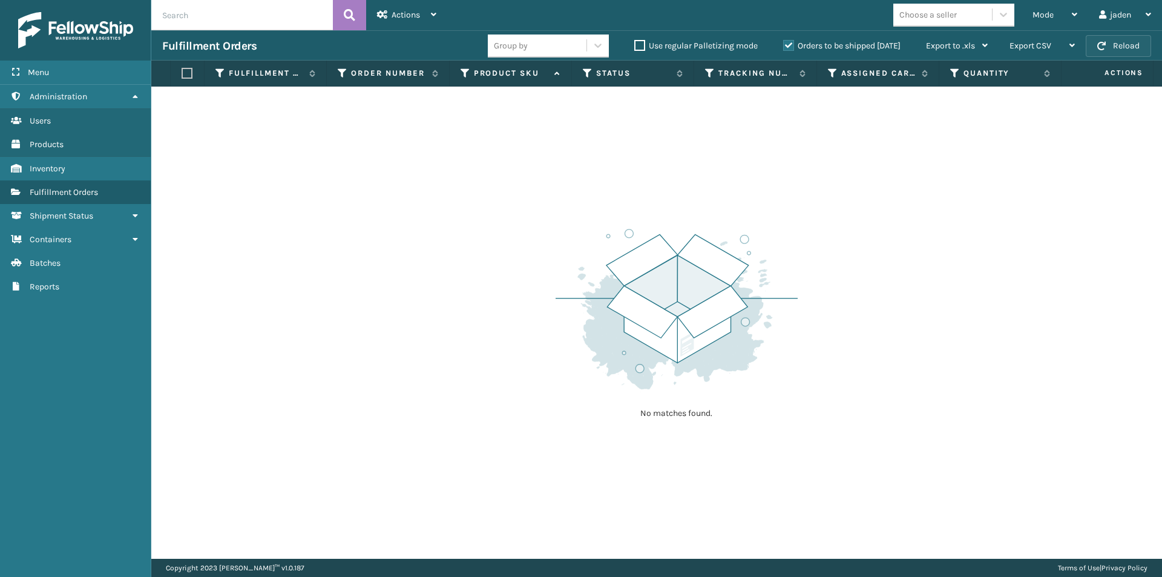
click at [1129, 45] on button "Reload" at bounding box center [1118, 46] width 65 height 22
click at [789, 44] on label "Orders to be shipped [DATE]" at bounding box center [841, 46] width 117 height 10
click at [784, 44] on input "Orders to be shipped [DATE]" at bounding box center [783, 43] width 1 height 8
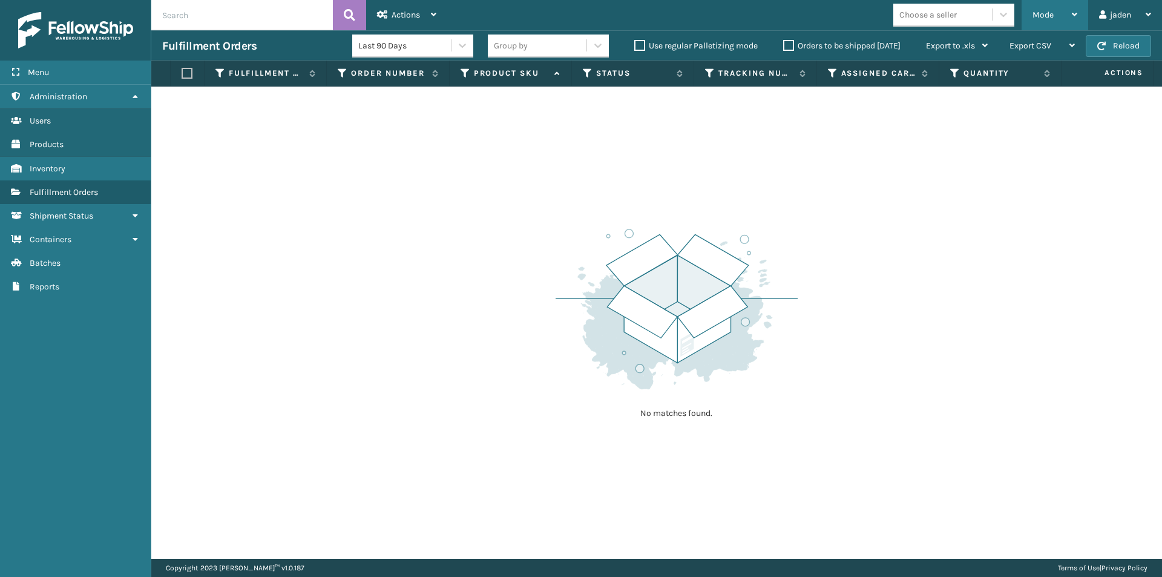
click at [1059, 10] on div "Mode" at bounding box center [1054, 15] width 45 height 30
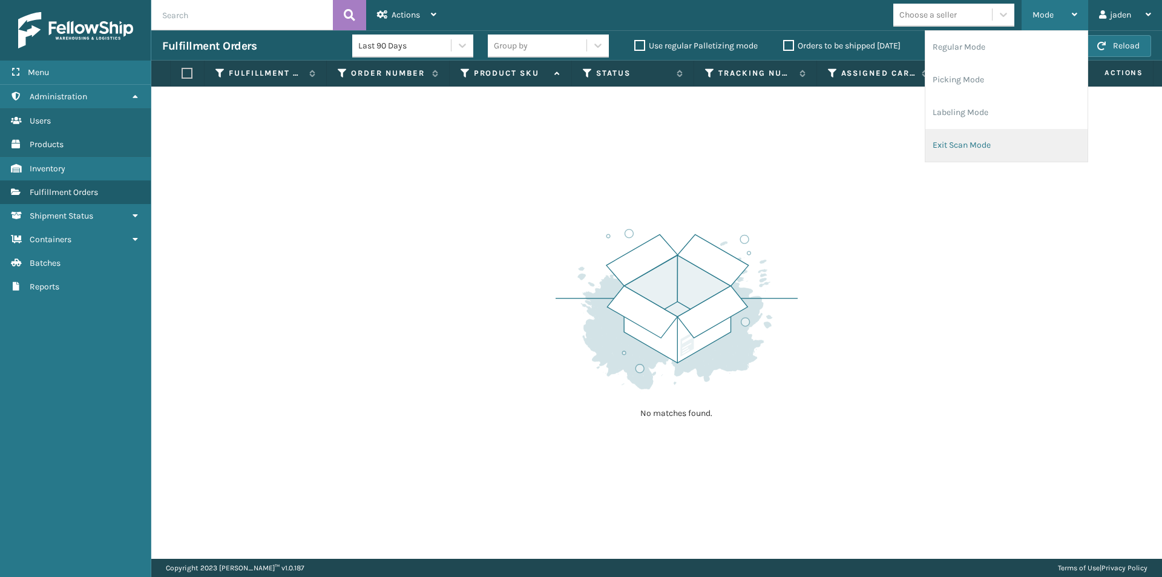
click at [967, 142] on li "Exit Scan Mode" at bounding box center [1006, 145] width 162 height 33
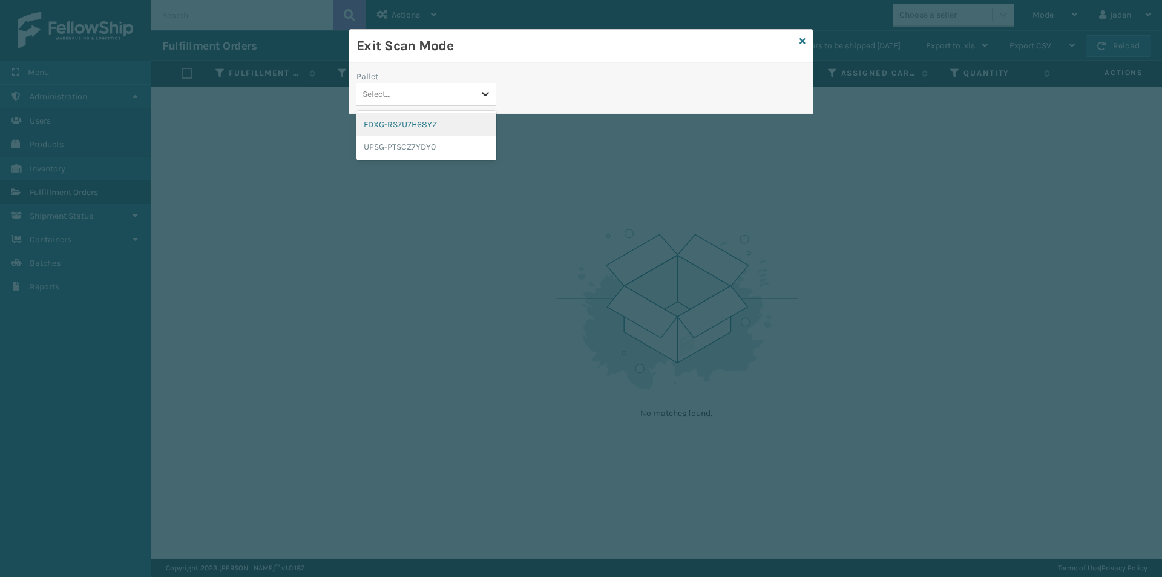
drag, startPoint x: 491, startPoint y: 94, endPoint x: 422, endPoint y: 117, distance: 73.1
click at [491, 94] on icon at bounding box center [485, 94] width 12 height 12
click at [422, 117] on div "FDXG-RS7U7H68YZ" at bounding box center [426, 124] width 140 height 22
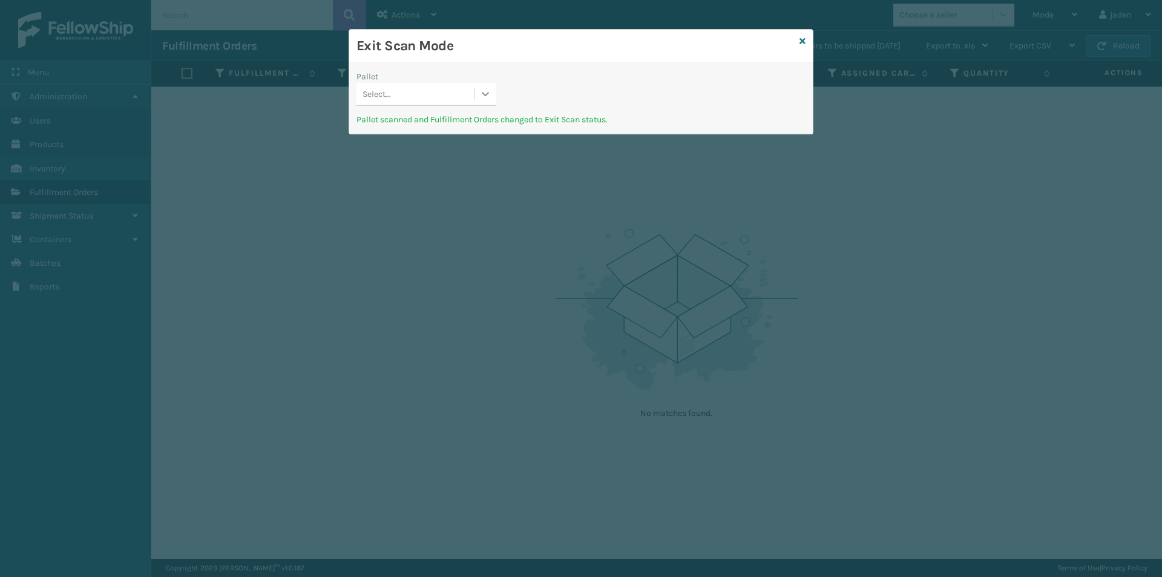
click at [484, 95] on icon at bounding box center [485, 94] width 12 height 12
click at [447, 145] on div "Exit Scan Mode Pallet option UPSG-PTSCZ7YDY0 focused, 1 of 1. 1 result availabl…" at bounding box center [581, 288] width 1162 height 577
click at [453, 133] on div "UPSG-PTSCZ7YDY0" at bounding box center [426, 124] width 140 height 22
drag, startPoint x: 612, startPoint y: 105, endPoint x: 548, endPoint y: 59, distance: 79.4
click at [548, 59] on div "Exit Scan Mode" at bounding box center [581, 46] width 464 height 33
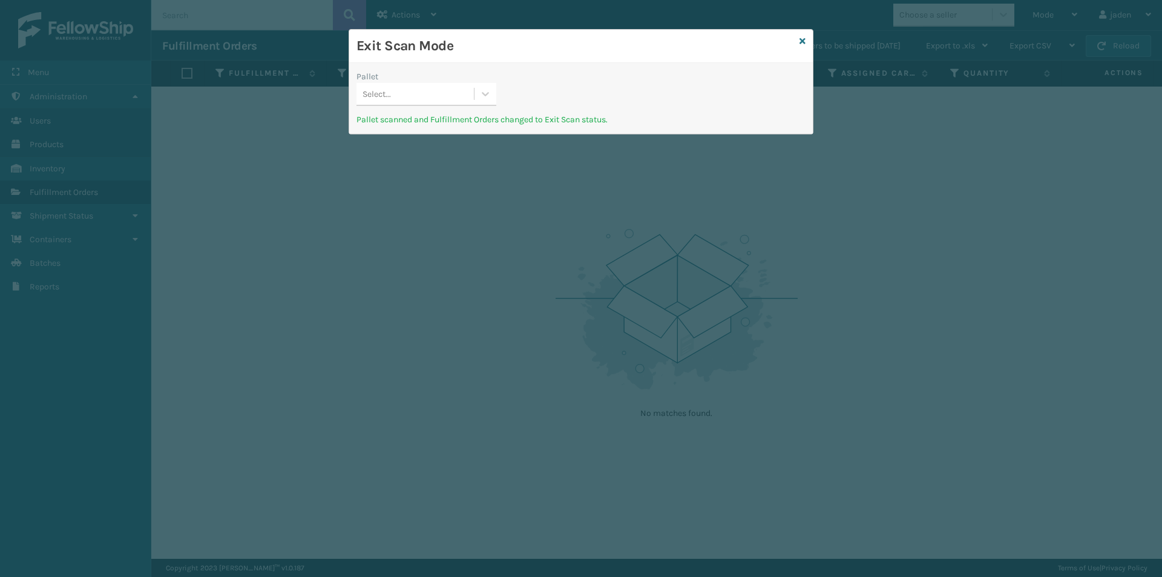
drag, startPoint x: 692, startPoint y: 100, endPoint x: 576, endPoint y: 74, distance: 119.1
click at [576, 74] on div "Pallet Select..." at bounding box center [581, 91] width 464 height 43
click at [605, 61] on div "Exit Scan Mode" at bounding box center [581, 46] width 464 height 33
drag, startPoint x: 707, startPoint y: 93, endPoint x: 693, endPoint y: 93, distance: 13.9
drag, startPoint x: 693, startPoint y: 93, endPoint x: 675, endPoint y: 82, distance: 20.7
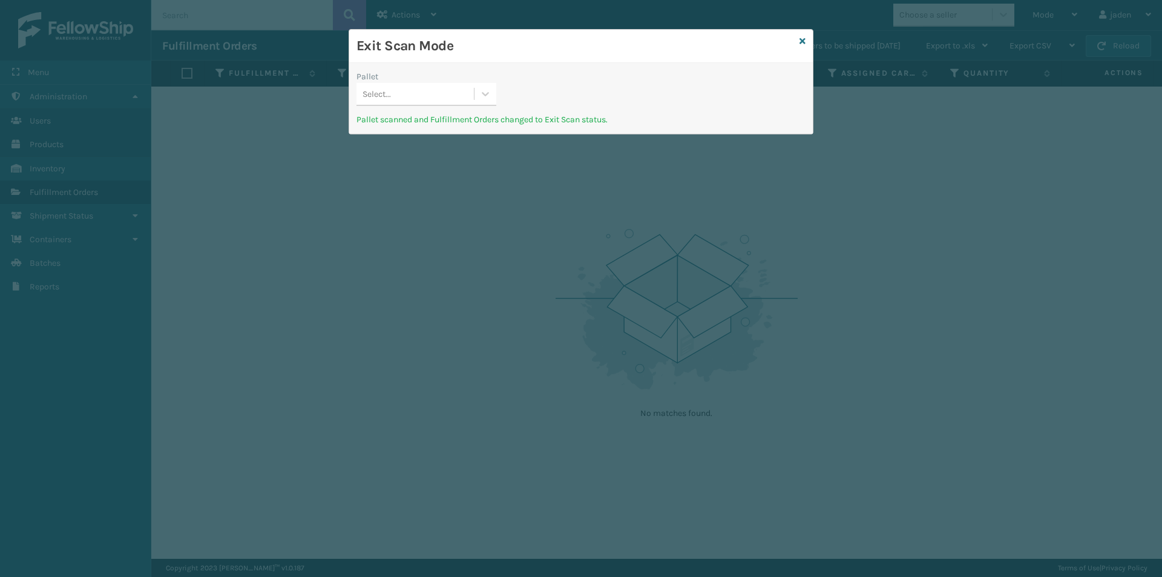
click at [619, 73] on div "Pallet Select..." at bounding box center [581, 91] width 464 height 43
drag, startPoint x: 699, startPoint y: 87, endPoint x: 643, endPoint y: 92, distance: 56.5
click at [605, 75] on div "Exit Scan Mode Pallet Select... Pallet scanned and Fulfillment Orders changed t…" at bounding box center [581, 82] width 464 height 104
drag, startPoint x: 720, startPoint y: 114, endPoint x: 707, endPoint y: 103, distance: 17.1
click at [631, 86] on div "Pallet Select..." at bounding box center [581, 91] width 464 height 43
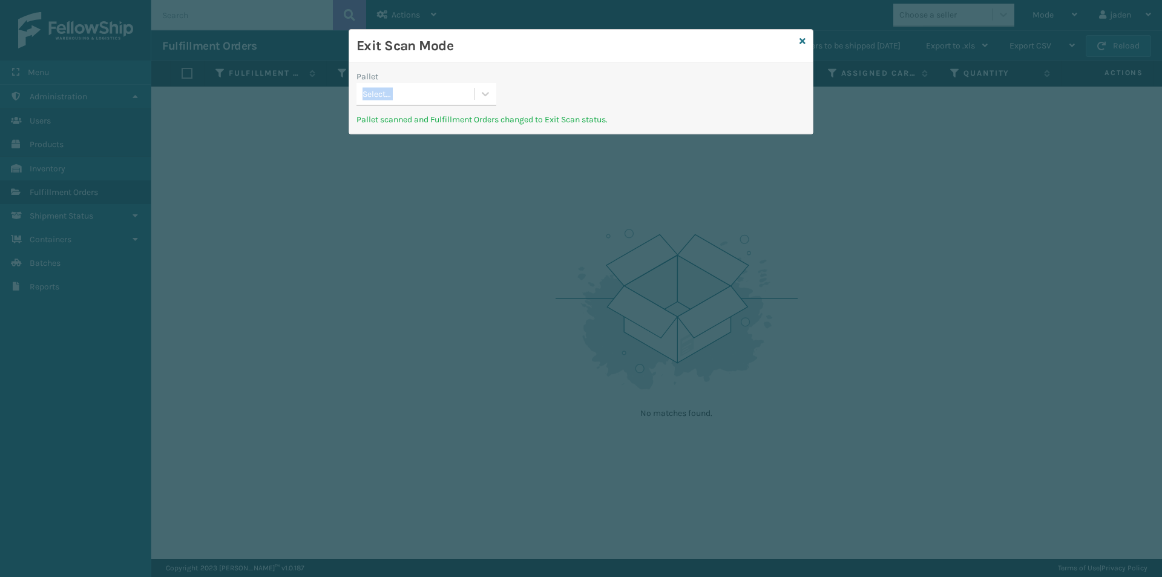
drag, startPoint x: 737, startPoint y: 92, endPoint x: 728, endPoint y: 92, distance: 9.1
drag, startPoint x: 708, startPoint y: 100, endPoint x: 697, endPoint y: 99, distance: 10.9
drag, startPoint x: 737, startPoint y: 78, endPoint x: 577, endPoint y: 57, distance: 160.5
click at [588, 51] on h3 "Exit Scan Mode" at bounding box center [575, 46] width 438 height 18
click at [487, 91] on icon at bounding box center [485, 94] width 12 height 12
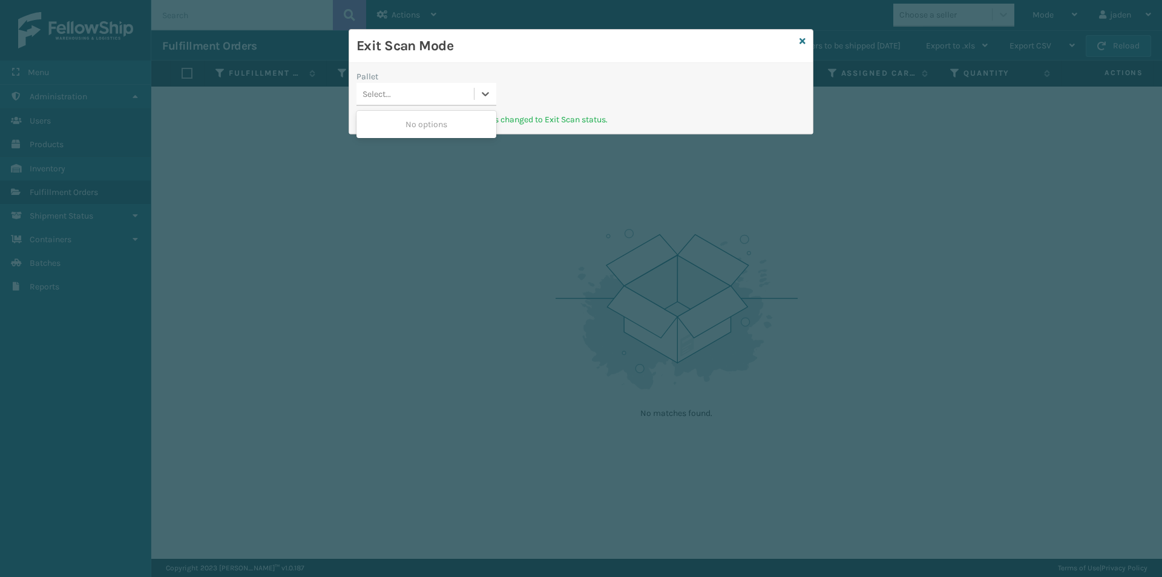
drag, startPoint x: 461, startPoint y: 112, endPoint x: 450, endPoint y: 133, distance: 23.5
click at [451, 130] on div "No options" at bounding box center [426, 124] width 140 height 27
drag, startPoint x: 715, startPoint y: 103, endPoint x: 532, endPoint y: 75, distance: 185.5
click at [561, 48] on h3 "Exit Scan Mode" at bounding box center [575, 46] width 438 height 18
drag, startPoint x: 489, startPoint y: 91, endPoint x: 471, endPoint y: 119, distance: 32.9
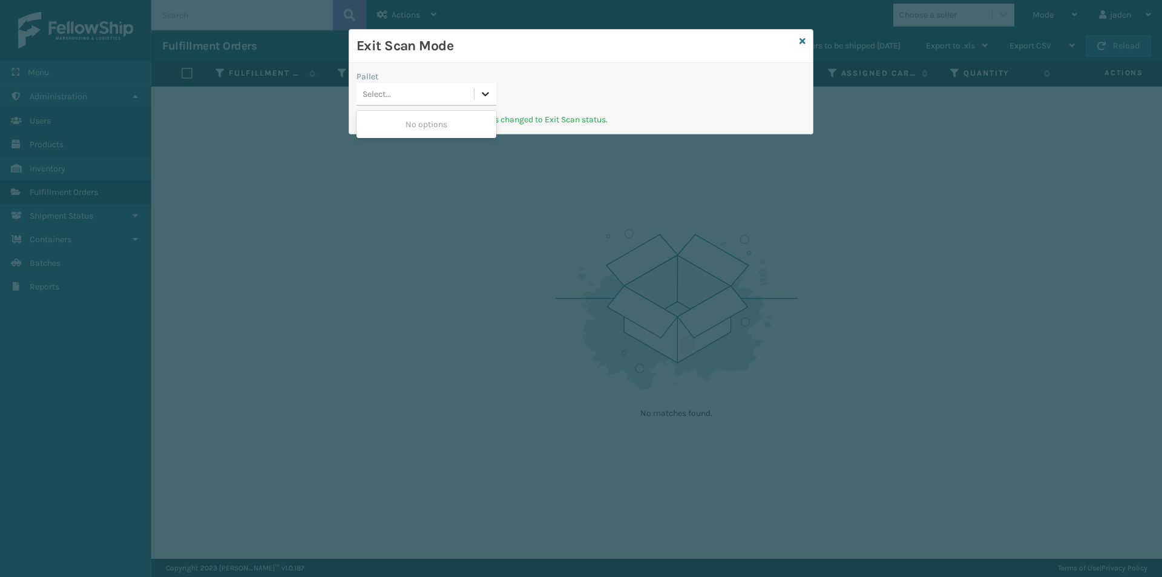
click at [487, 94] on icon at bounding box center [485, 94] width 12 height 12
drag, startPoint x: 459, startPoint y: 131, endPoint x: 824, endPoint y: 45, distance: 375.7
click at [522, 110] on div "Pallet 0 results available. Use Up and Down to choose options, press Enter to s…" at bounding box center [581, 91] width 464 height 43
click at [799, 45] on div "Exit Scan Mode" at bounding box center [581, 46] width 464 height 33
click at [801, 42] on icon at bounding box center [802, 41] width 6 height 8
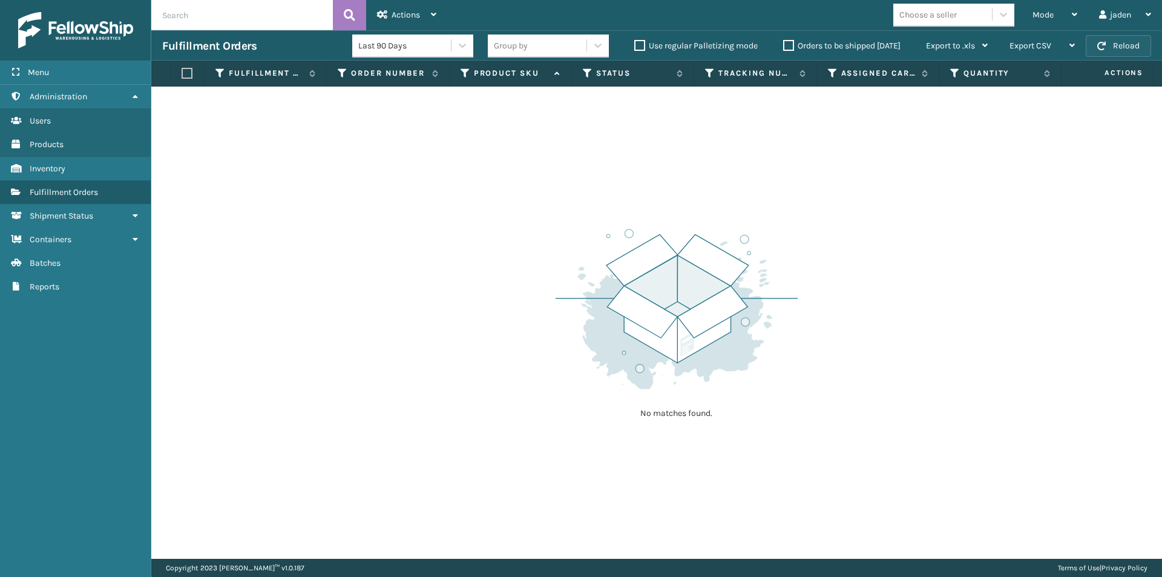
click at [1123, 35] on button "Reload" at bounding box center [1118, 46] width 65 height 22
click at [1051, 9] on div "Mode" at bounding box center [1054, 15] width 45 height 30
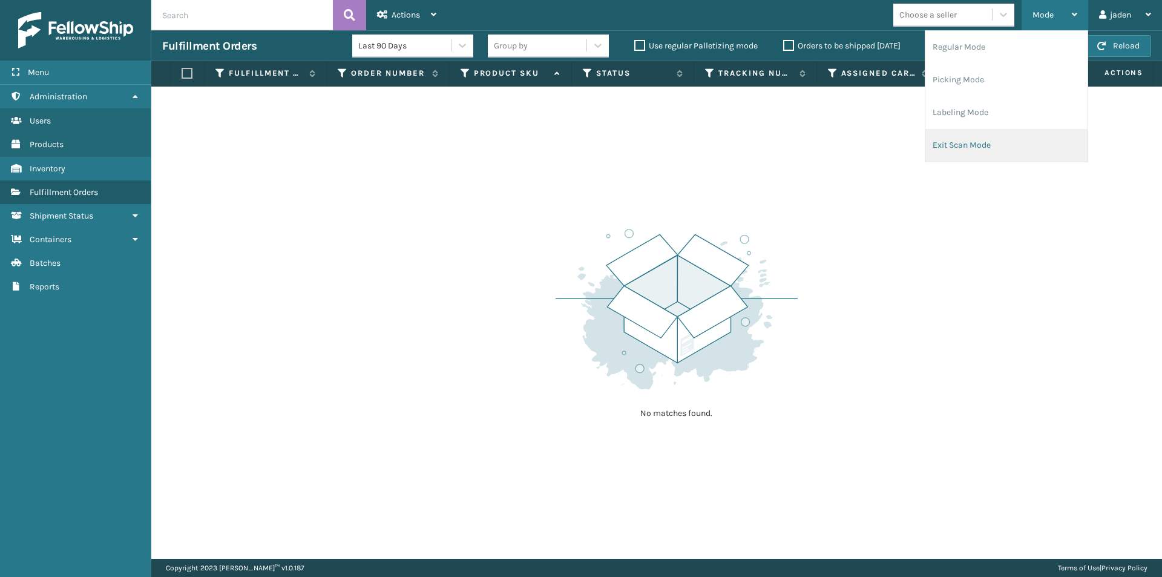
click at [1005, 141] on li "Exit Scan Mode" at bounding box center [1006, 145] width 162 height 33
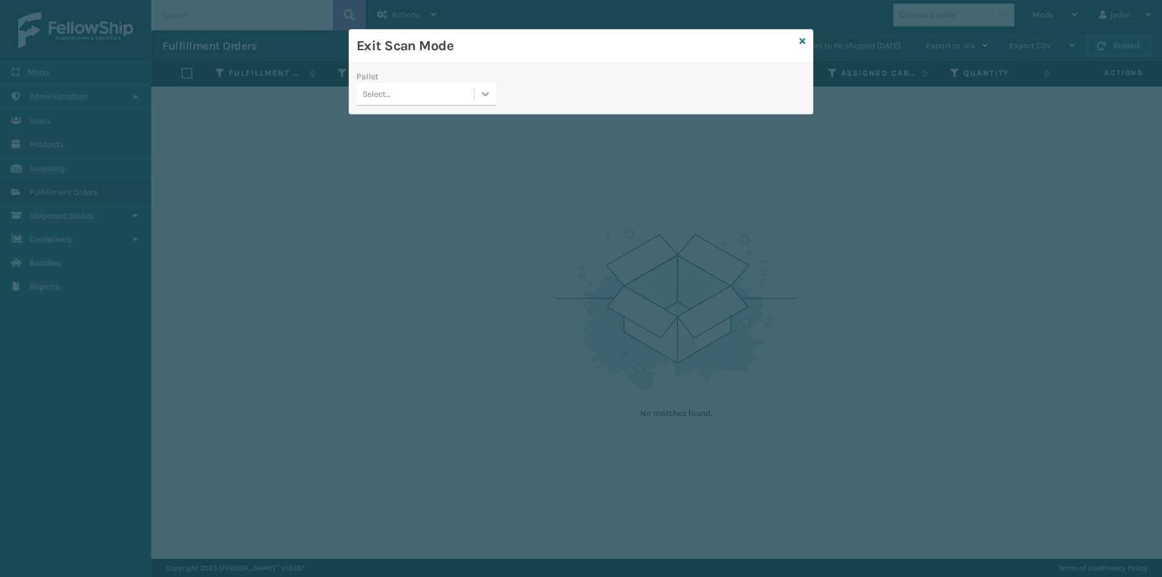
click at [484, 93] on icon at bounding box center [485, 94] width 12 height 12
drag, startPoint x: 441, startPoint y: 108, endPoint x: 531, endPoint y: 86, distance: 92.3
click at [451, 105] on div "Pallet 0 results available. Use Up and Down to choose options, press Enter to s…" at bounding box center [426, 91] width 154 height 43
click at [802, 41] on icon at bounding box center [802, 41] width 6 height 8
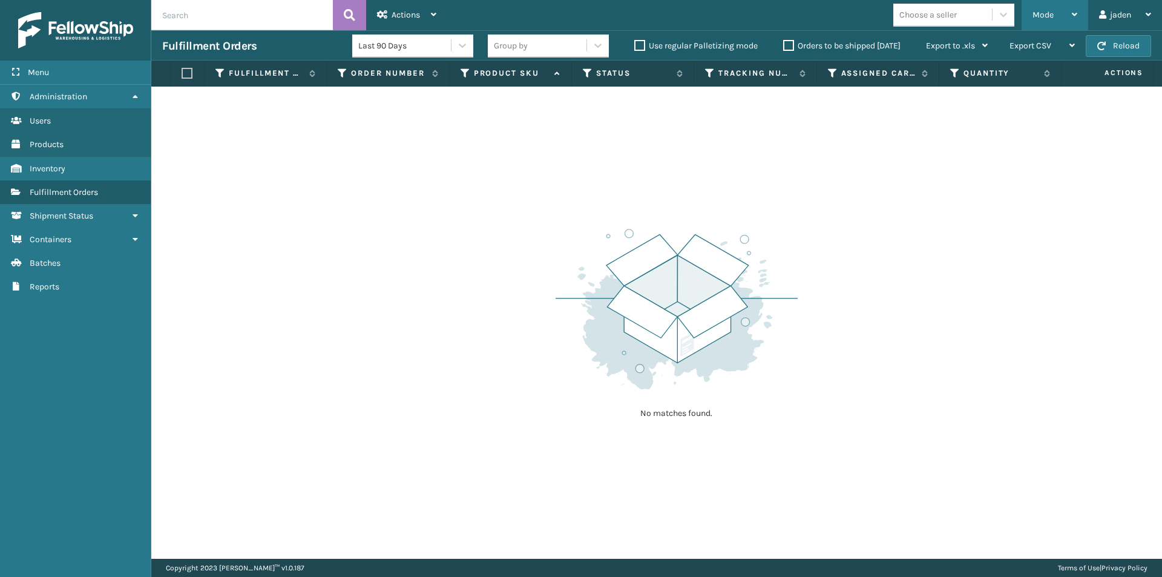
click at [1039, 15] on span "Mode" at bounding box center [1042, 15] width 21 height 10
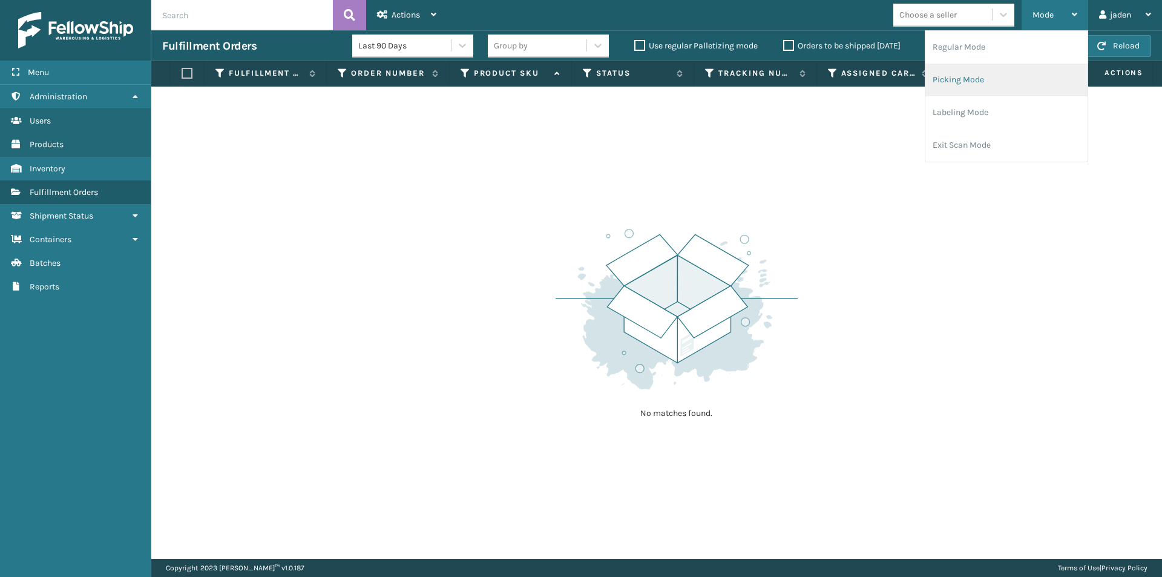
click at [1008, 85] on li "Picking Mode" at bounding box center [1006, 80] width 162 height 33
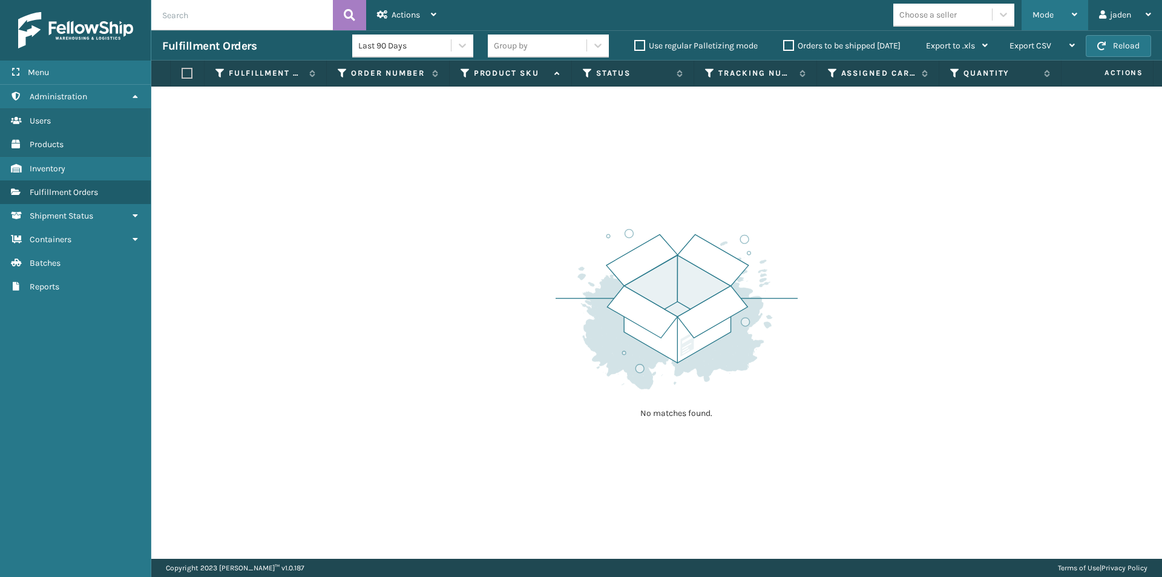
click at [1059, 8] on div "Mode" at bounding box center [1054, 15] width 45 height 30
click at [1127, 51] on button "Reload" at bounding box center [1118, 46] width 65 height 22
